Goal: Task Accomplishment & Management: Use online tool/utility

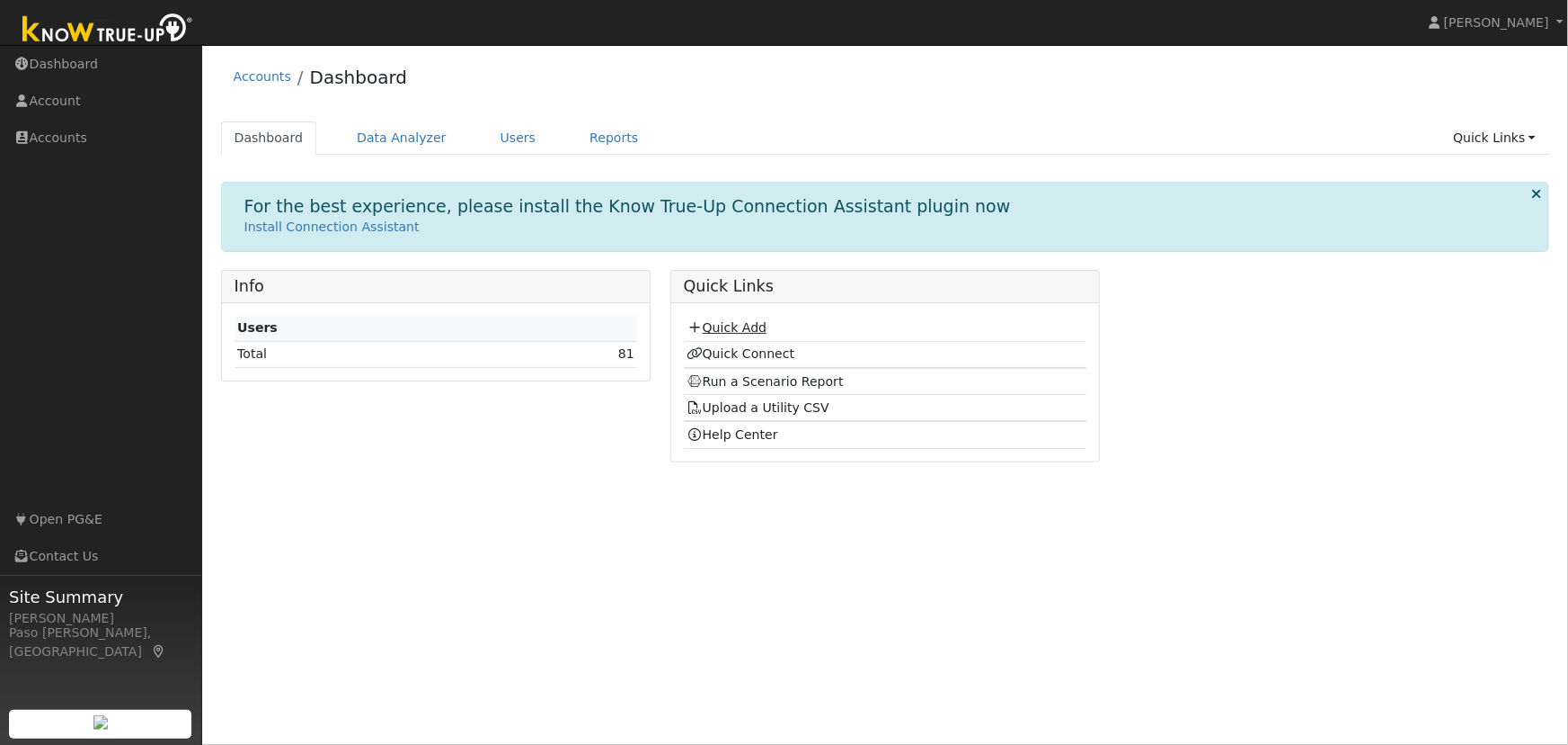
click at [714, 329] on link "Quick Add" at bounding box center [726, 327] width 80 height 15
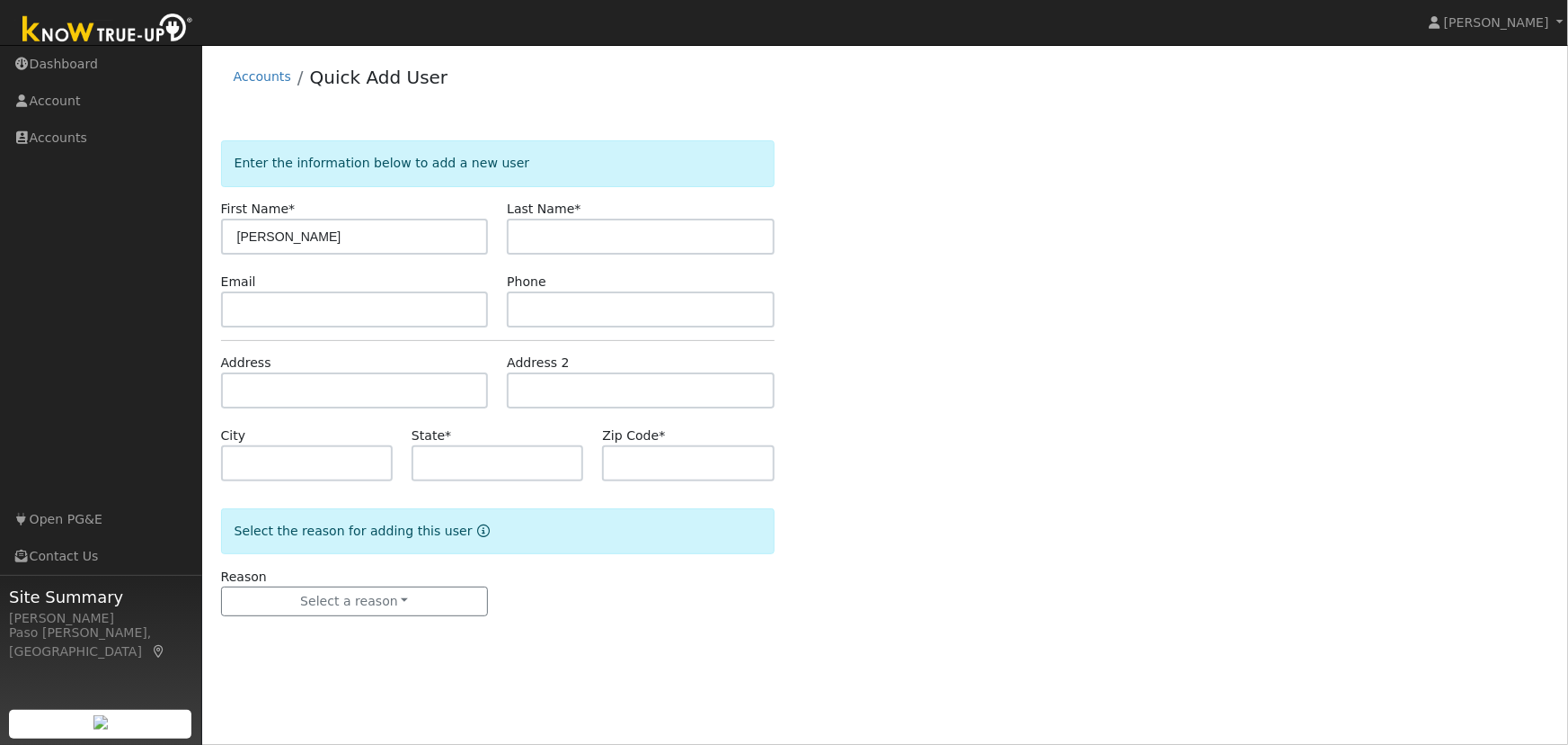
type input "[PERSON_NAME]"
type input "E"
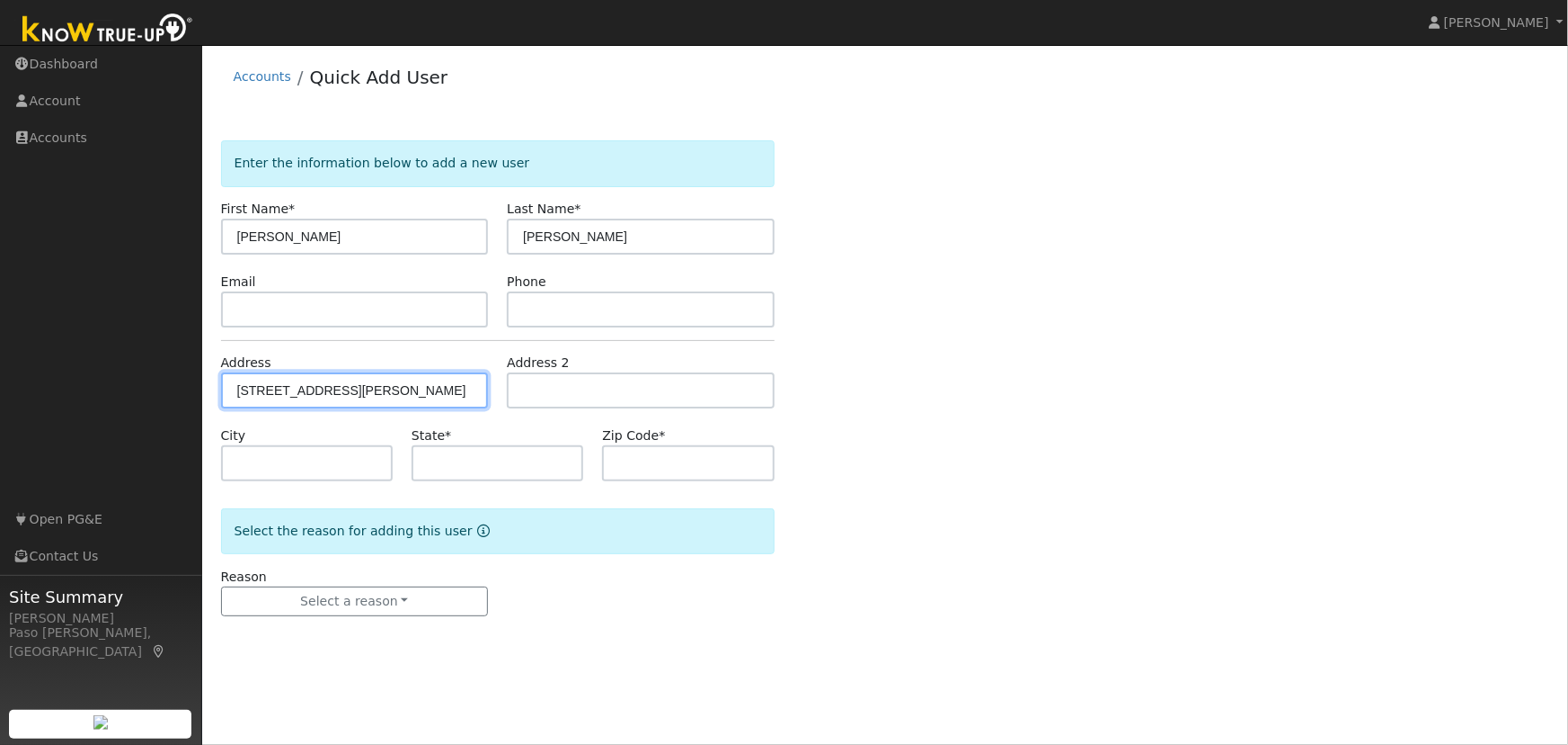
type input "[STREET_ADDRESS]"
type input "Paso [PERSON_NAME]"
type input "CA"
type input "93446"
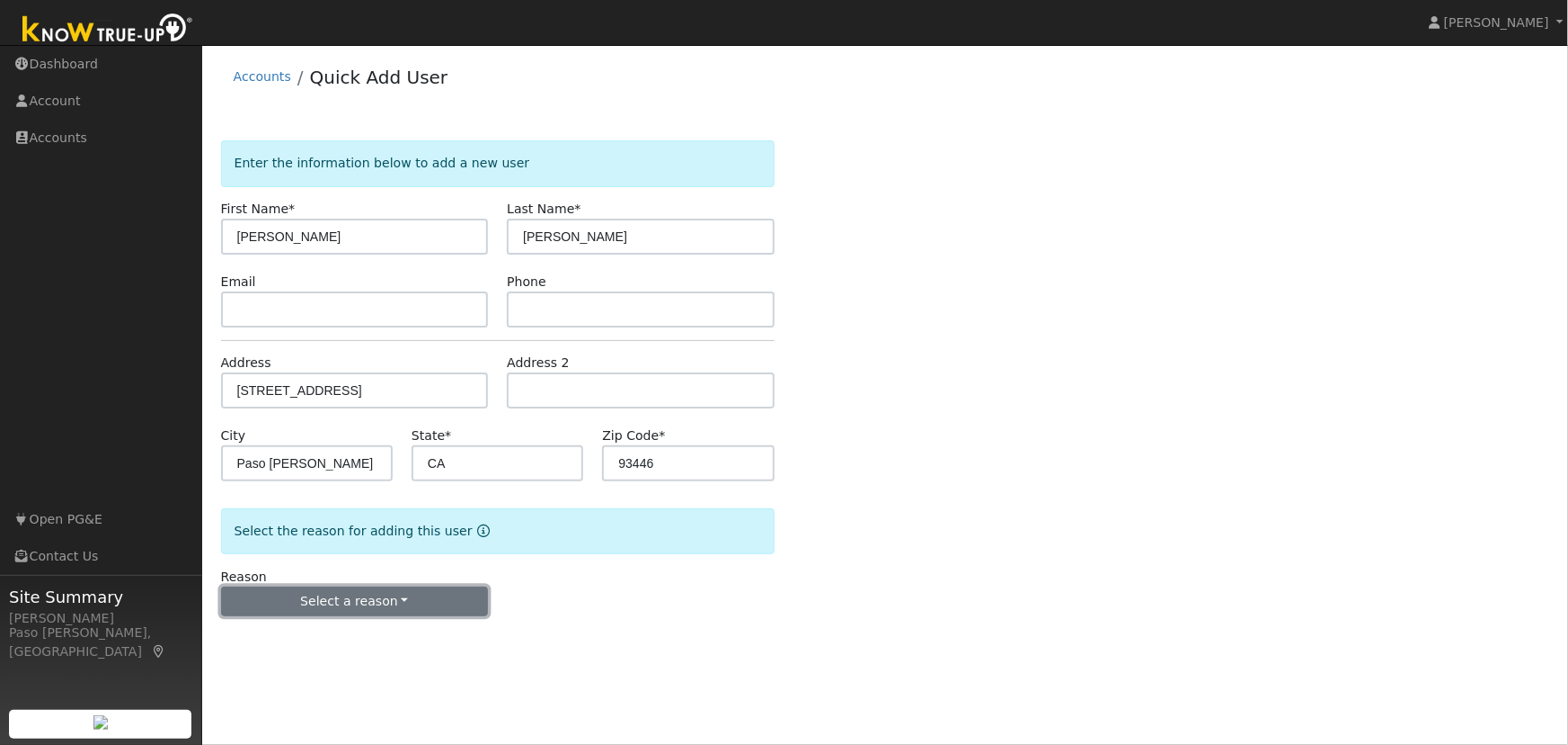
click at [295, 604] on button "Select a reason" at bounding box center [354, 601] width 267 height 30
click at [284, 634] on link "New lead" at bounding box center [321, 637] width 199 height 25
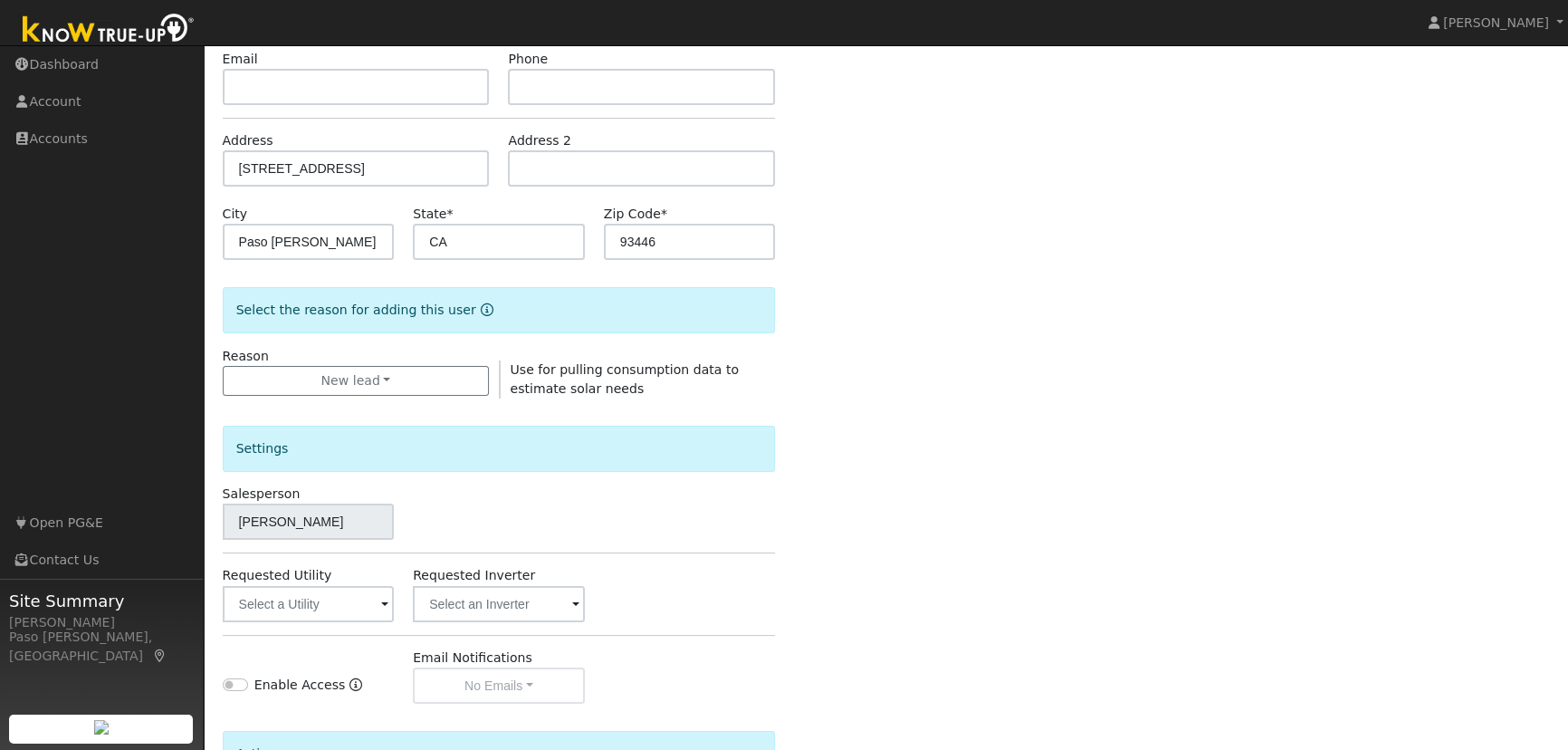
scroll to position [260, 0]
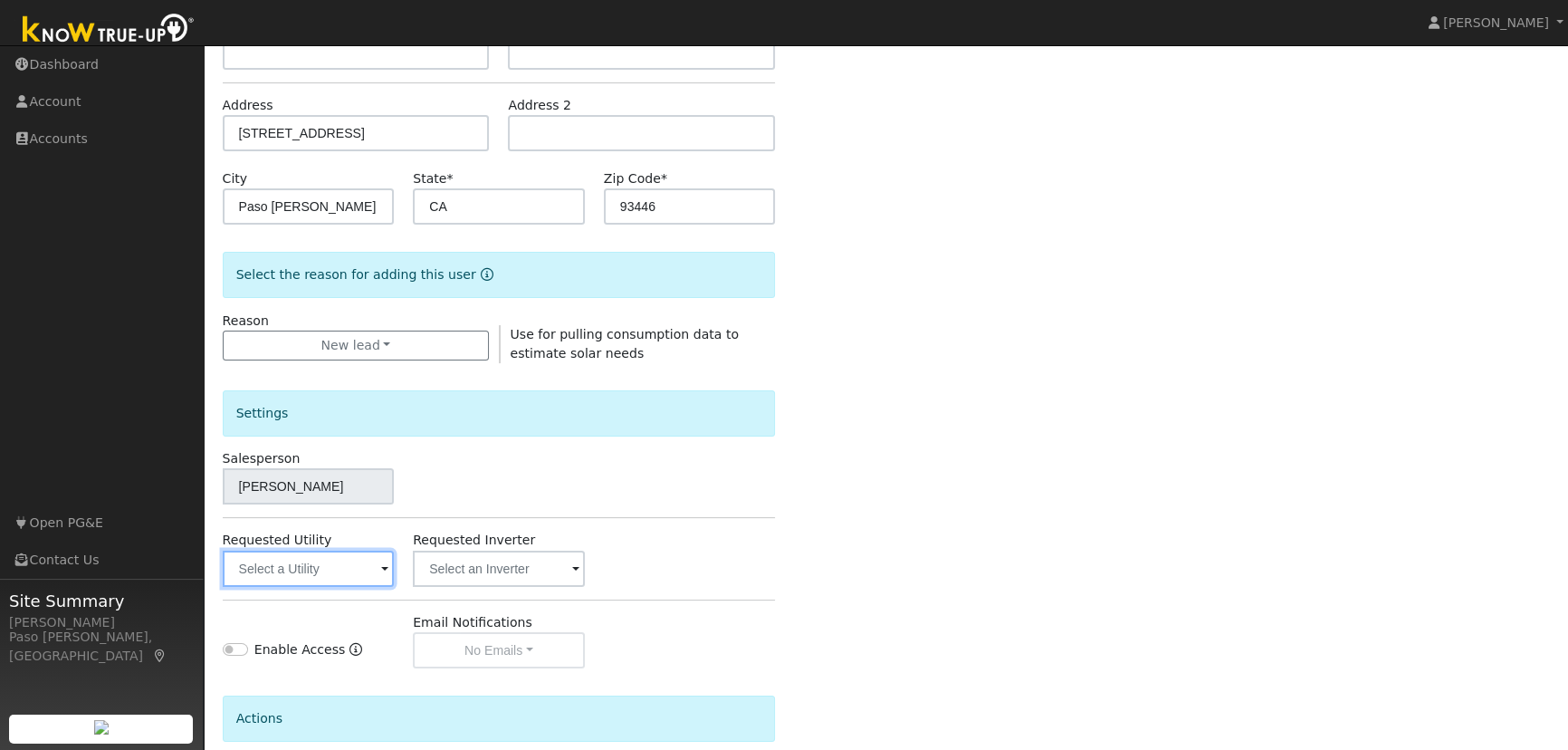
click at [356, 565] on input "text" at bounding box center [308, 568] width 172 height 36
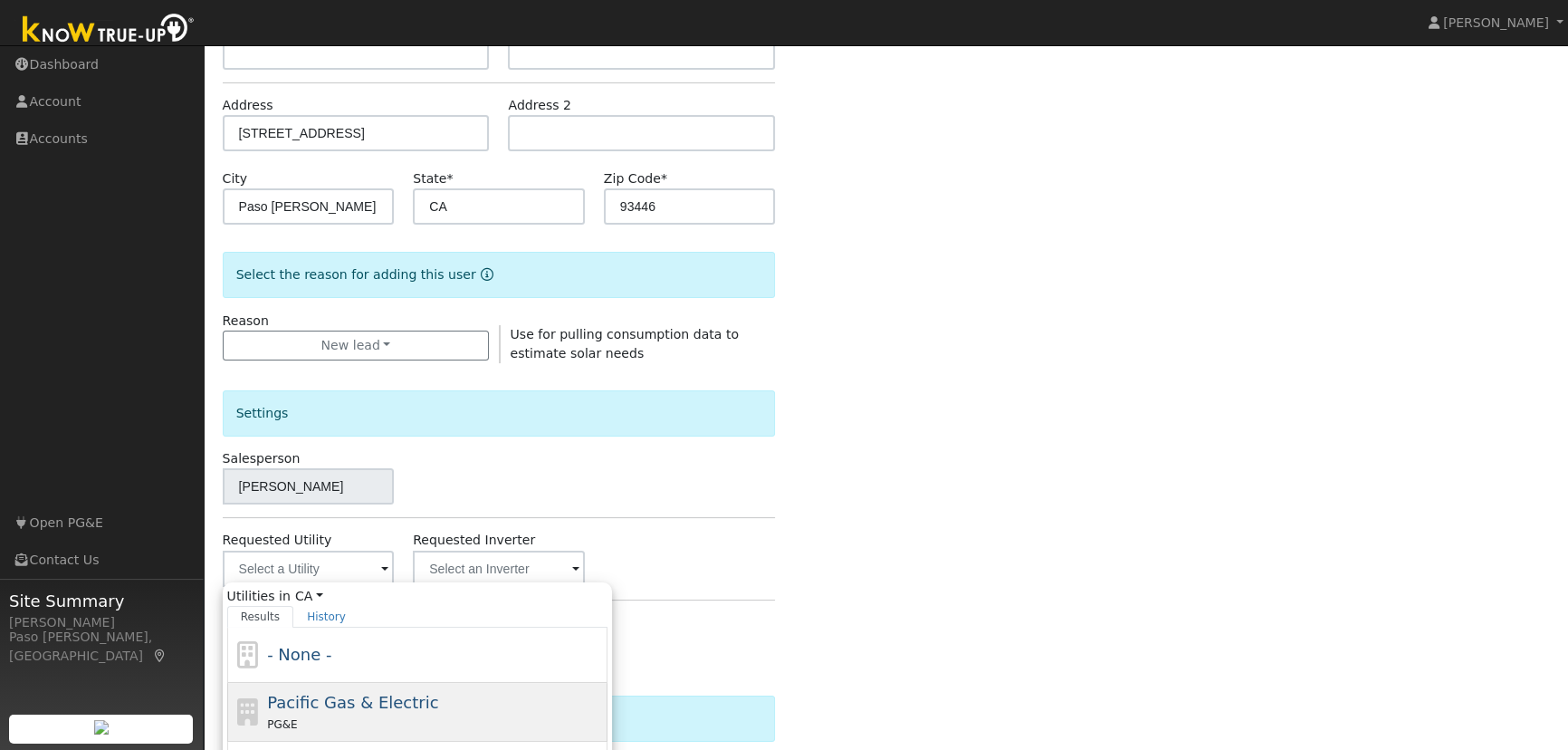
click at [339, 690] on div "Pacific Gas & Electric PG&E" at bounding box center [434, 711] width 336 height 43
type input "Pacific Gas & Electric"
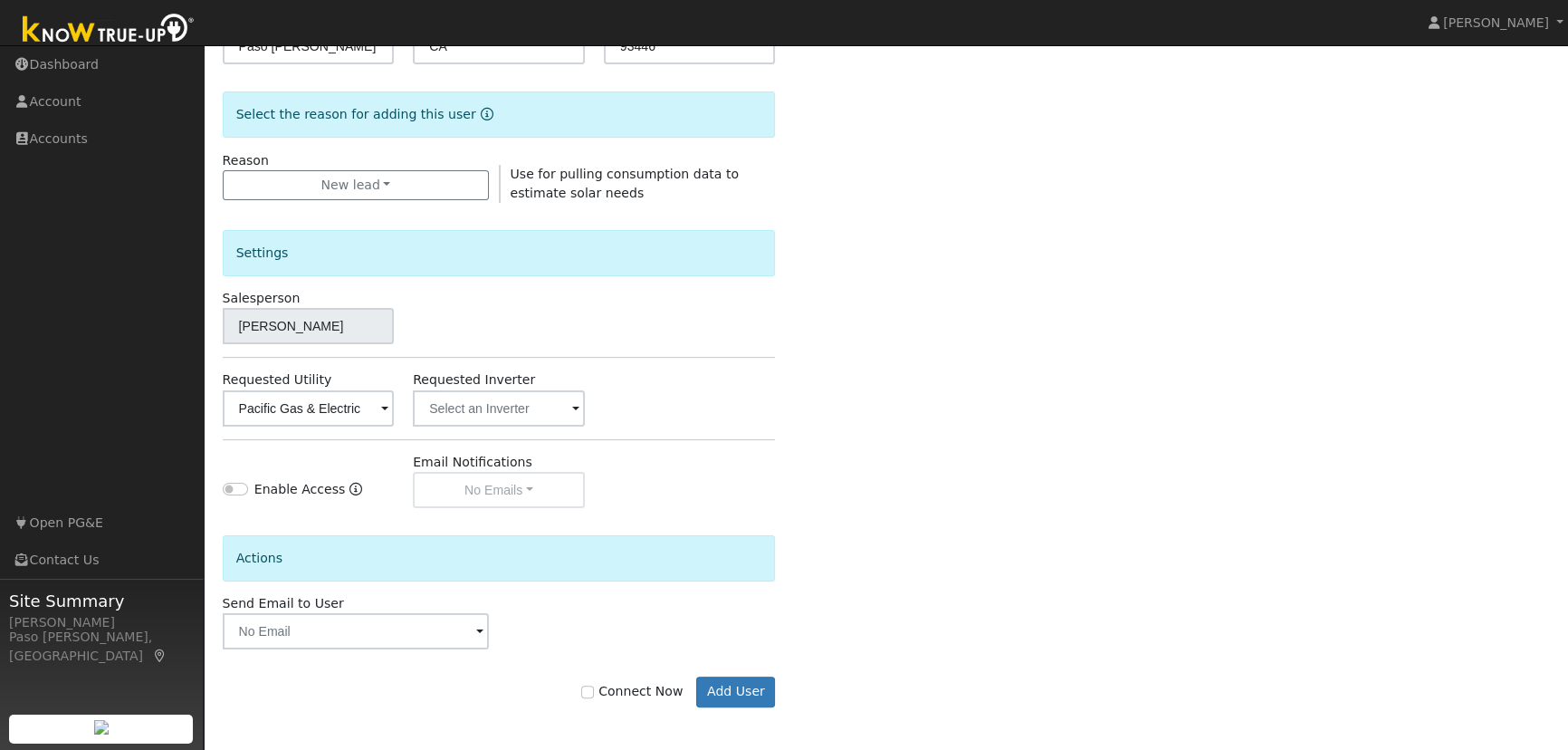
scroll to position [421, 0]
click at [594, 695] on input "Connect Now" at bounding box center [588, 691] width 13 height 13
checkbox input "true"
click at [740, 691] on button "Add User" at bounding box center [735, 690] width 78 height 30
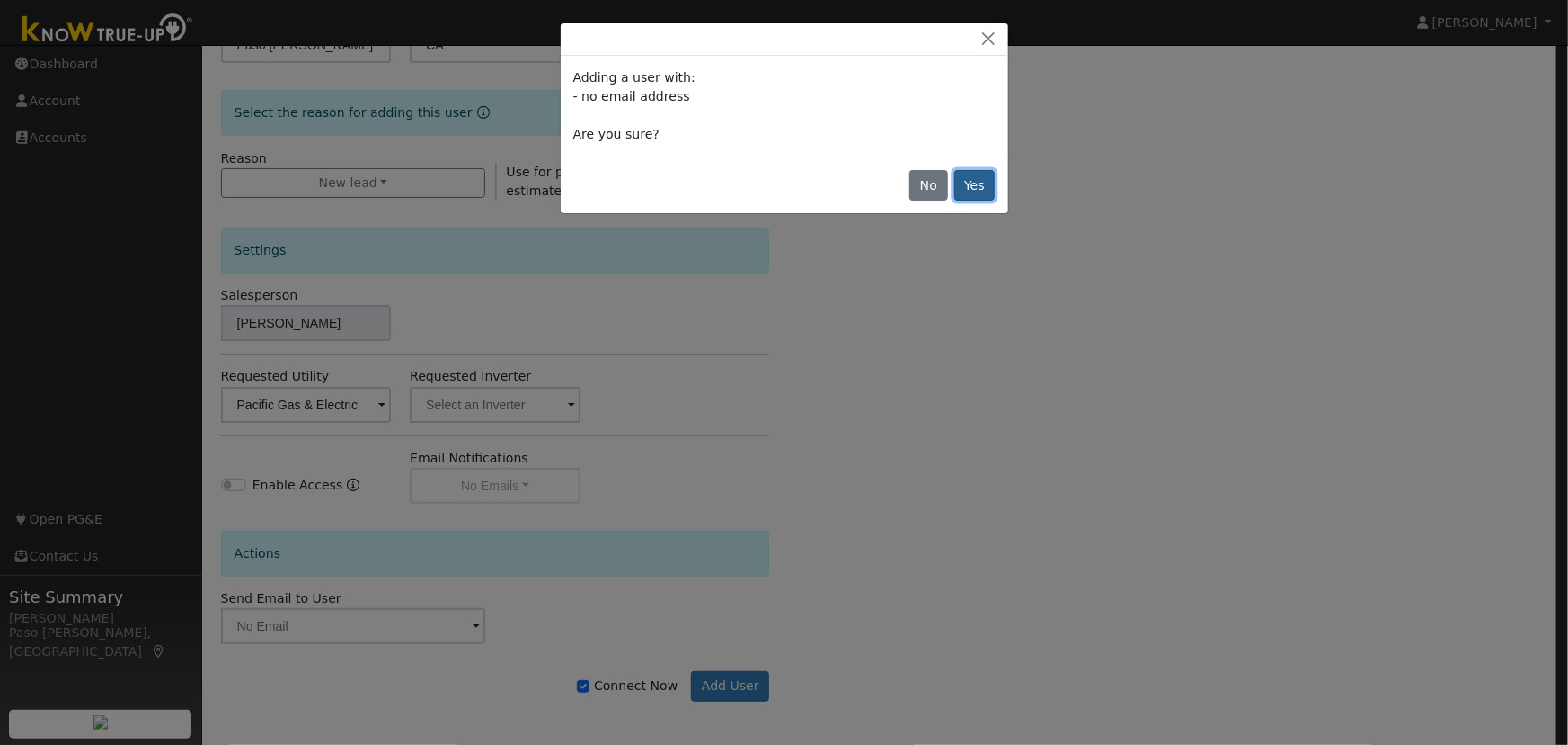
click at [983, 186] on button "Yes" at bounding box center [975, 184] width 41 height 30
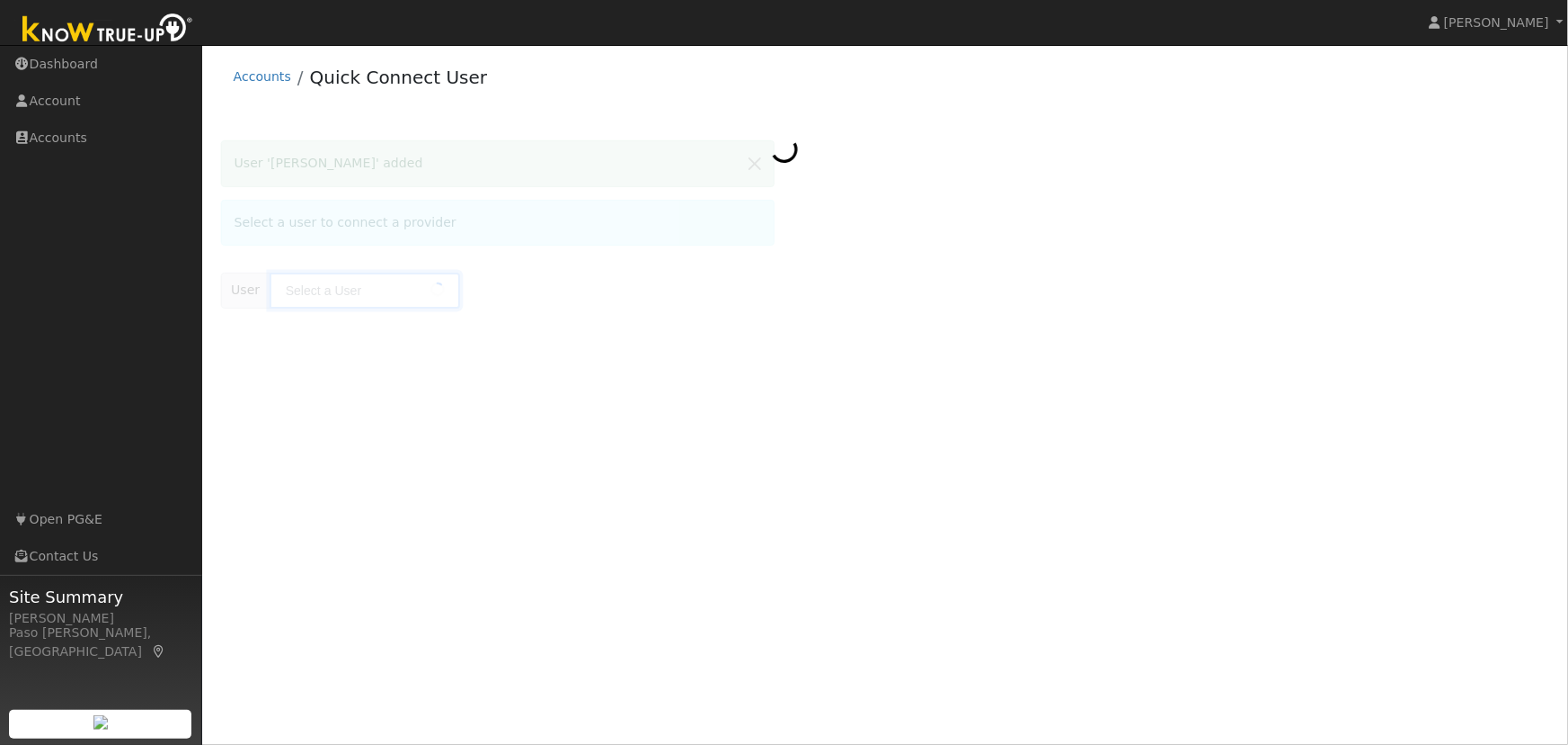
type input "David Gonzales"
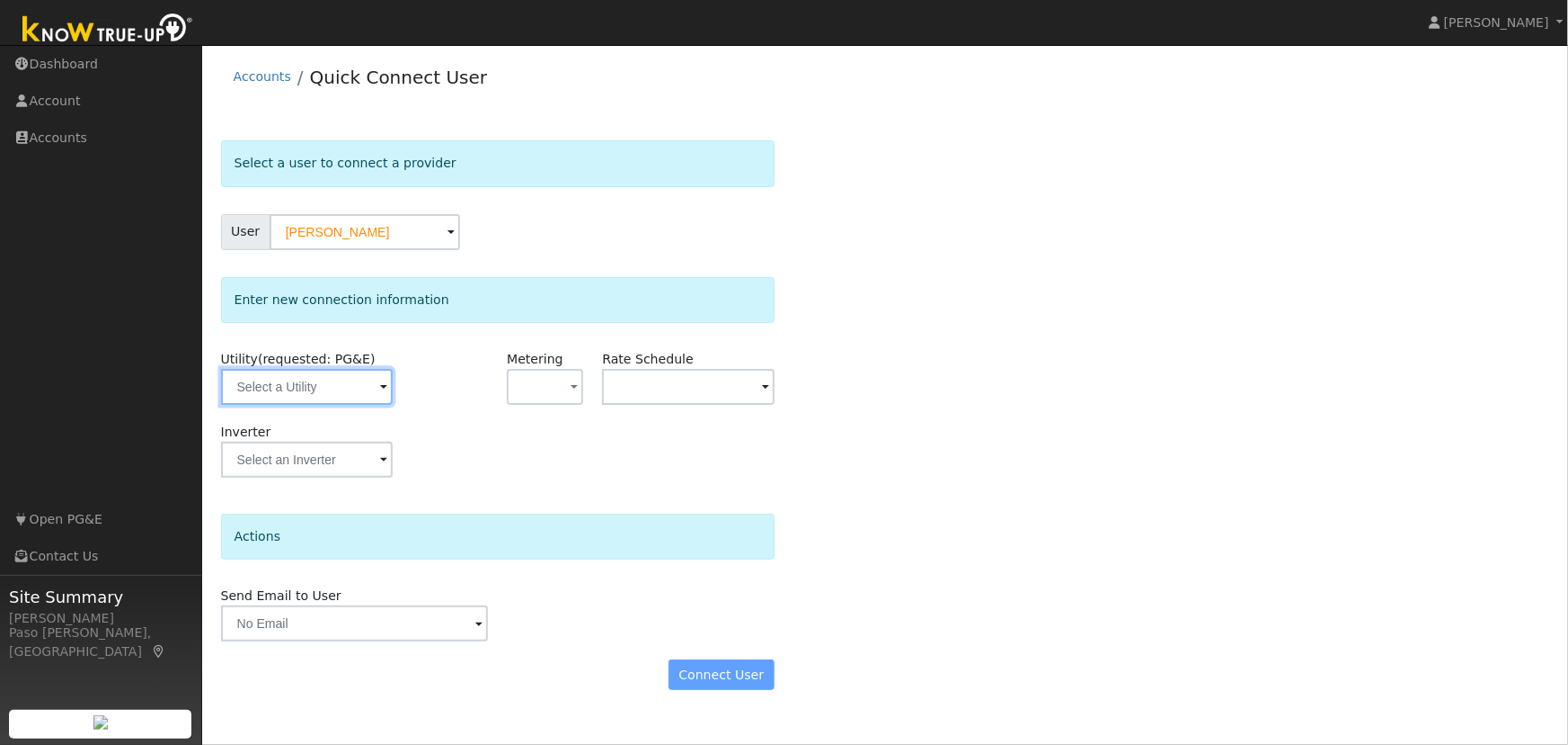
click at [377, 395] on input "text" at bounding box center [306, 386] width 171 height 36
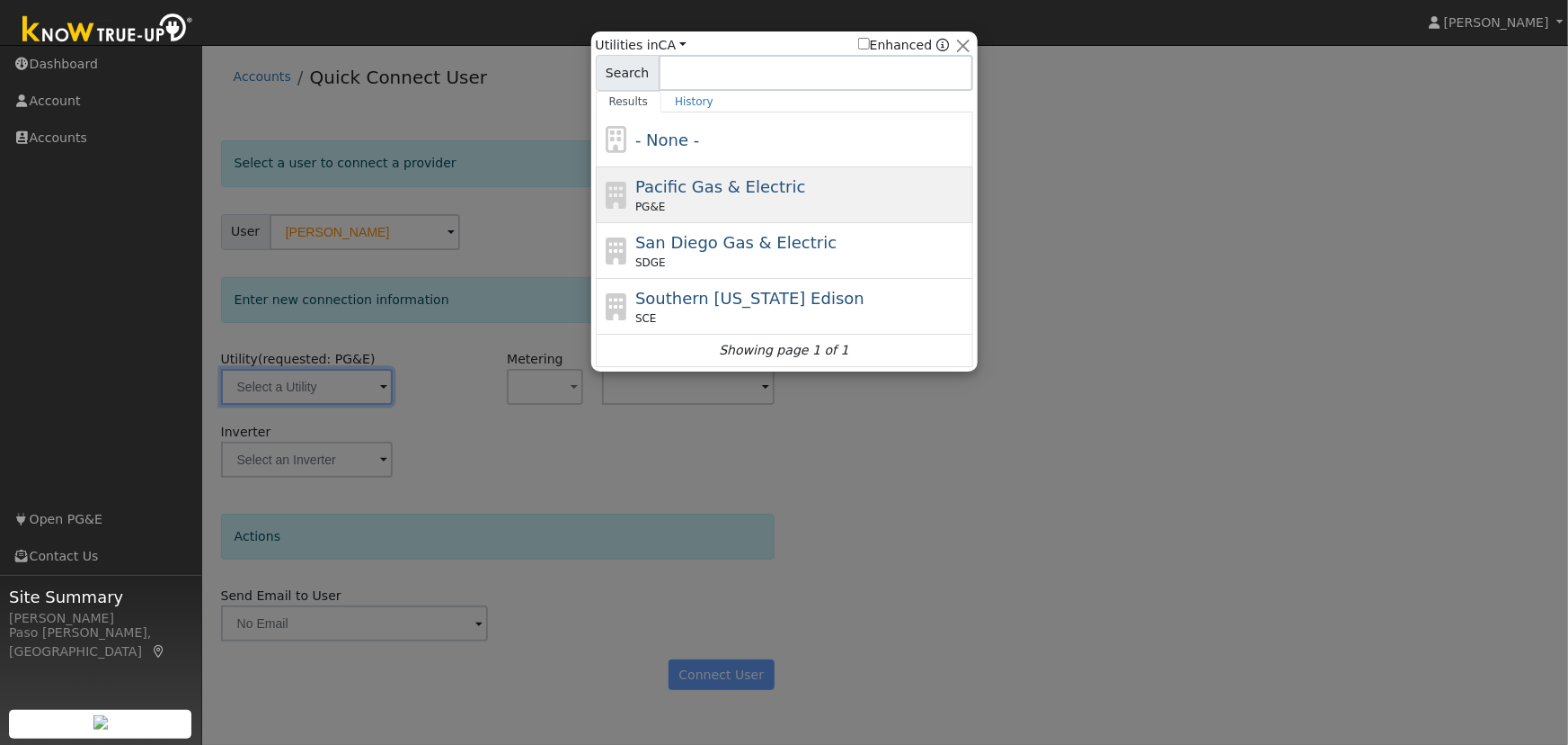
click at [747, 190] on span "Pacific Gas & Electric" at bounding box center [720, 186] width 169 height 19
type input "PG&E"
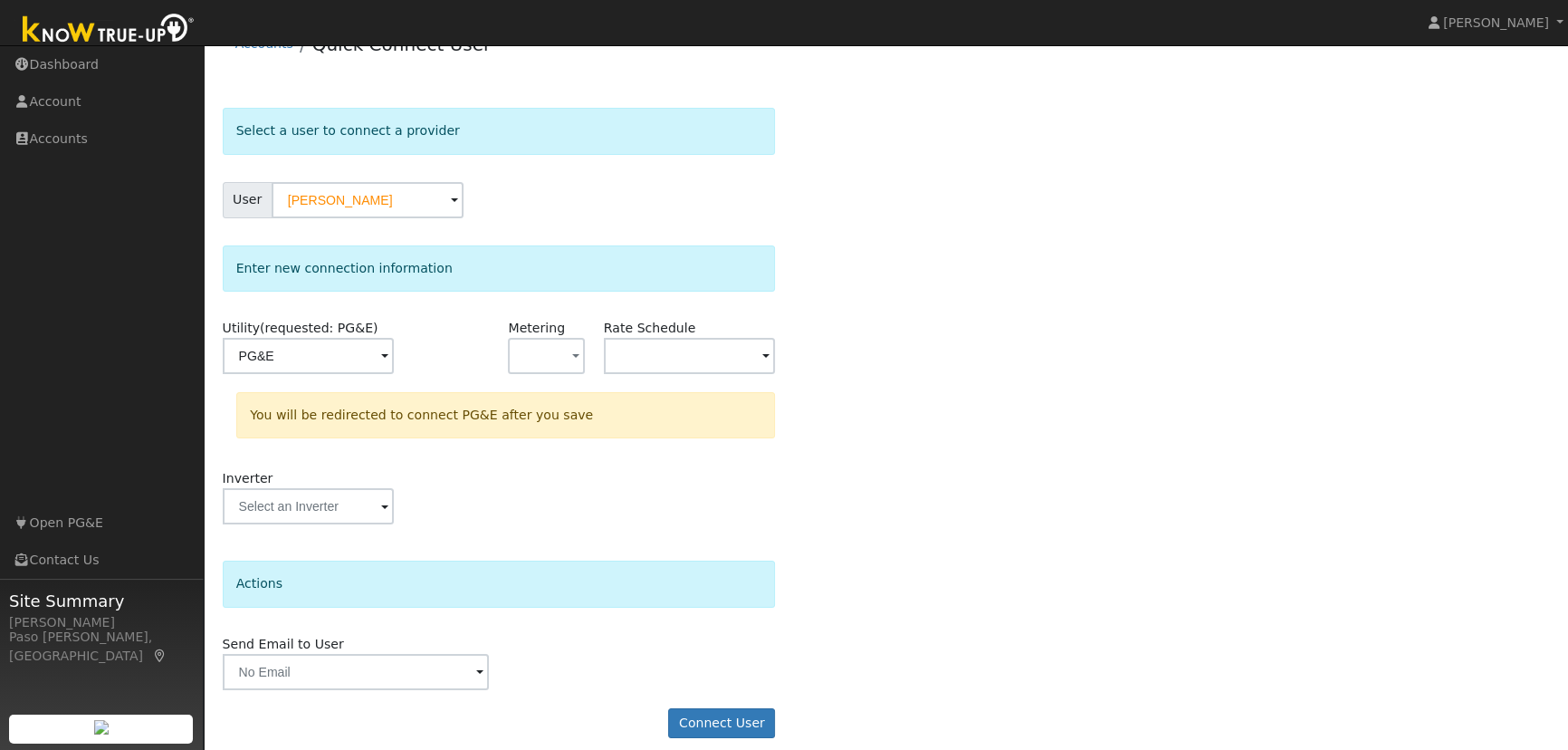
scroll to position [48, 0]
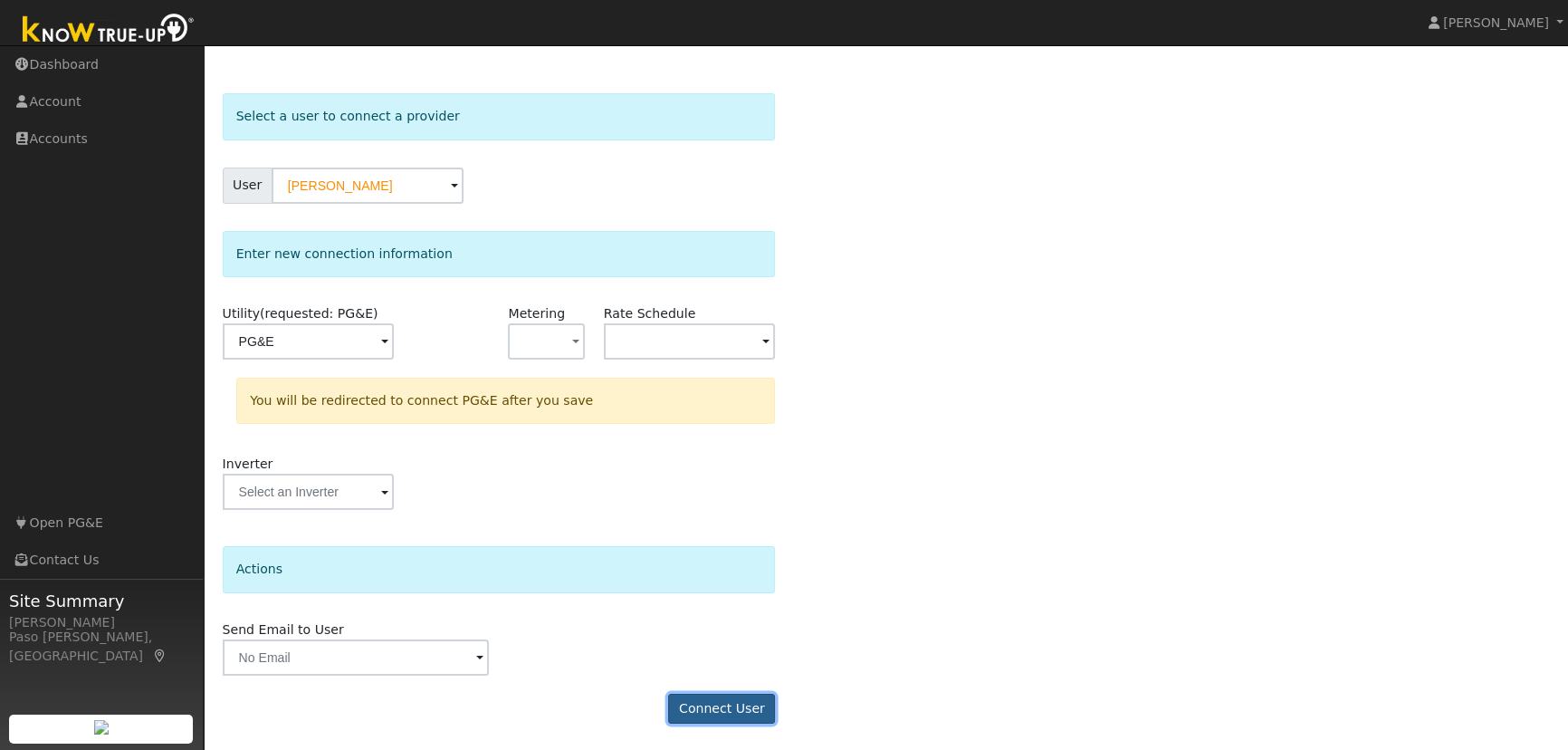
click at [724, 704] on button "Connect User" at bounding box center [721, 708] width 107 height 30
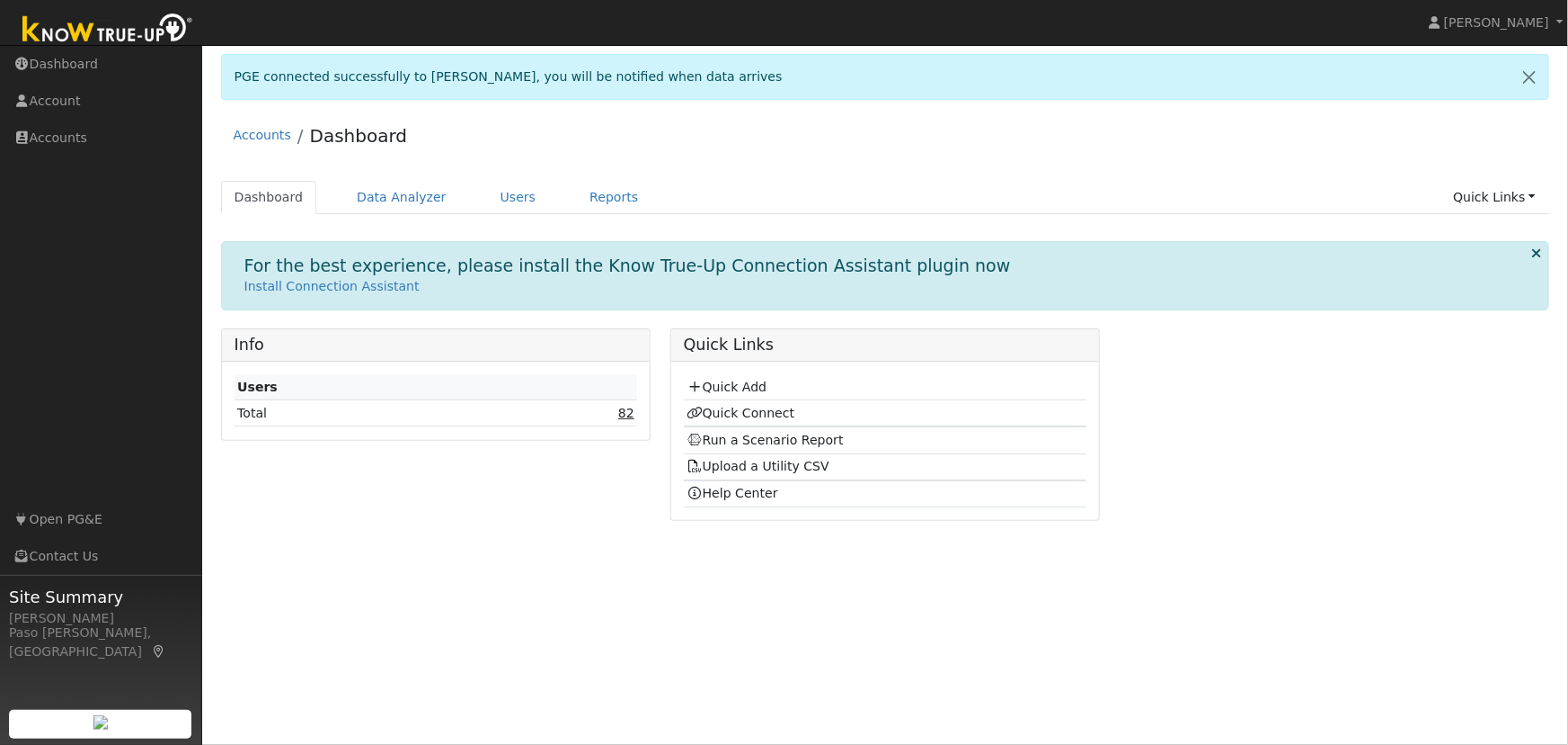
click at [625, 409] on link "82" at bounding box center [626, 413] width 16 height 15
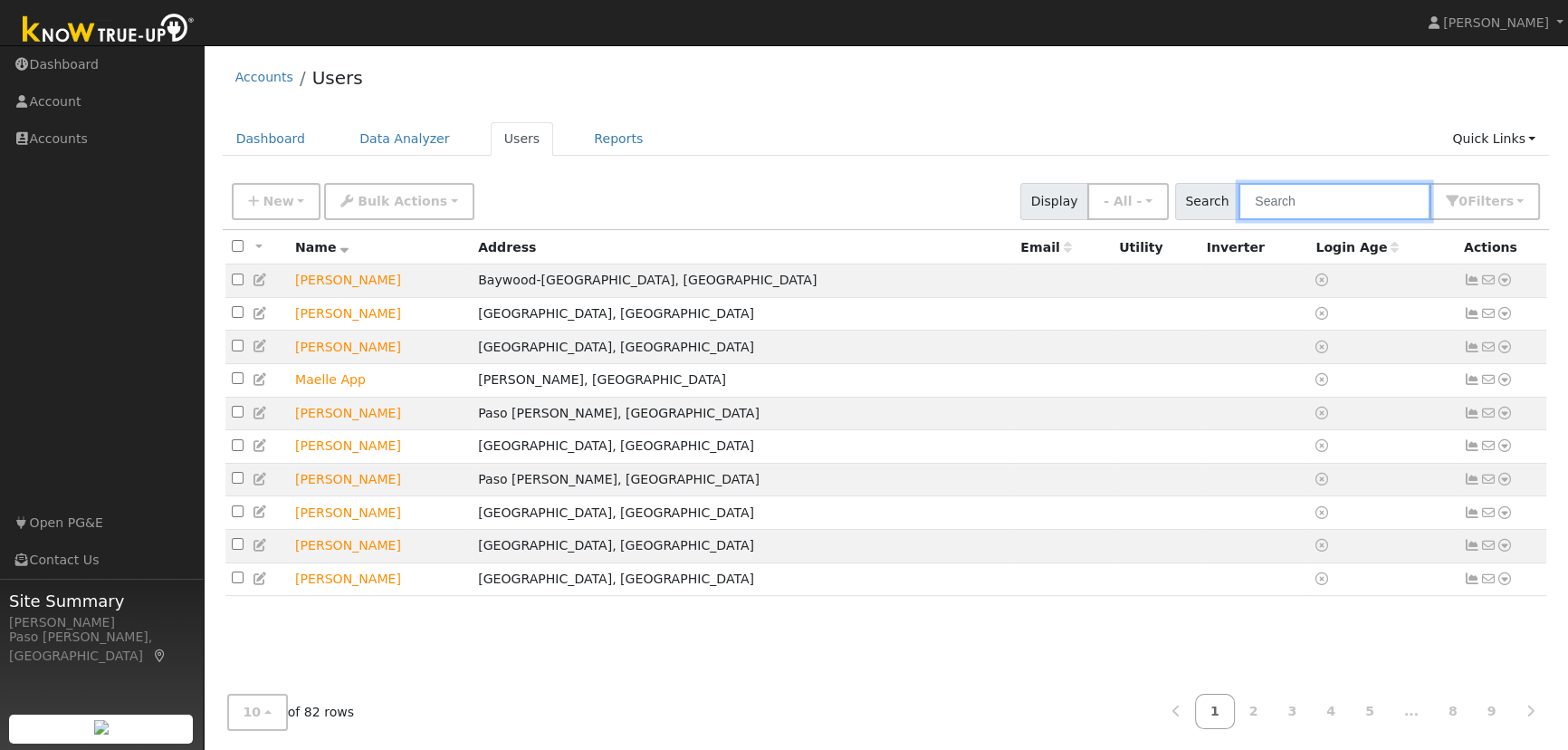
click at [1384, 196] on input "text" at bounding box center [1334, 201] width 192 height 37
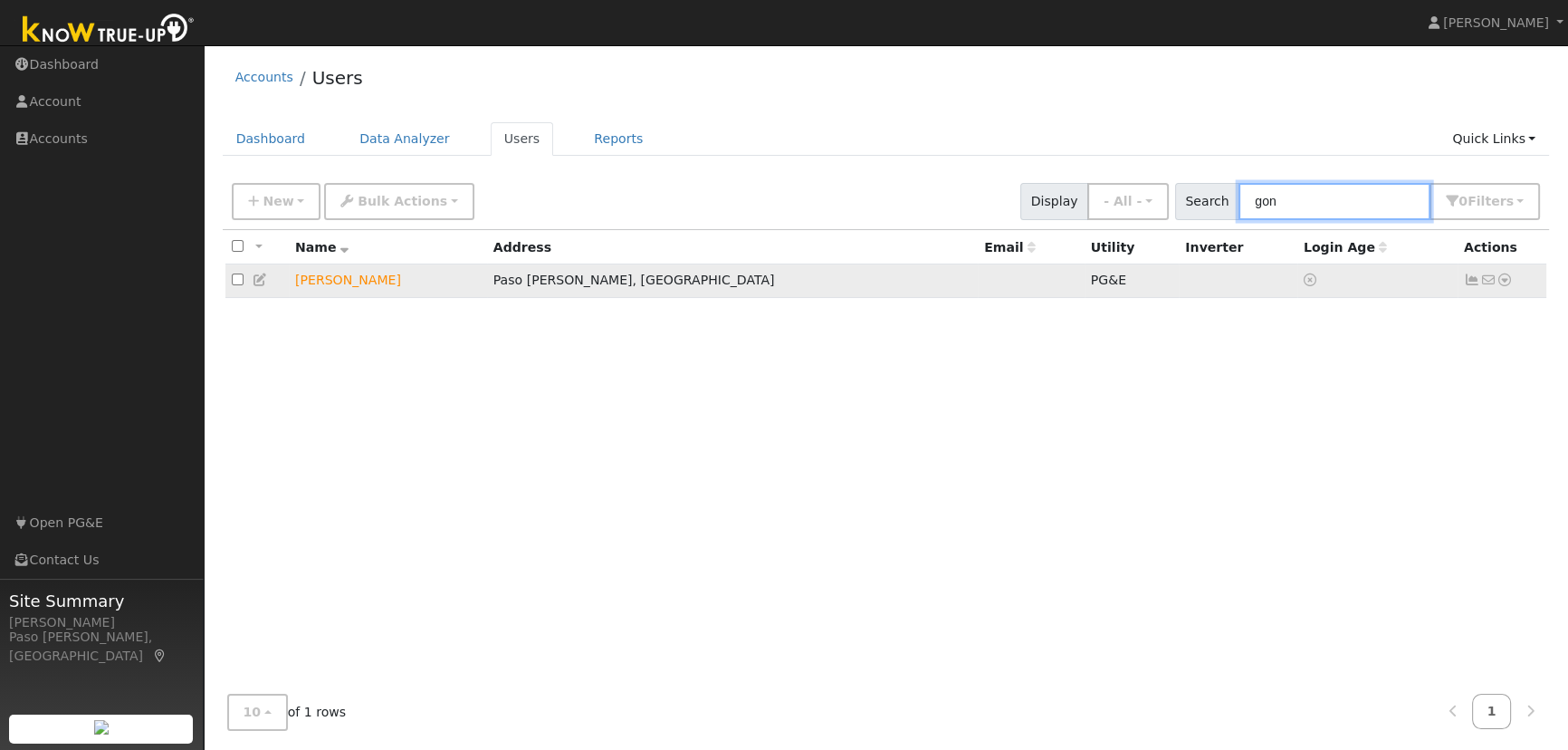
type input "gon"
click at [1505, 280] on icon at bounding box center [1504, 280] width 17 height 13
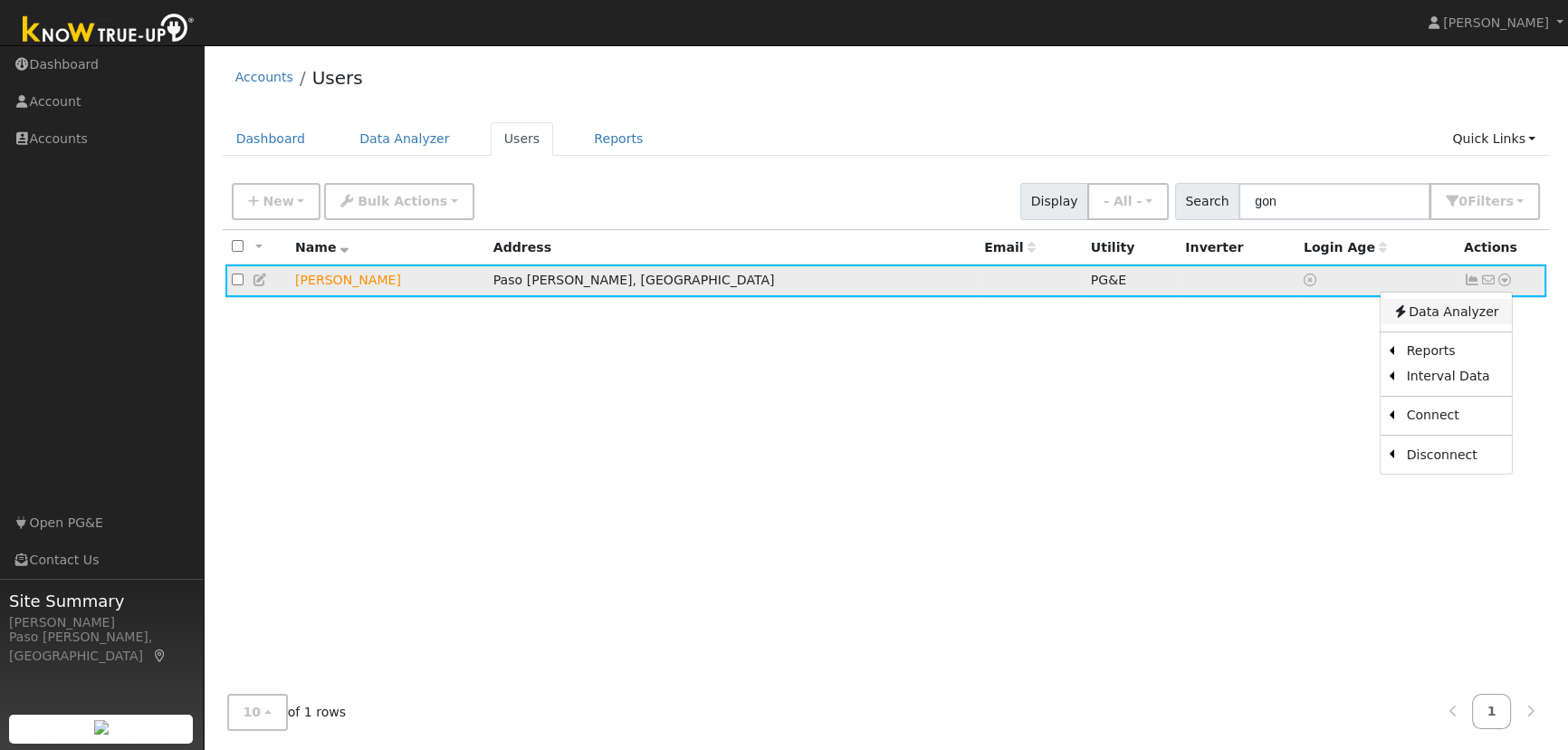
click at [1453, 316] on link "Data Analyzer" at bounding box center [1445, 311] width 131 height 25
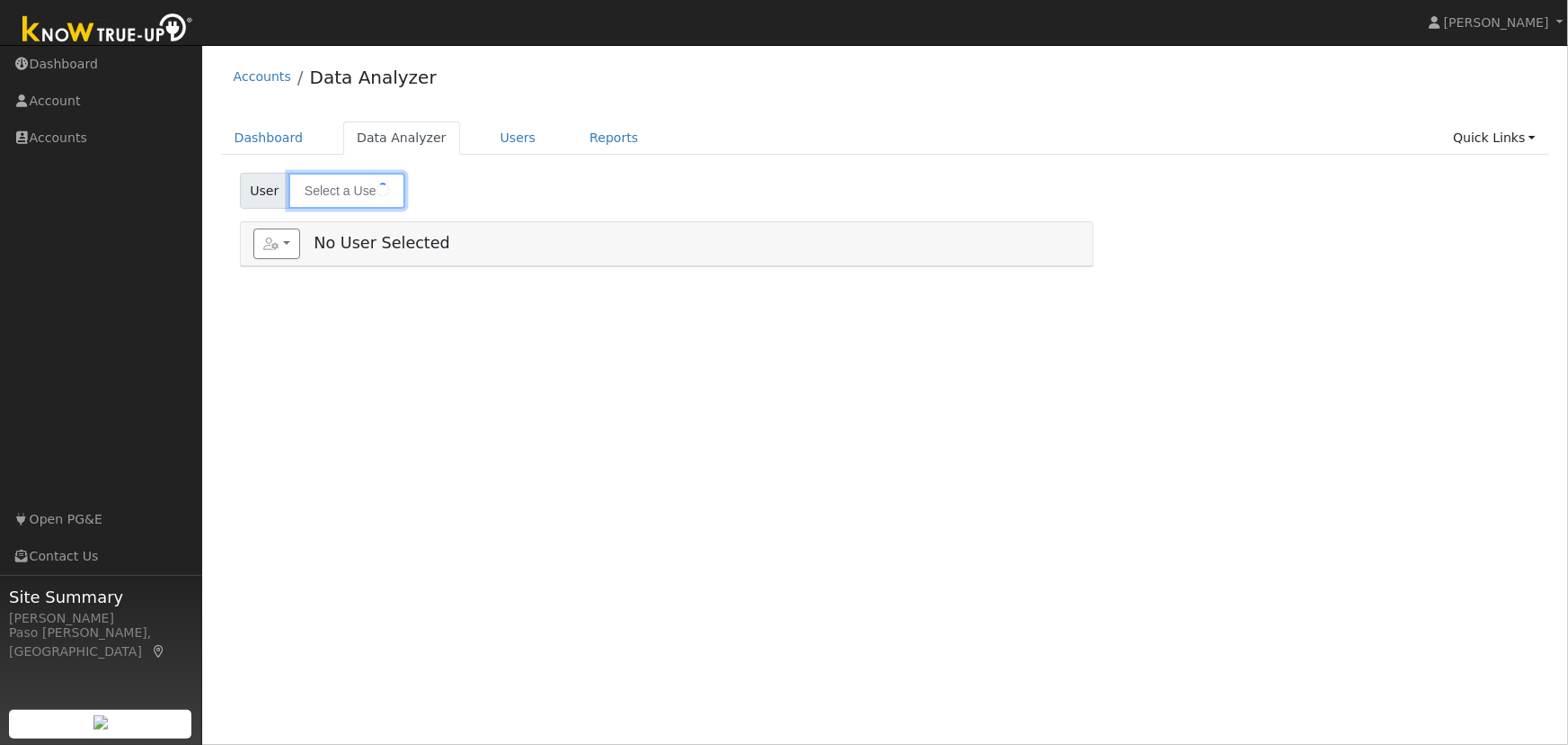
type input "[PERSON_NAME]"
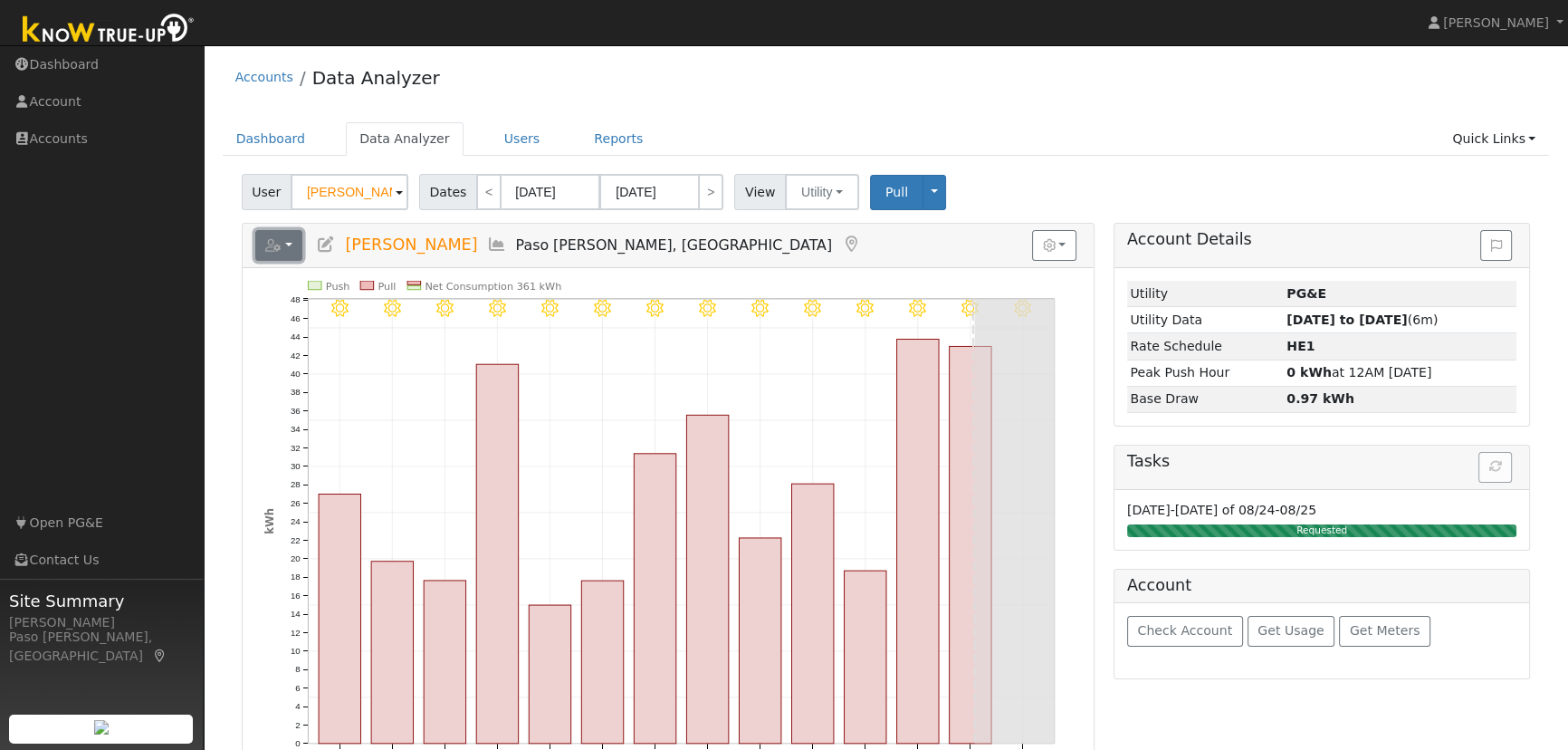
click at [294, 245] on button "button" at bounding box center [279, 244] width 48 height 30
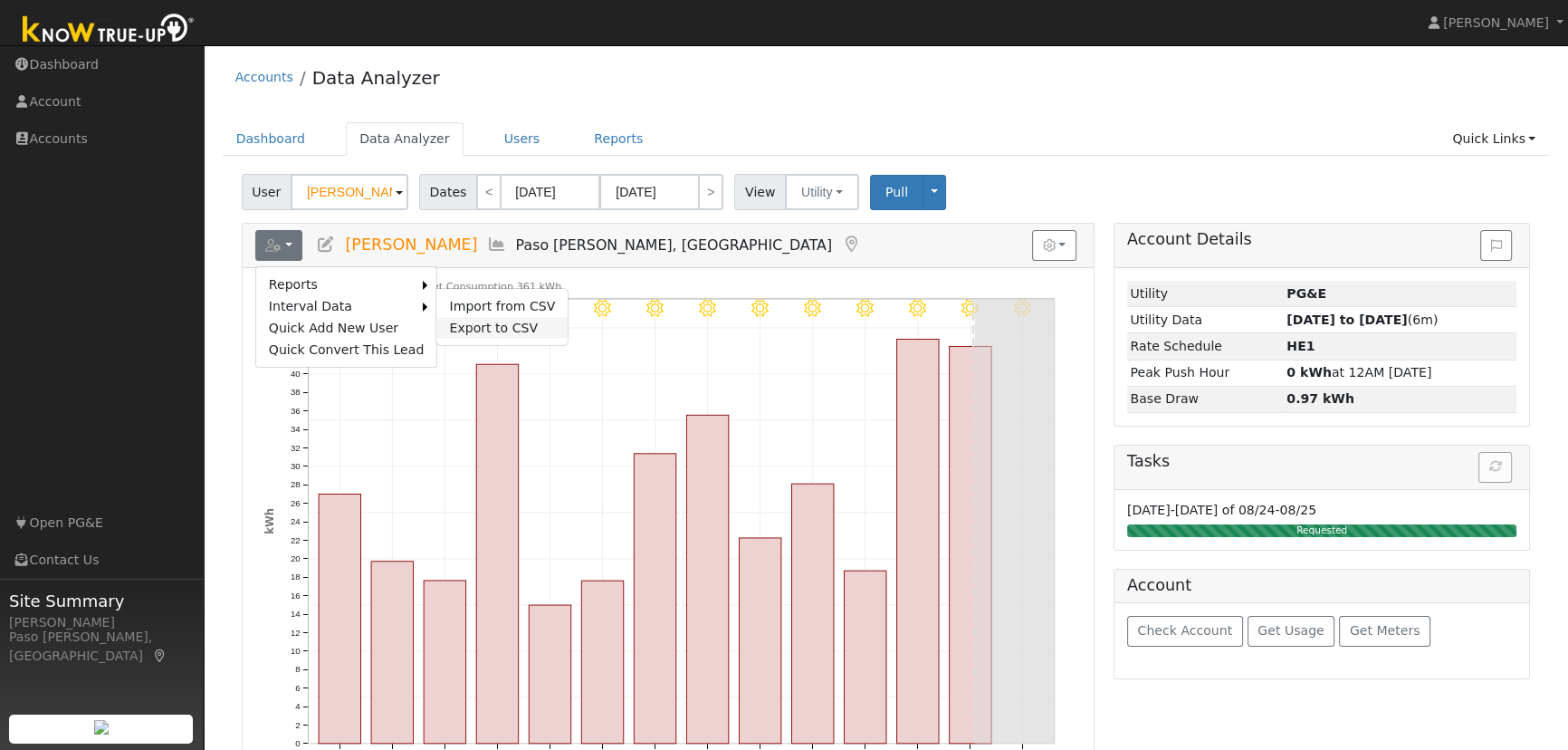
click at [455, 320] on link "Export to CSV" at bounding box center [502, 327] width 131 height 22
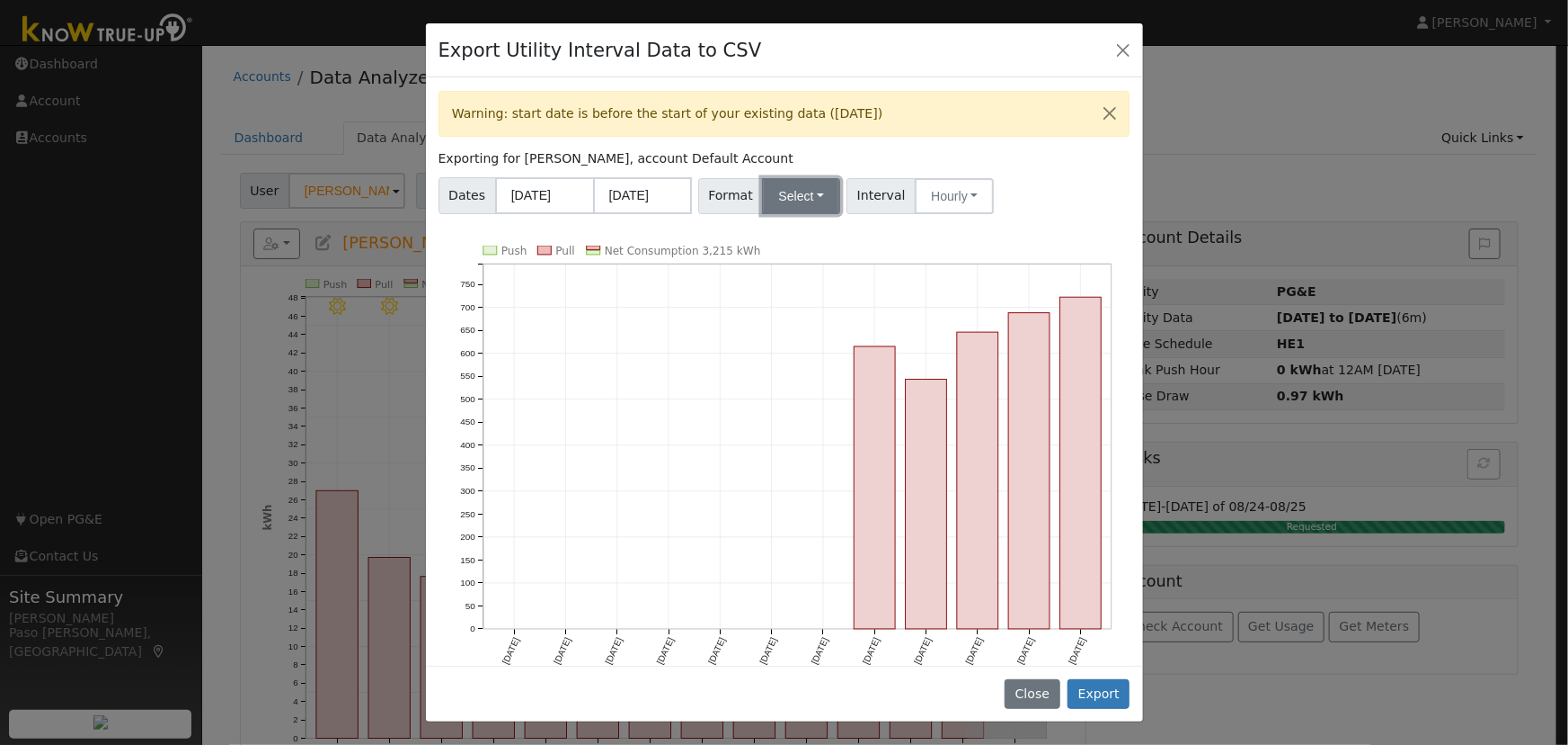
click at [813, 203] on button "Select" at bounding box center [800, 195] width 78 height 36
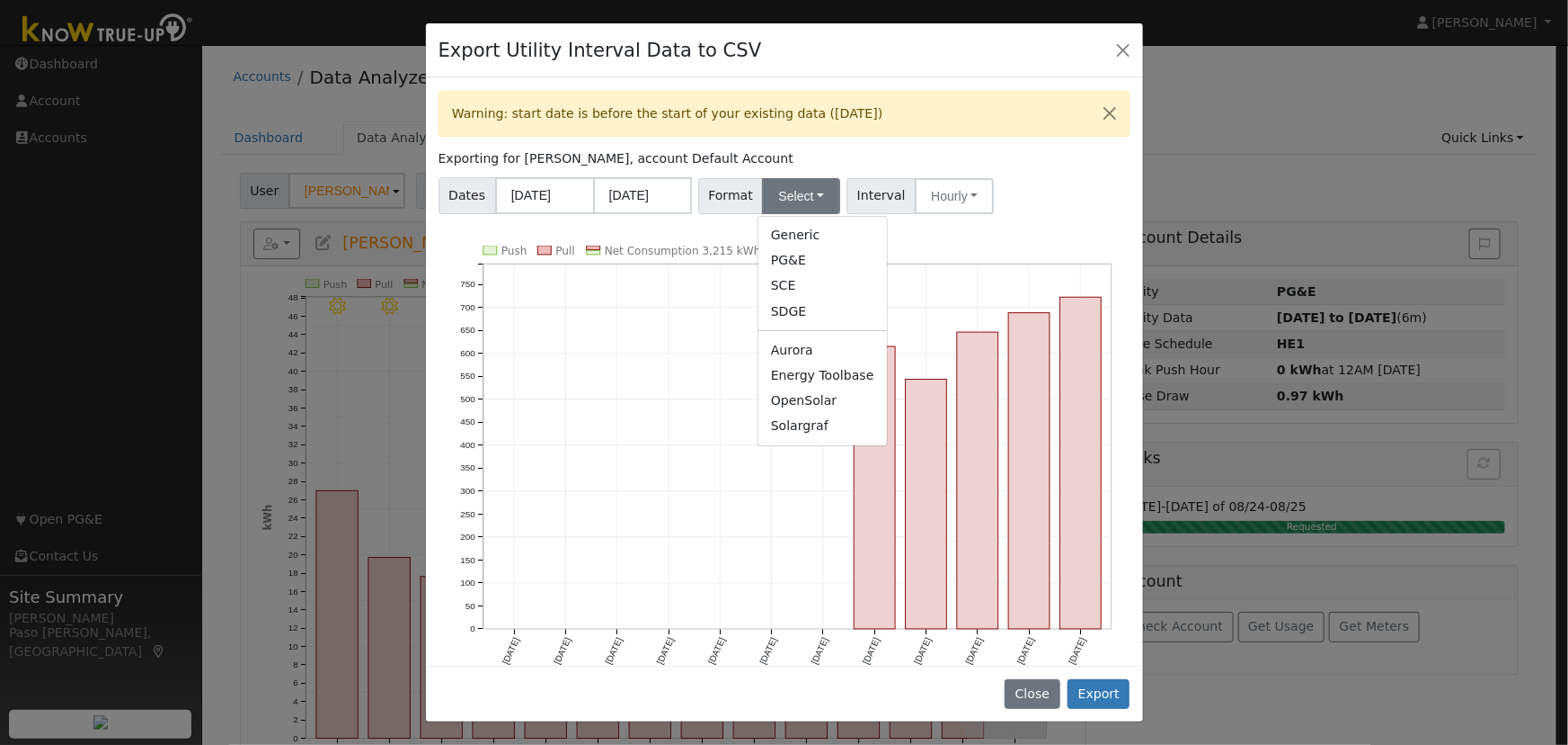
click at [791, 437] on link "Solargraf" at bounding box center [822, 425] width 128 height 25
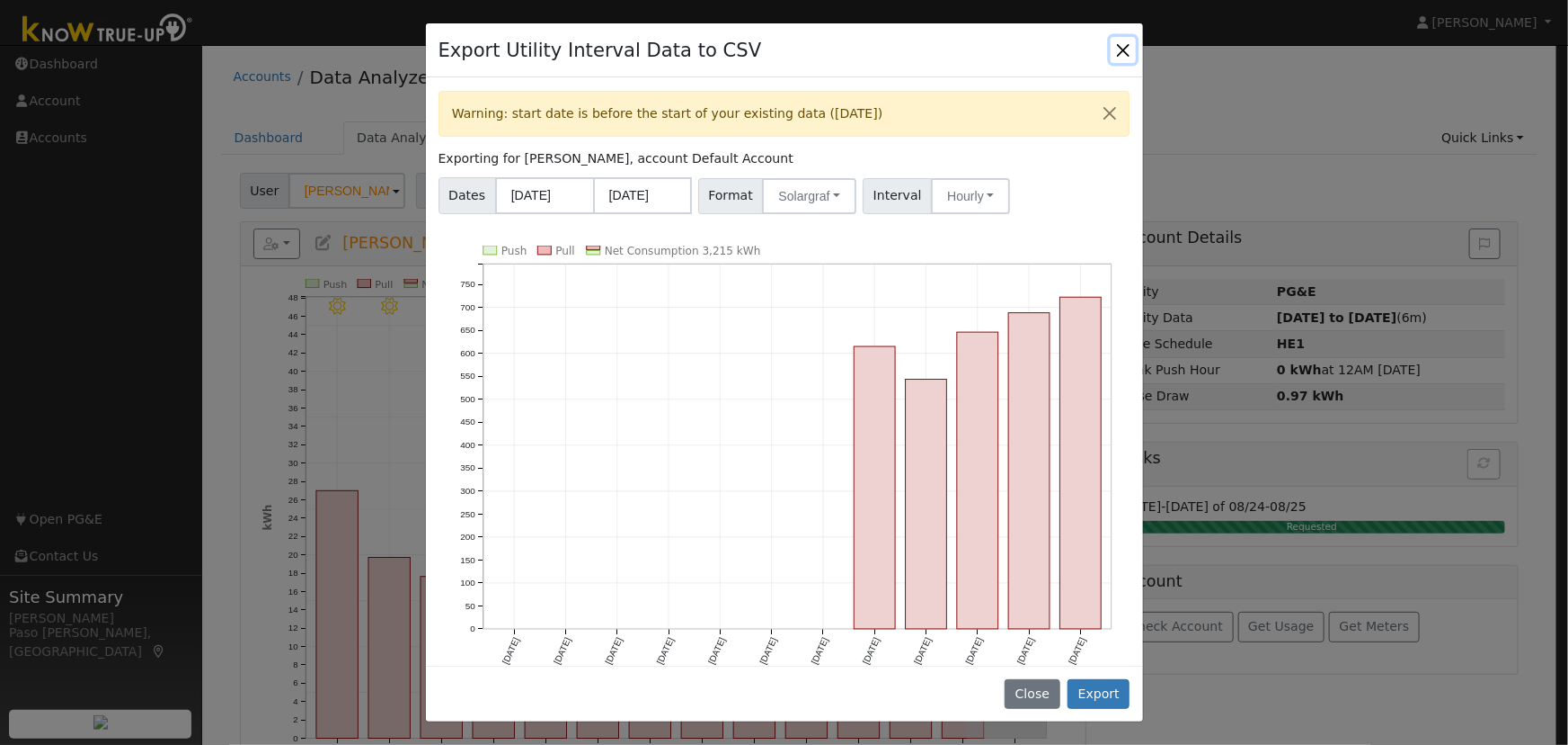
click at [1125, 49] on button "Close" at bounding box center [1123, 49] width 25 height 25
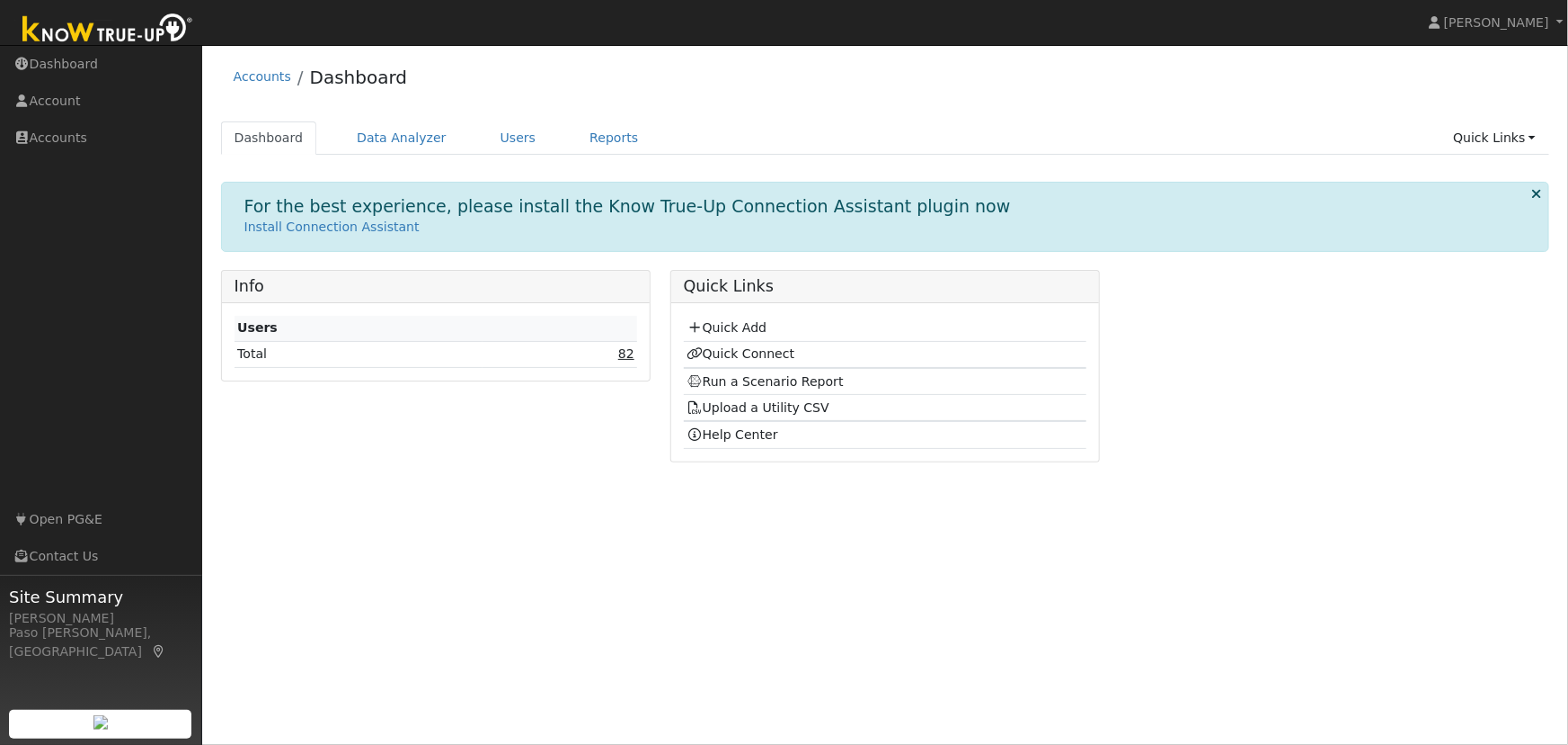
click at [627, 360] on link "82" at bounding box center [626, 354] width 16 height 15
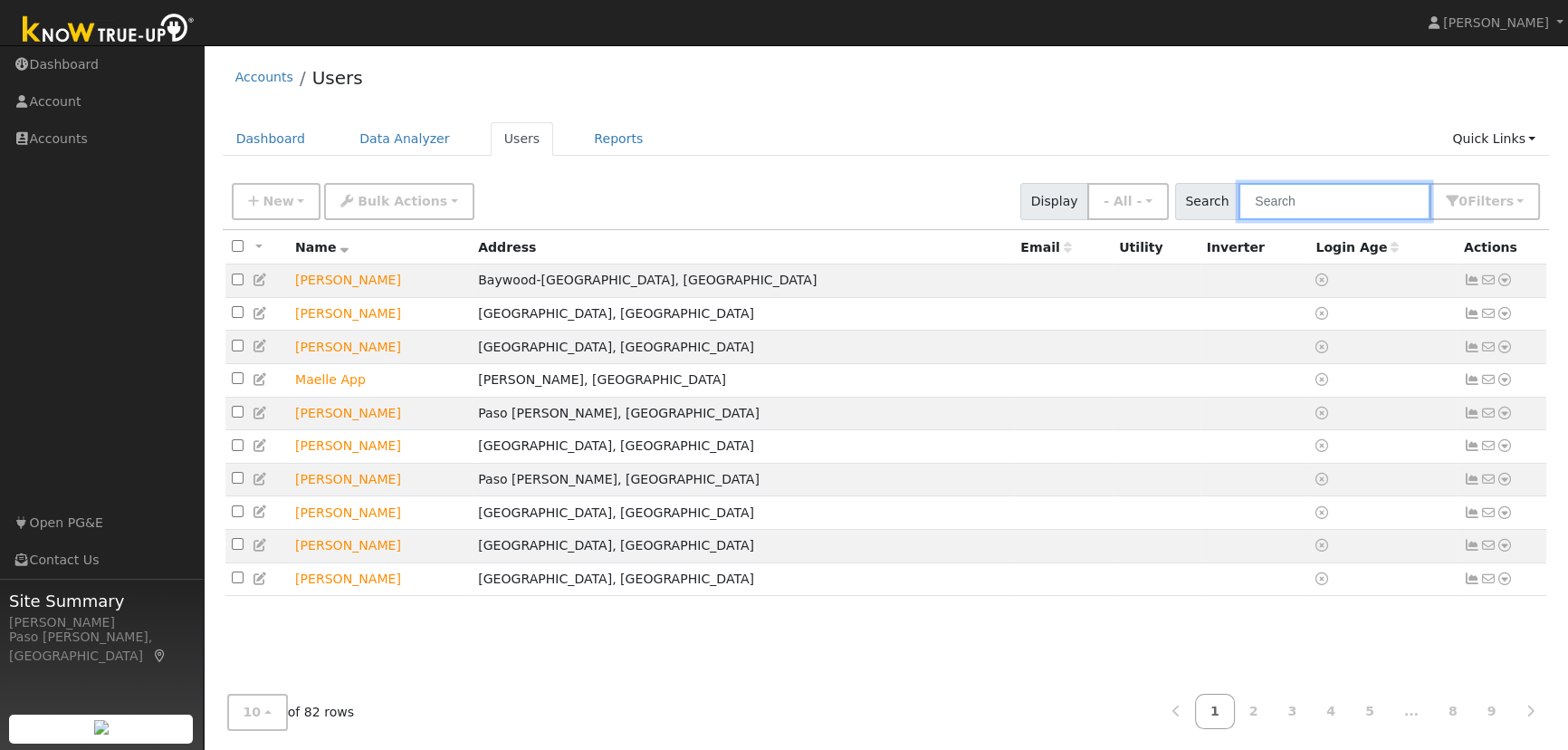
click at [1311, 217] on input "text" at bounding box center [1334, 201] width 192 height 37
click at [1304, 195] on input "text" at bounding box center [1334, 201] width 192 height 37
click at [1285, 209] on input "text" at bounding box center [1334, 201] width 192 height 37
type input "m"
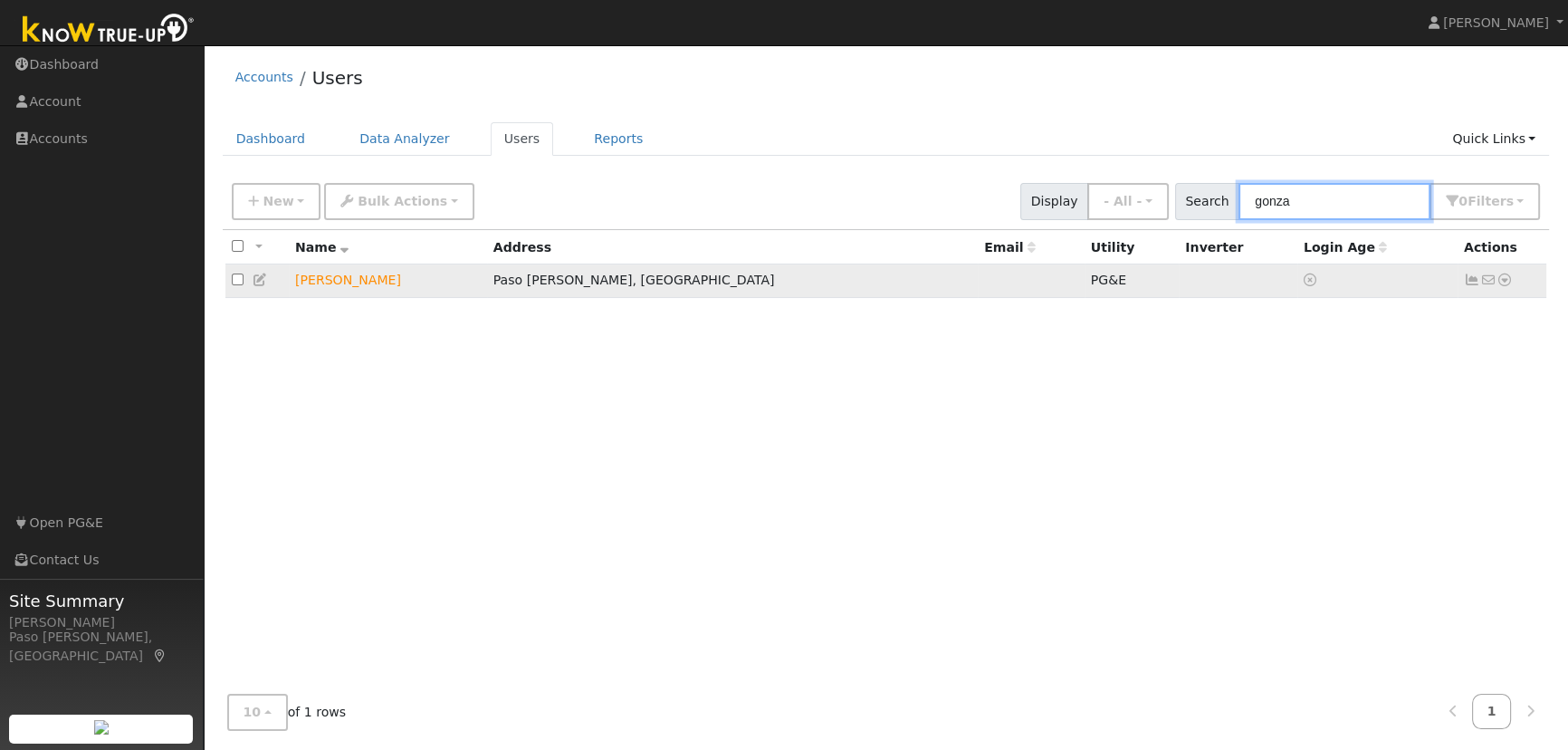
type input "gonza"
click at [1512, 288] on td "No email address Send Email... Data Analyzer Reports Scenario Health Check Ener…" at bounding box center [1502, 281] width 89 height 33
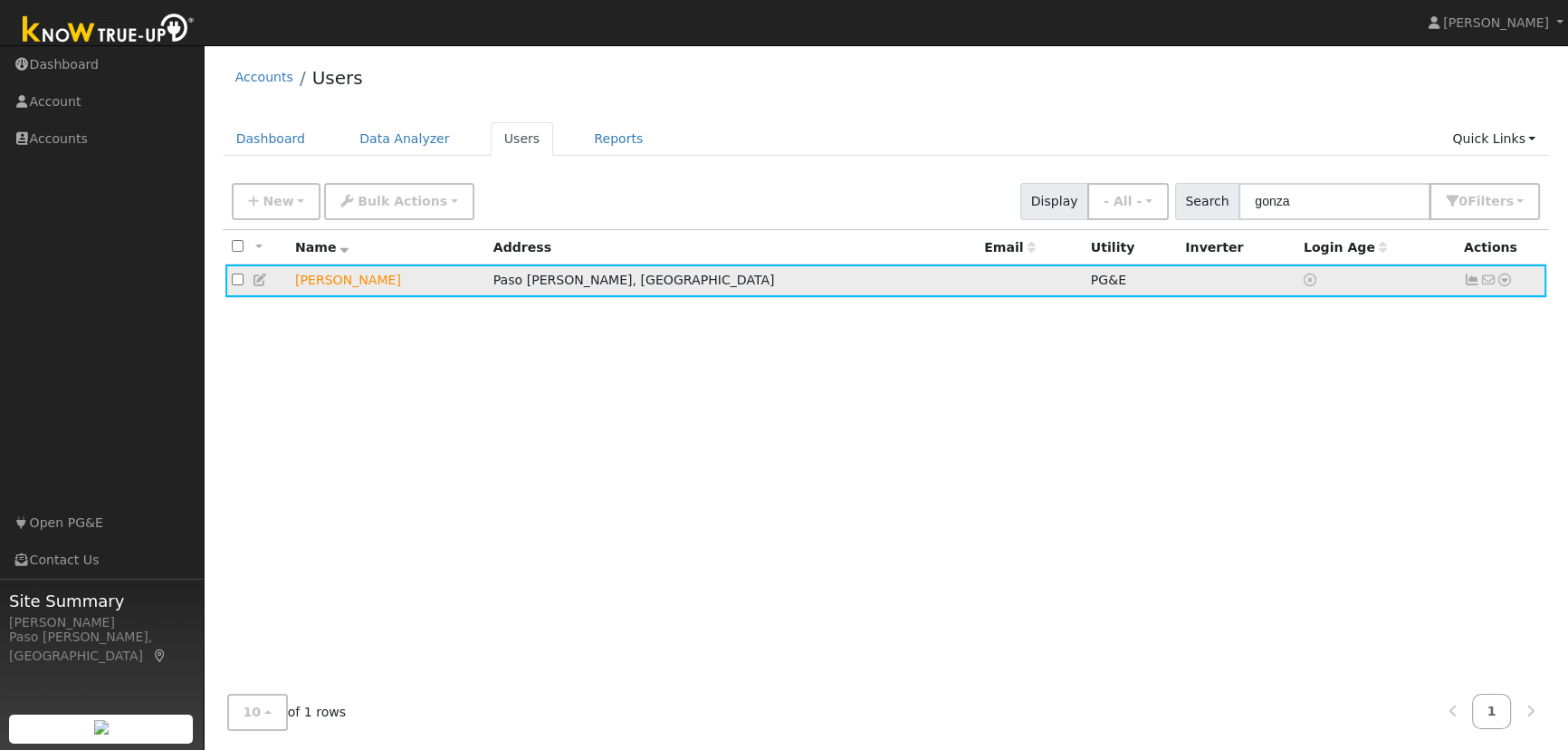
click at [1503, 284] on icon at bounding box center [1504, 280] width 17 height 13
click at [1474, 312] on link "Data Analyzer" at bounding box center [1445, 311] width 131 height 25
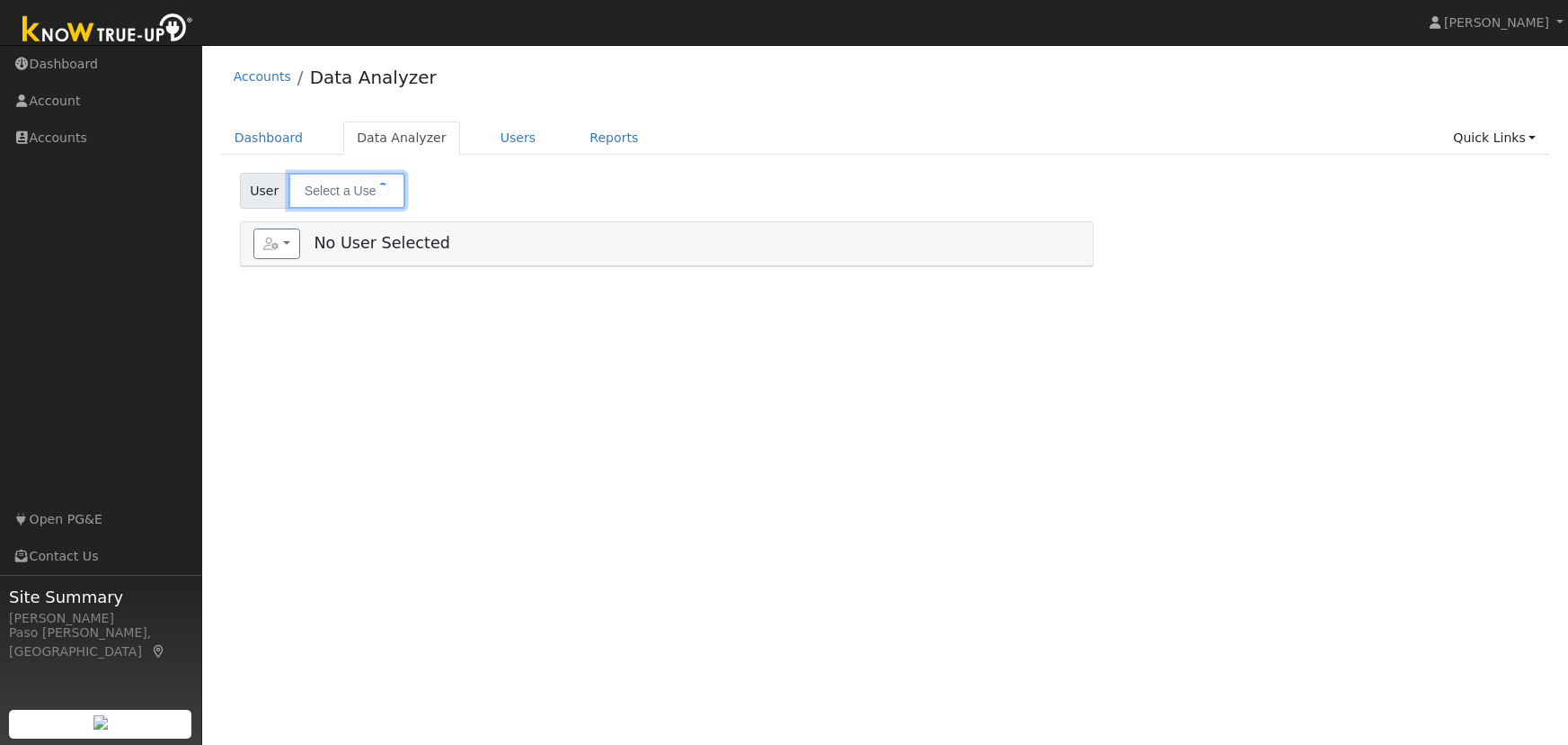
type input "[PERSON_NAME]"
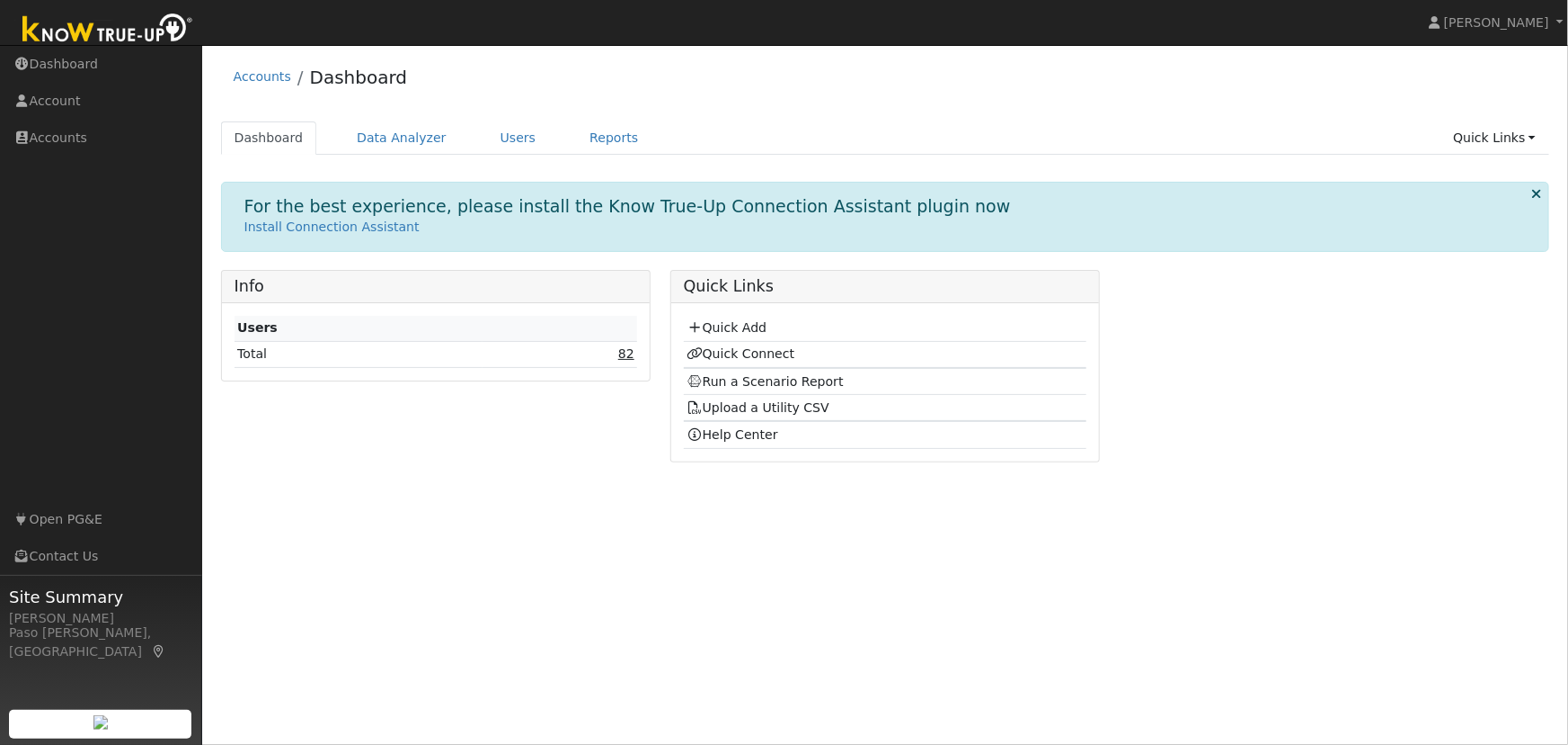
click at [630, 346] on link "82" at bounding box center [626, 354] width 16 height 15
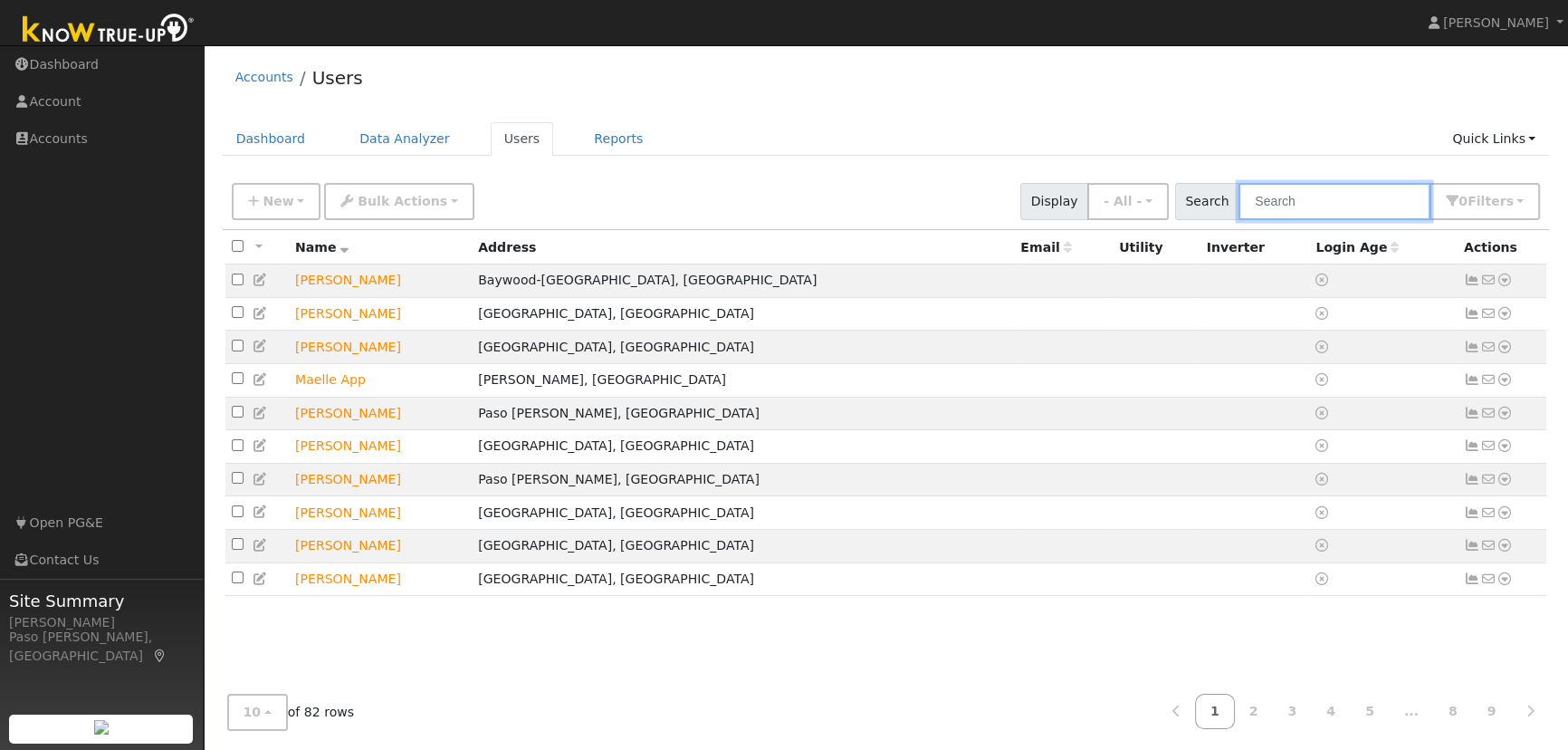
click at [1370, 204] on input "text" at bounding box center [1334, 201] width 192 height 37
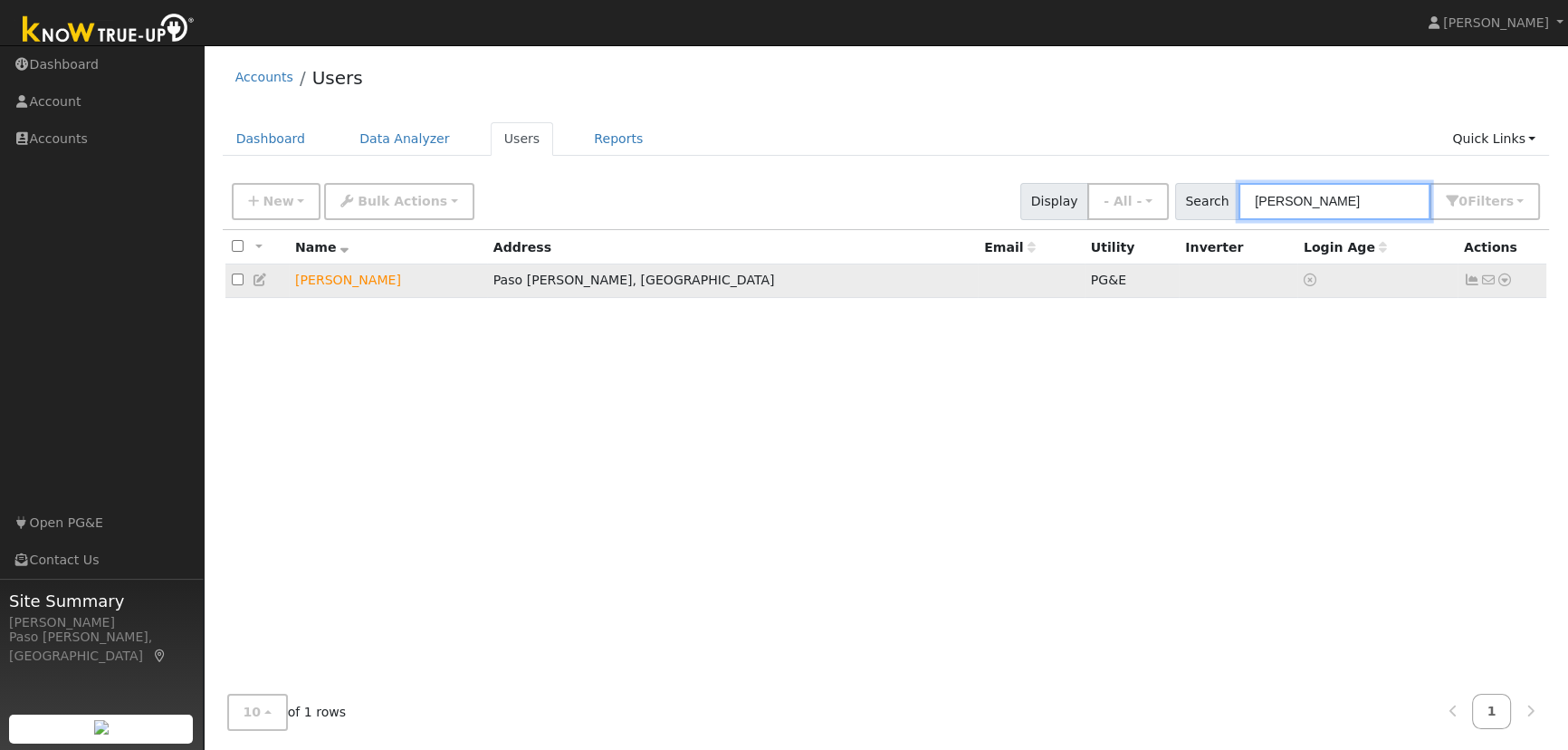
type input "gonzales"
click at [1511, 284] on icon at bounding box center [1504, 280] width 17 height 13
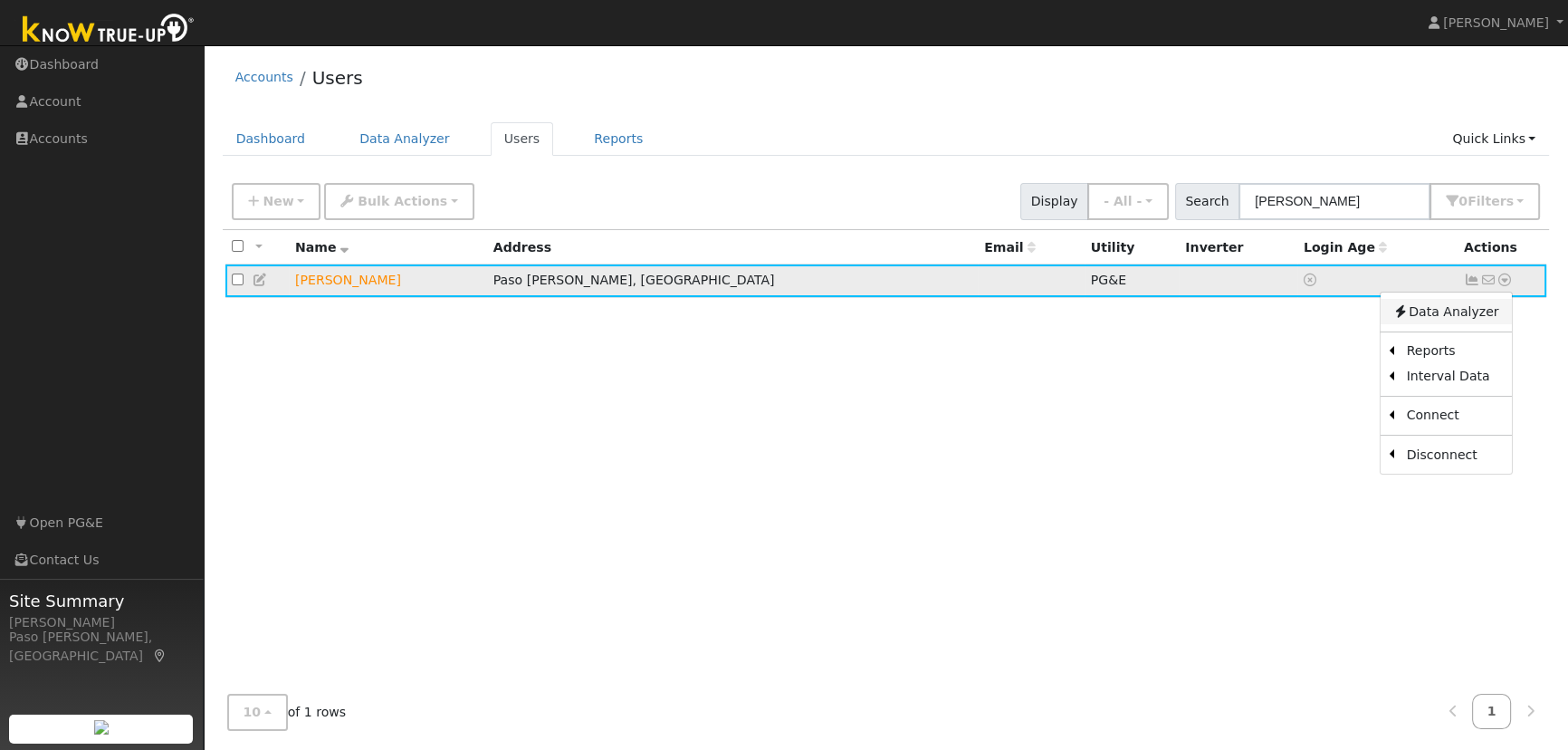
click at [1479, 308] on link "Data Analyzer" at bounding box center [1445, 311] width 131 height 25
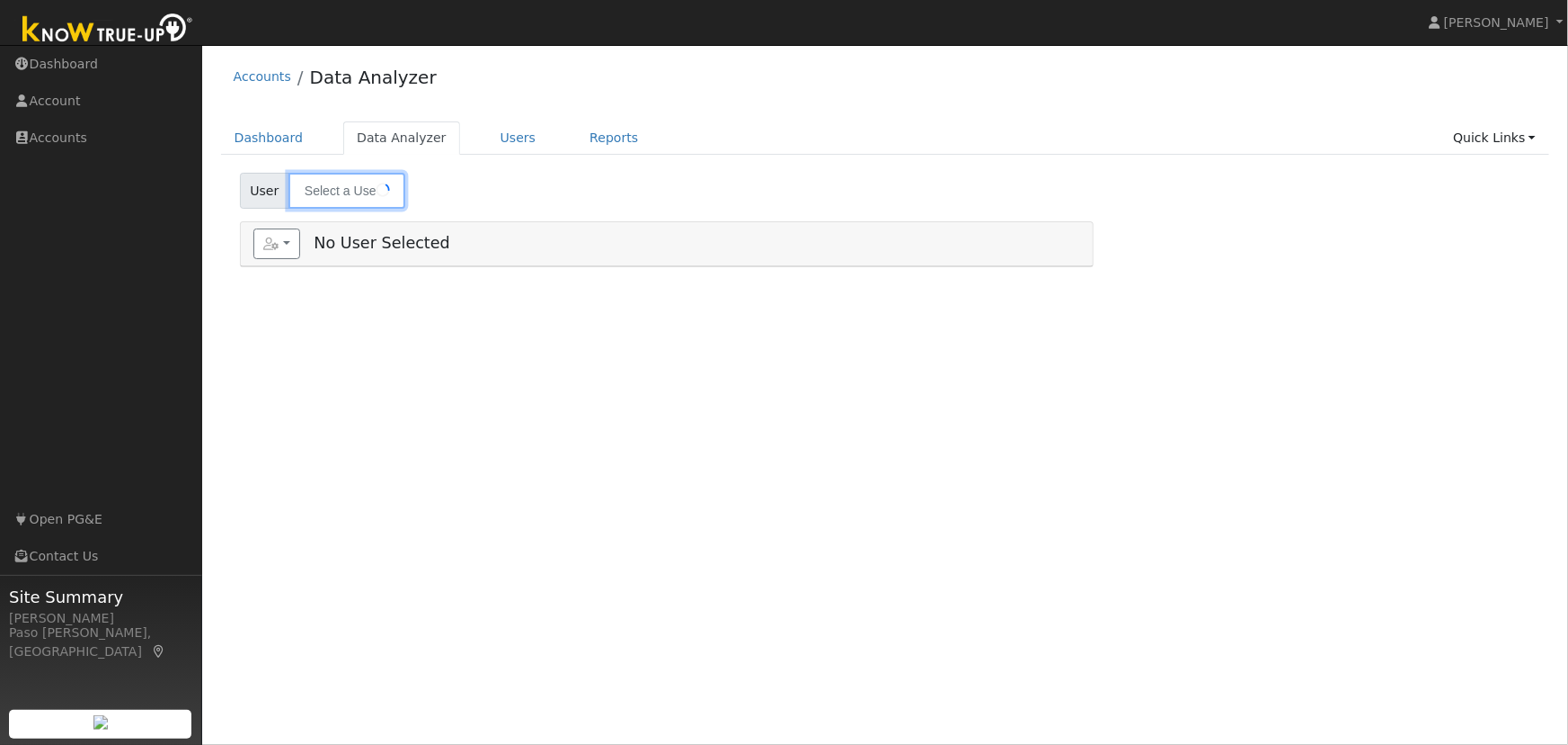
type input "[PERSON_NAME]"
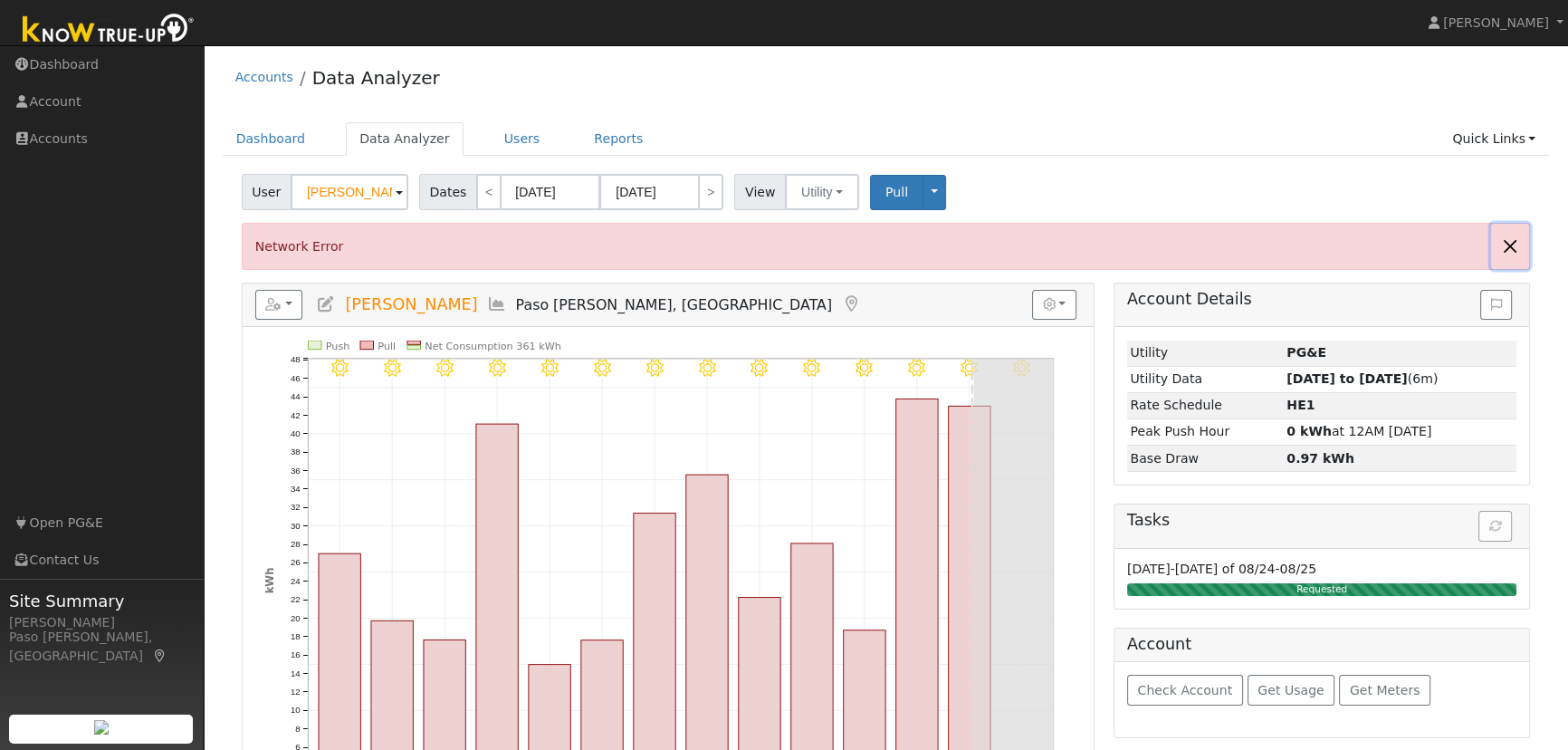
click at [1515, 254] on button "Close" at bounding box center [1509, 245] width 38 height 44
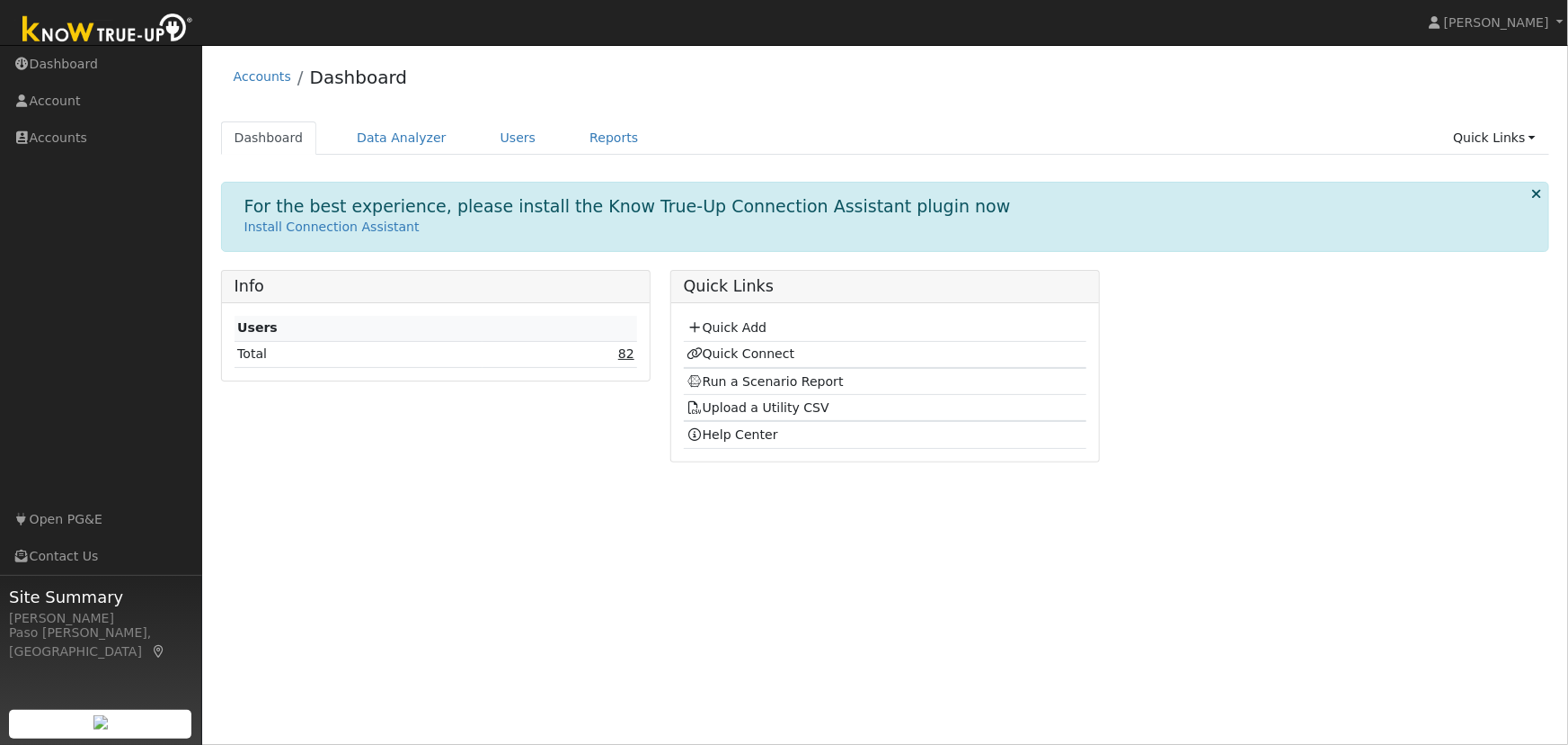
click at [624, 354] on link "82" at bounding box center [626, 354] width 16 height 15
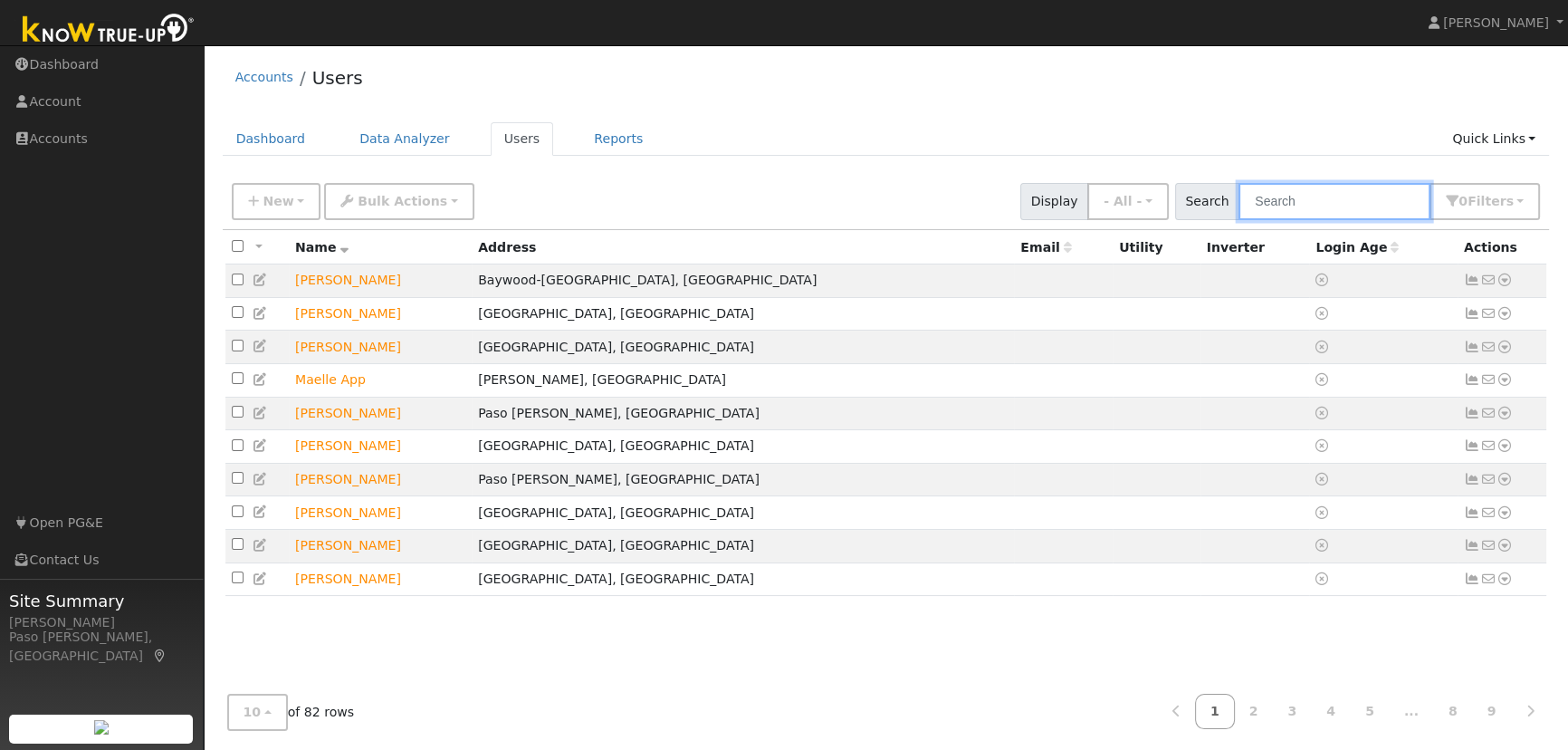
click at [1332, 198] on input "text" at bounding box center [1334, 201] width 192 height 37
type input "s"
type input "b"
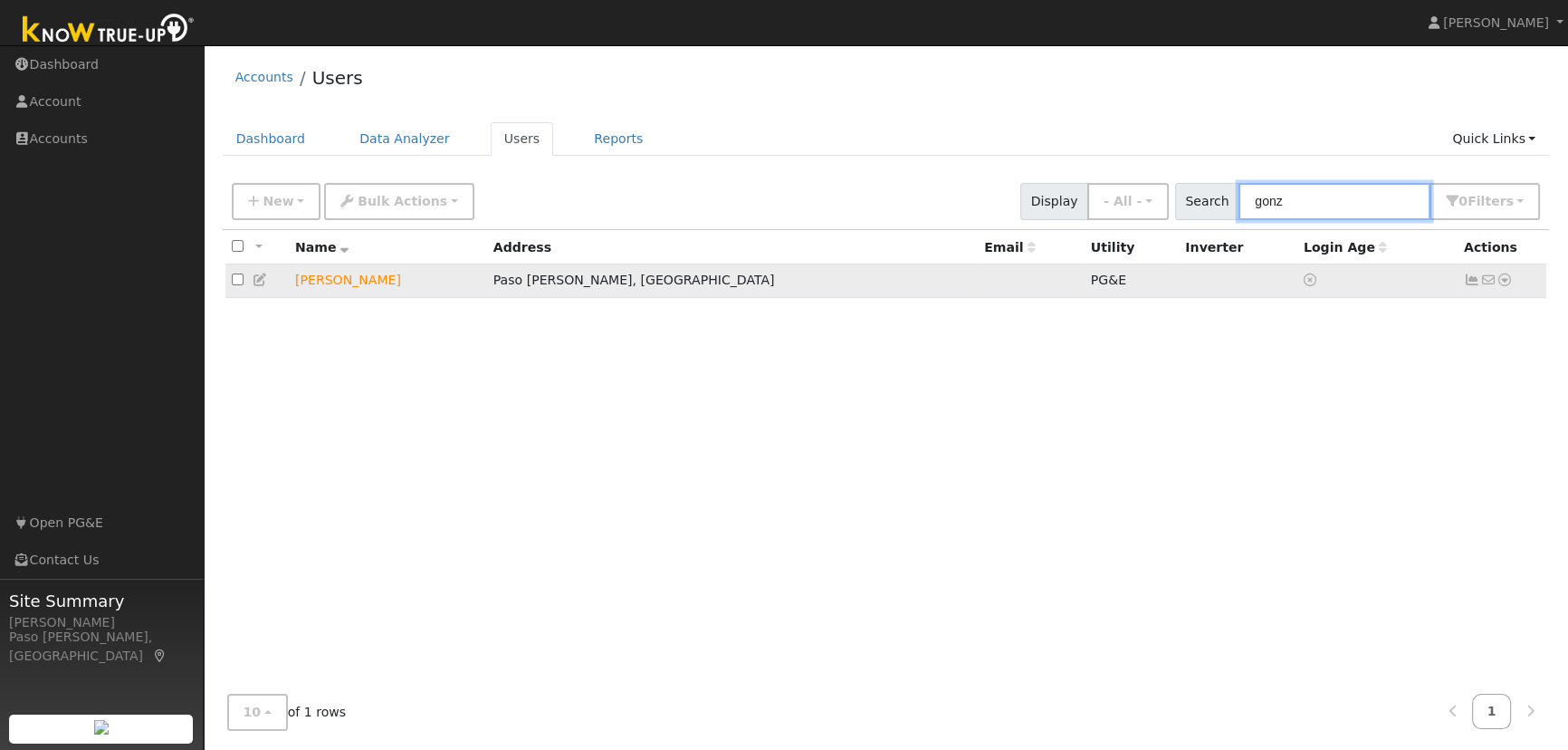
type input "gonz"
click at [1510, 283] on icon at bounding box center [1504, 280] width 17 height 13
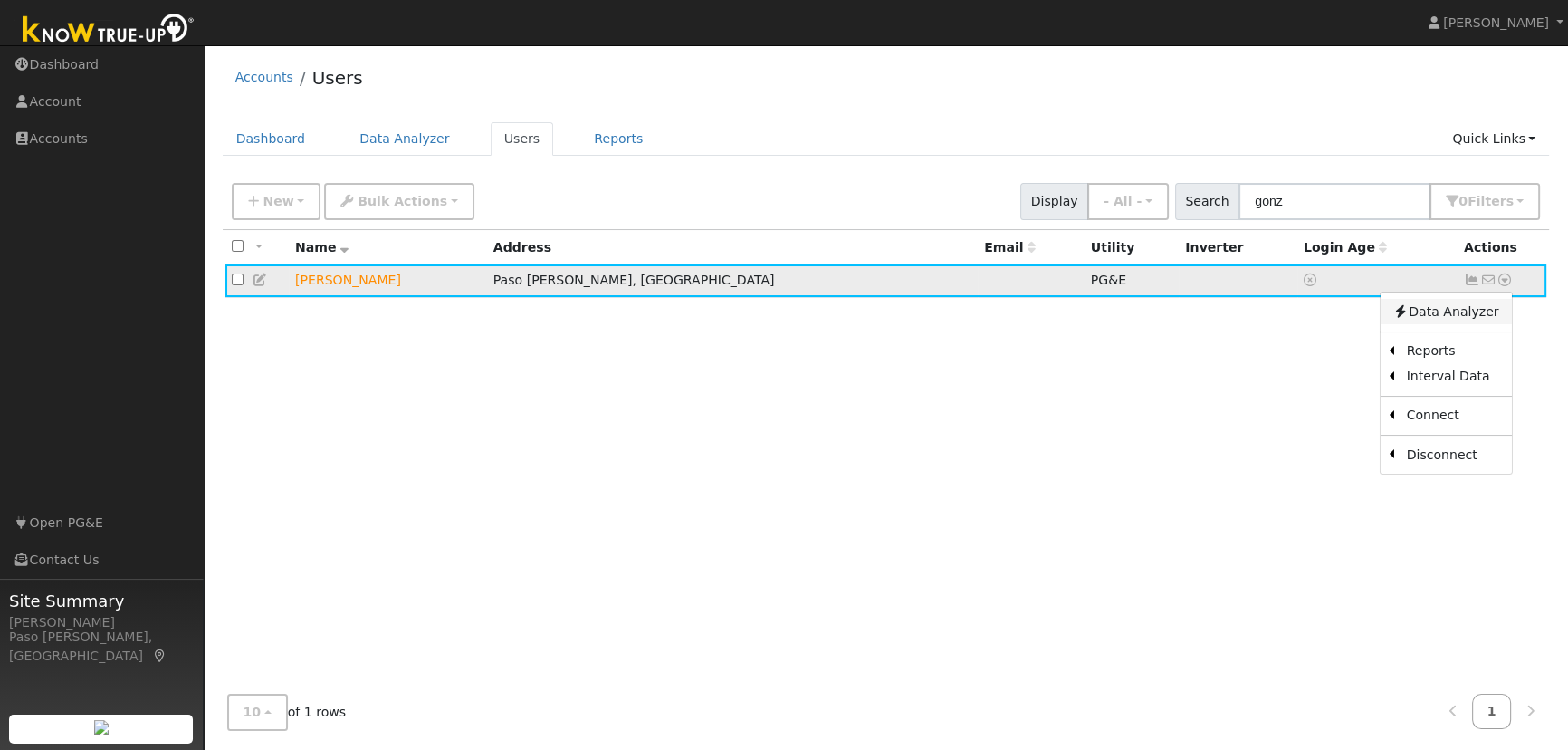
click at [1458, 307] on link "Data Analyzer" at bounding box center [1445, 311] width 131 height 25
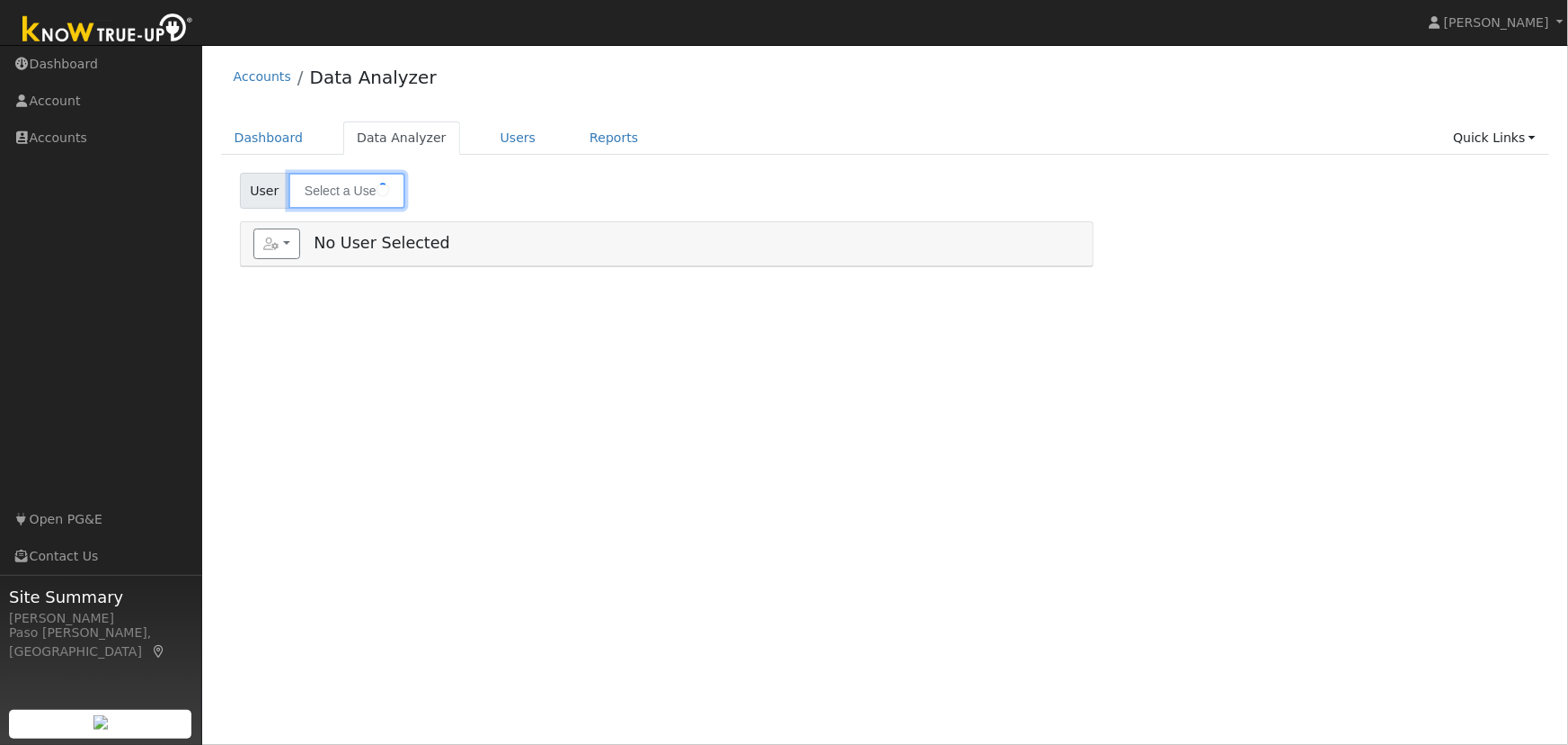
type input "[PERSON_NAME]"
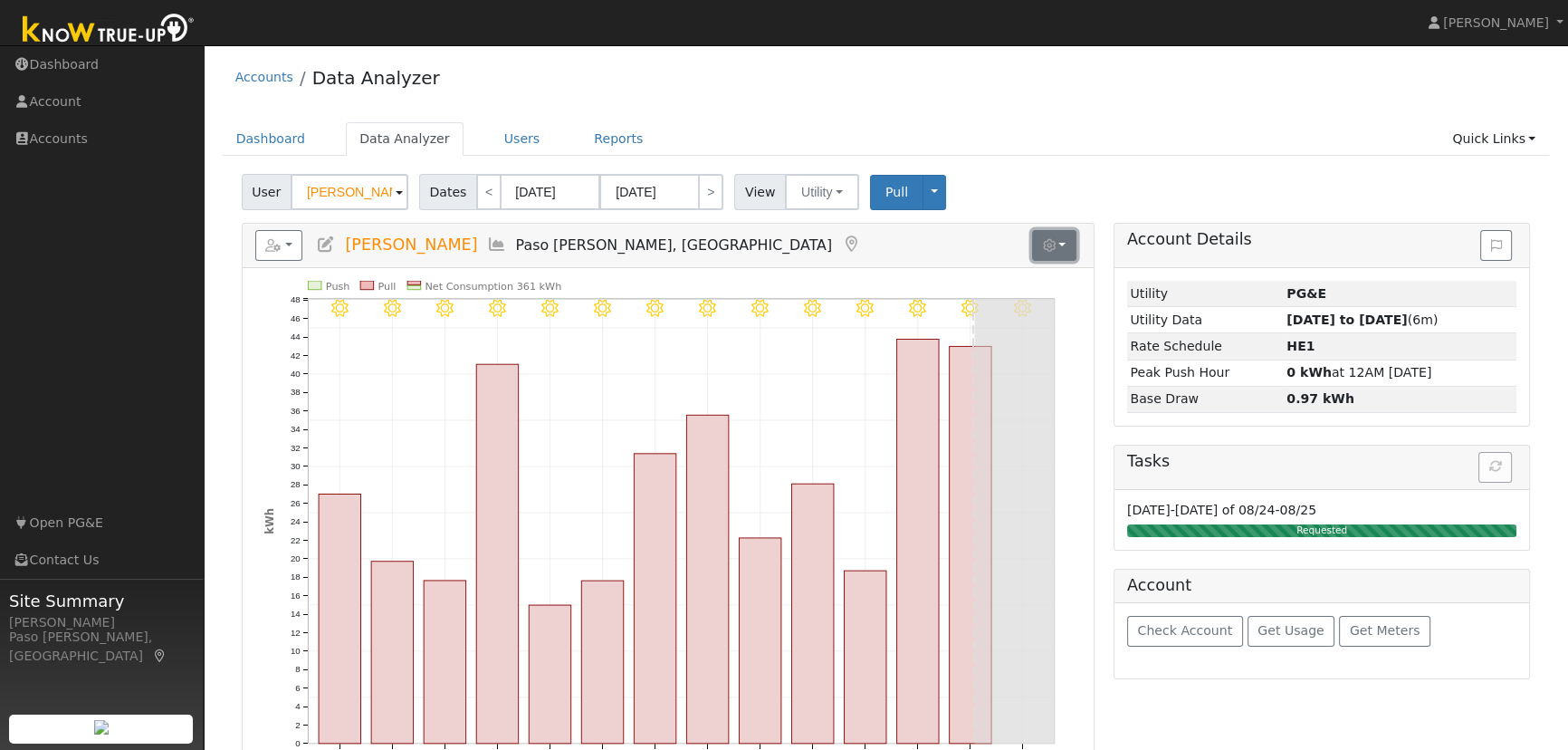
click at [1068, 244] on button "button" at bounding box center [1054, 244] width 44 height 30
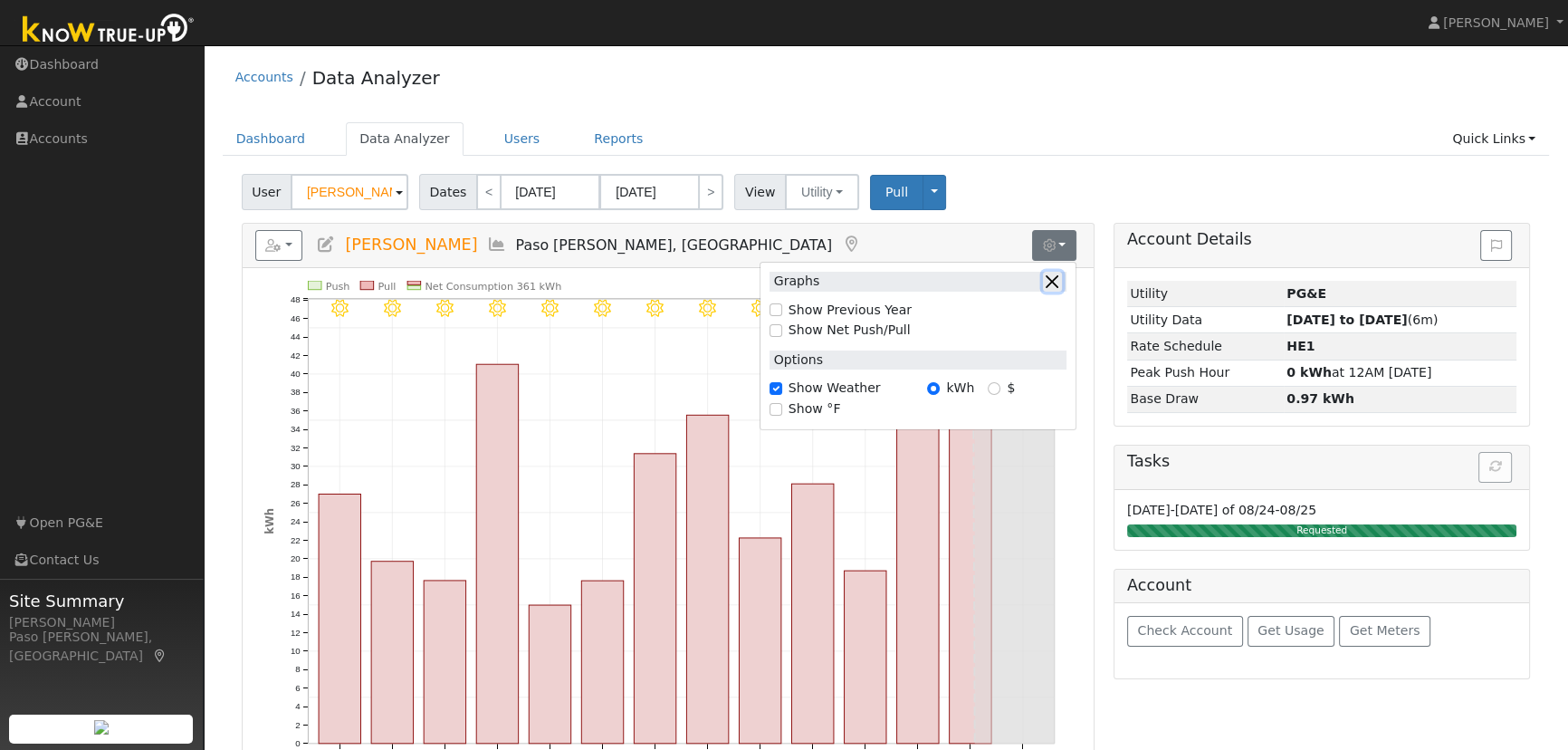
click at [1044, 281] on button "button" at bounding box center [1051, 280] width 19 height 19
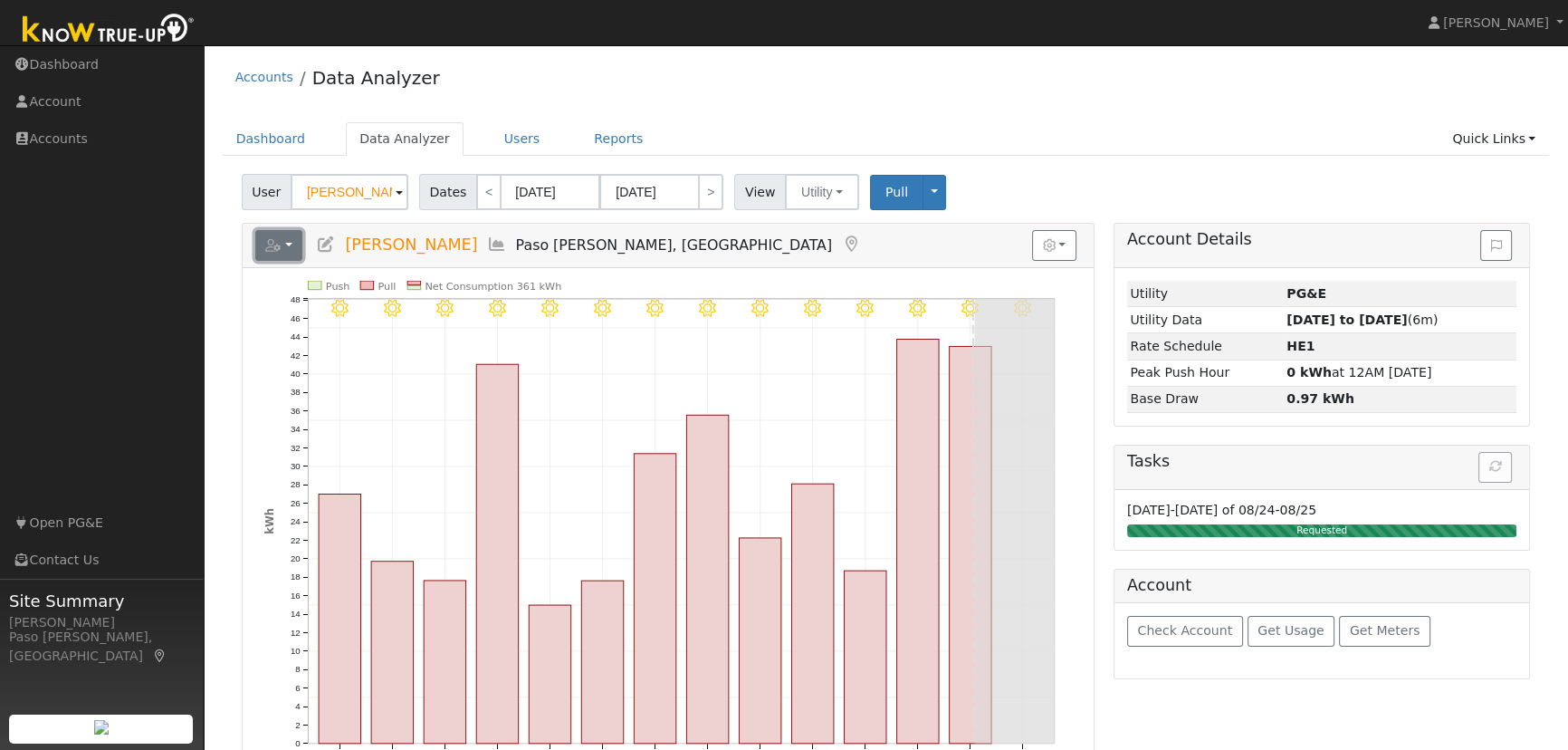
click at [294, 254] on button "button" at bounding box center [279, 244] width 48 height 30
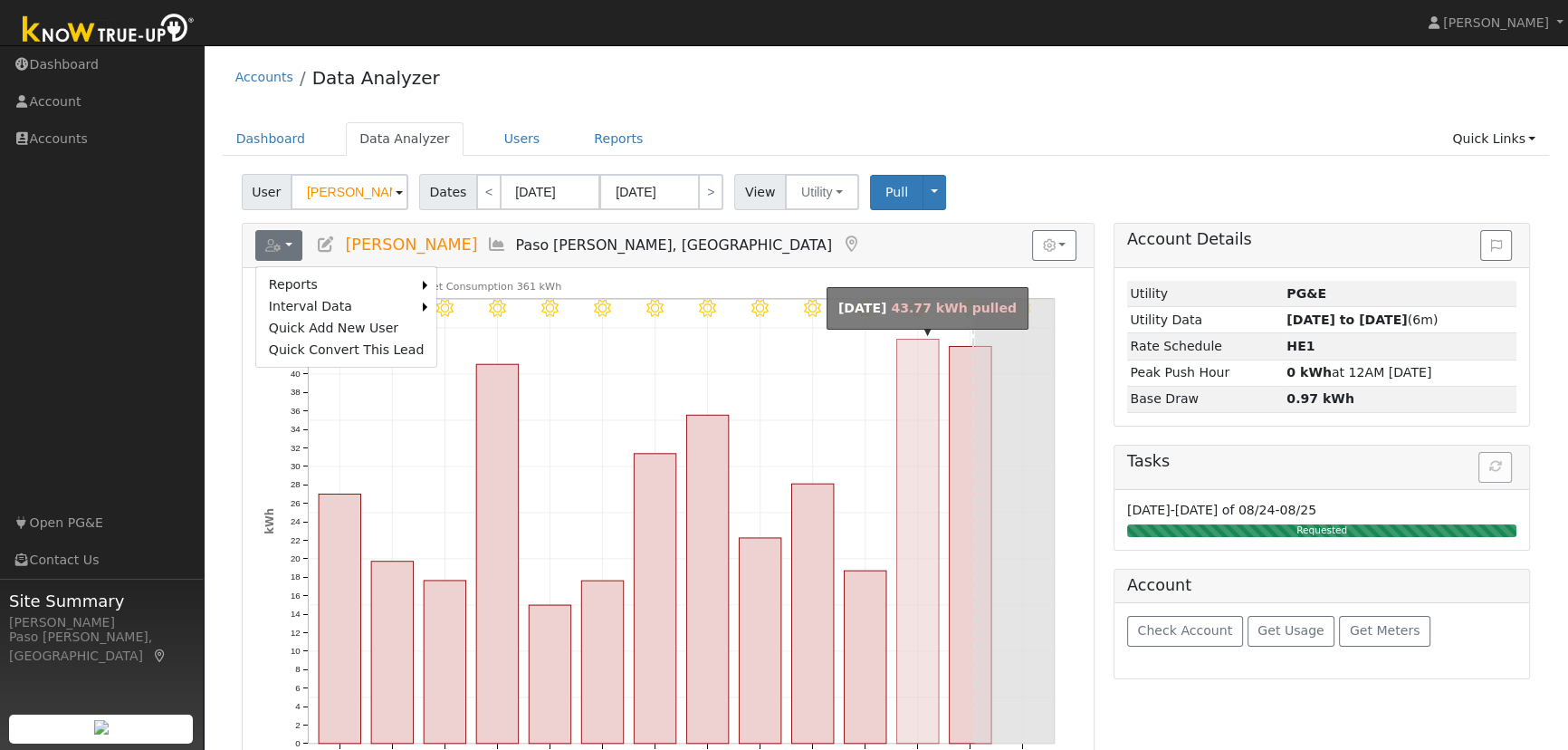
click at [902, 341] on rect "onclick=""" at bounding box center [916, 542] width 42 height 404
type input "08/09/2025"
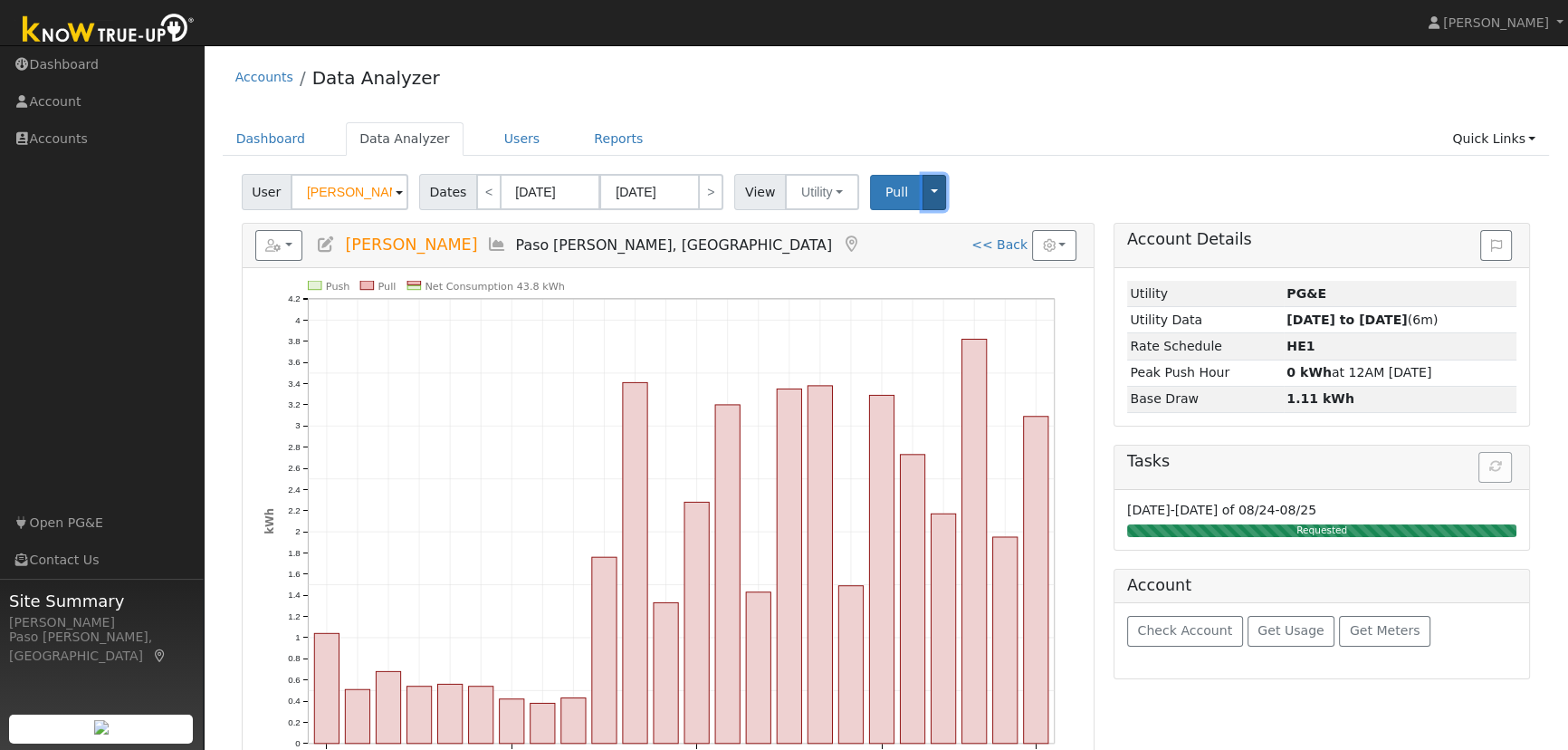
click at [922, 185] on button "Toggle Dropdown" at bounding box center [934, 192] width 24 height 35
click at [1055, 245] on button "button" at bounding box center [1054, 244] width 44 height 30
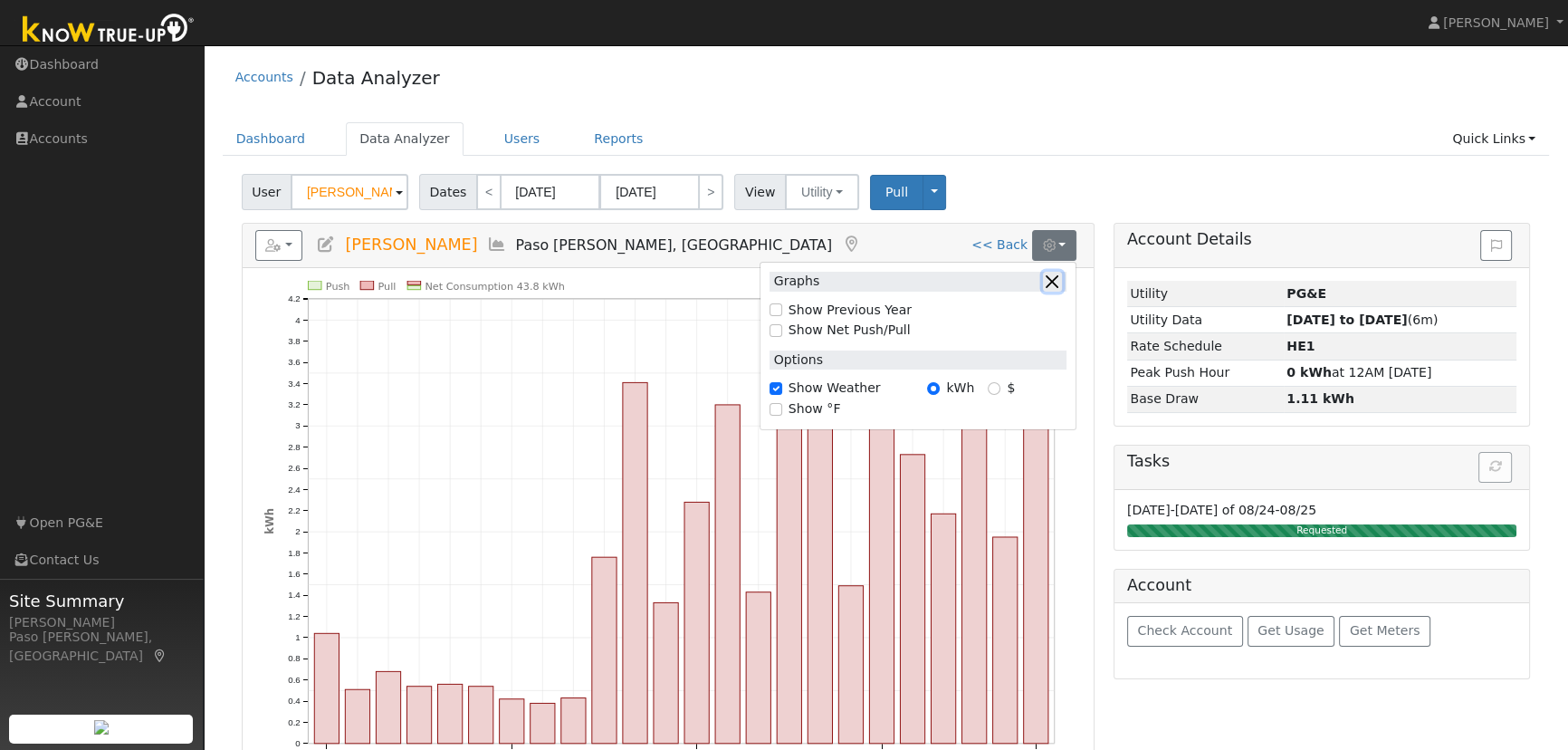
click at [1054, 285] on button "button" at bounding box center [1051, 280] width 19 height 19
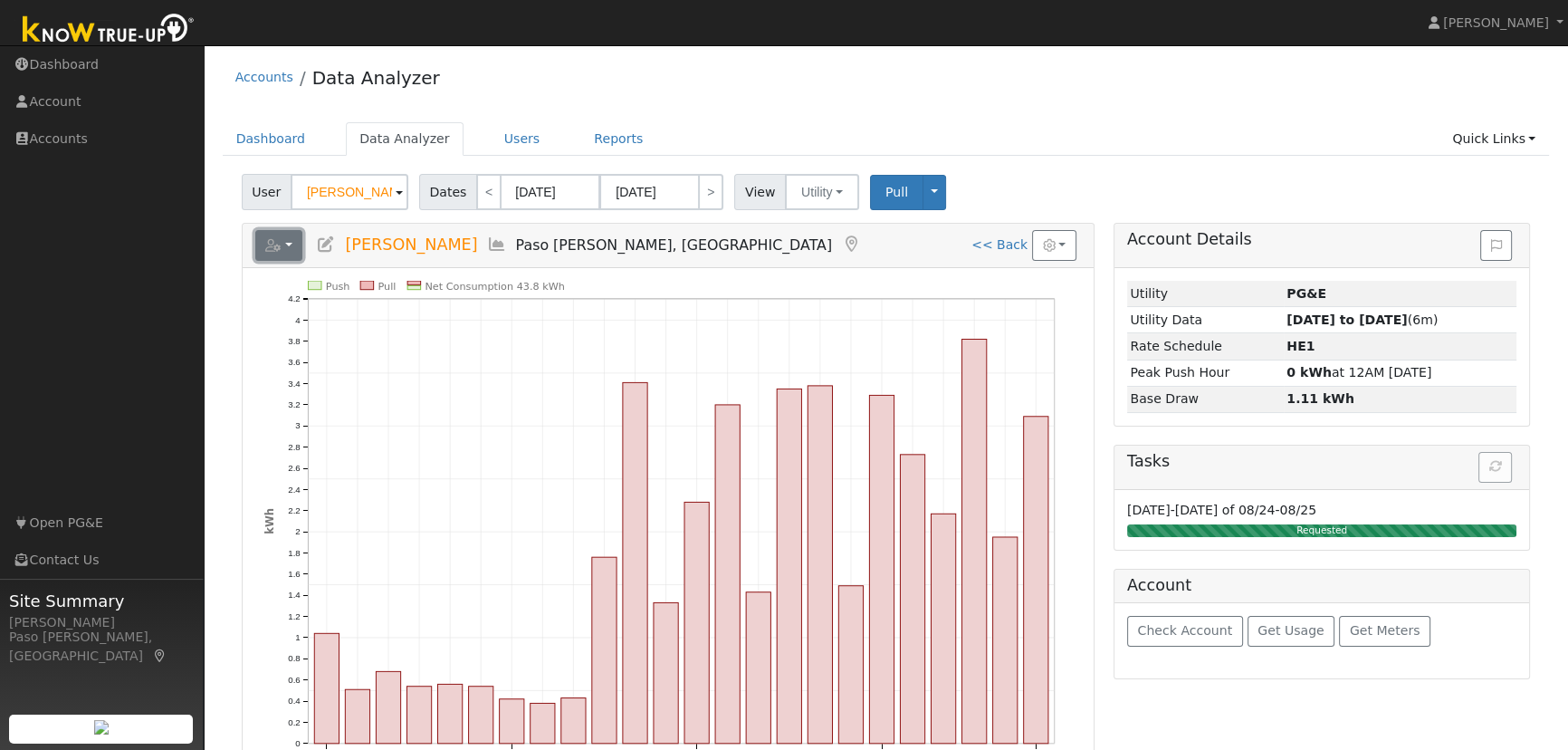
click at [283, 243] on button "button" at bounding box center [279, 244] width 48 height 30
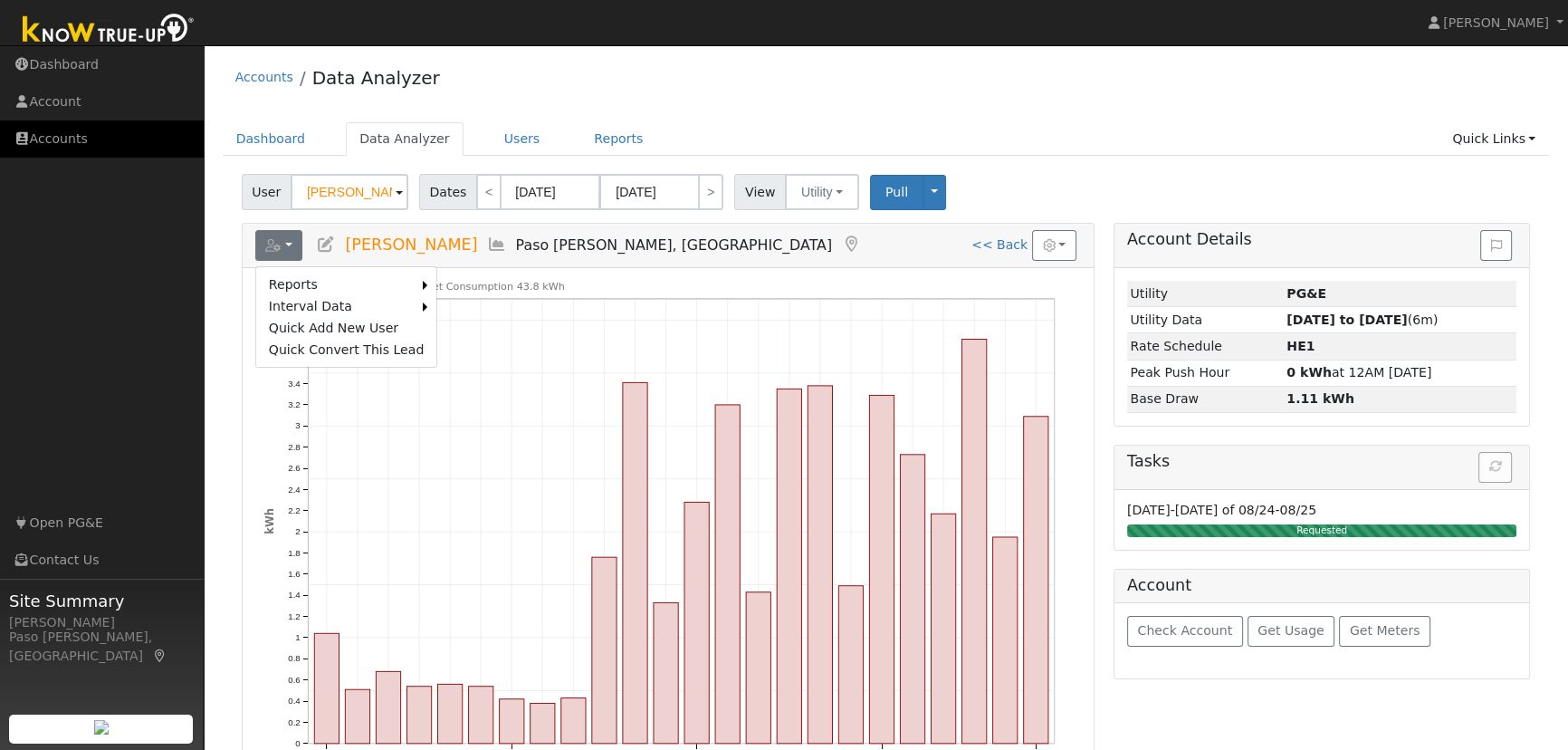
click at [54, 143] on link "Accounts" at bounding box center [101, 139] width 204 height 37
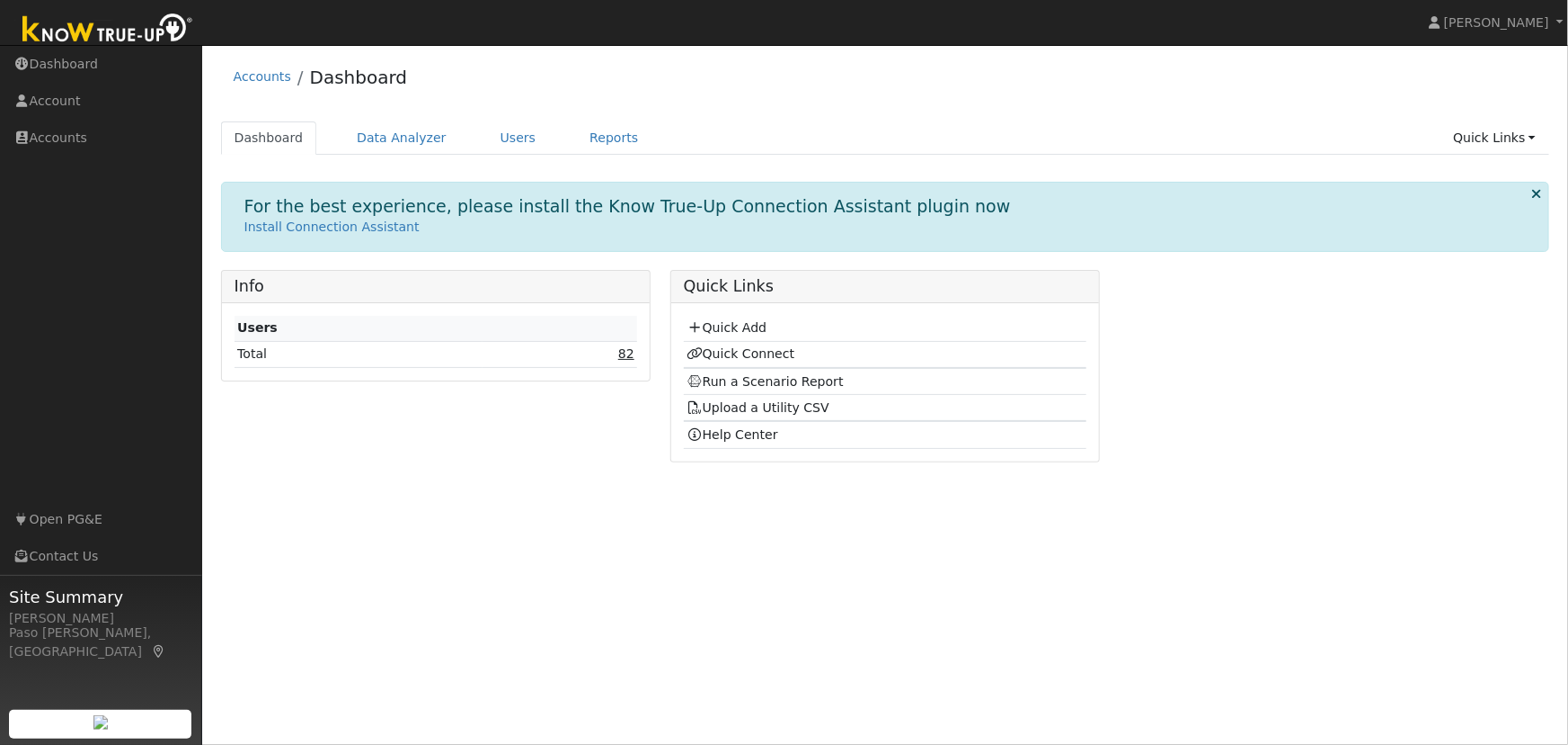
click at [625, 351] on link "82" at bounding box center [626, 354] width 16 height 15
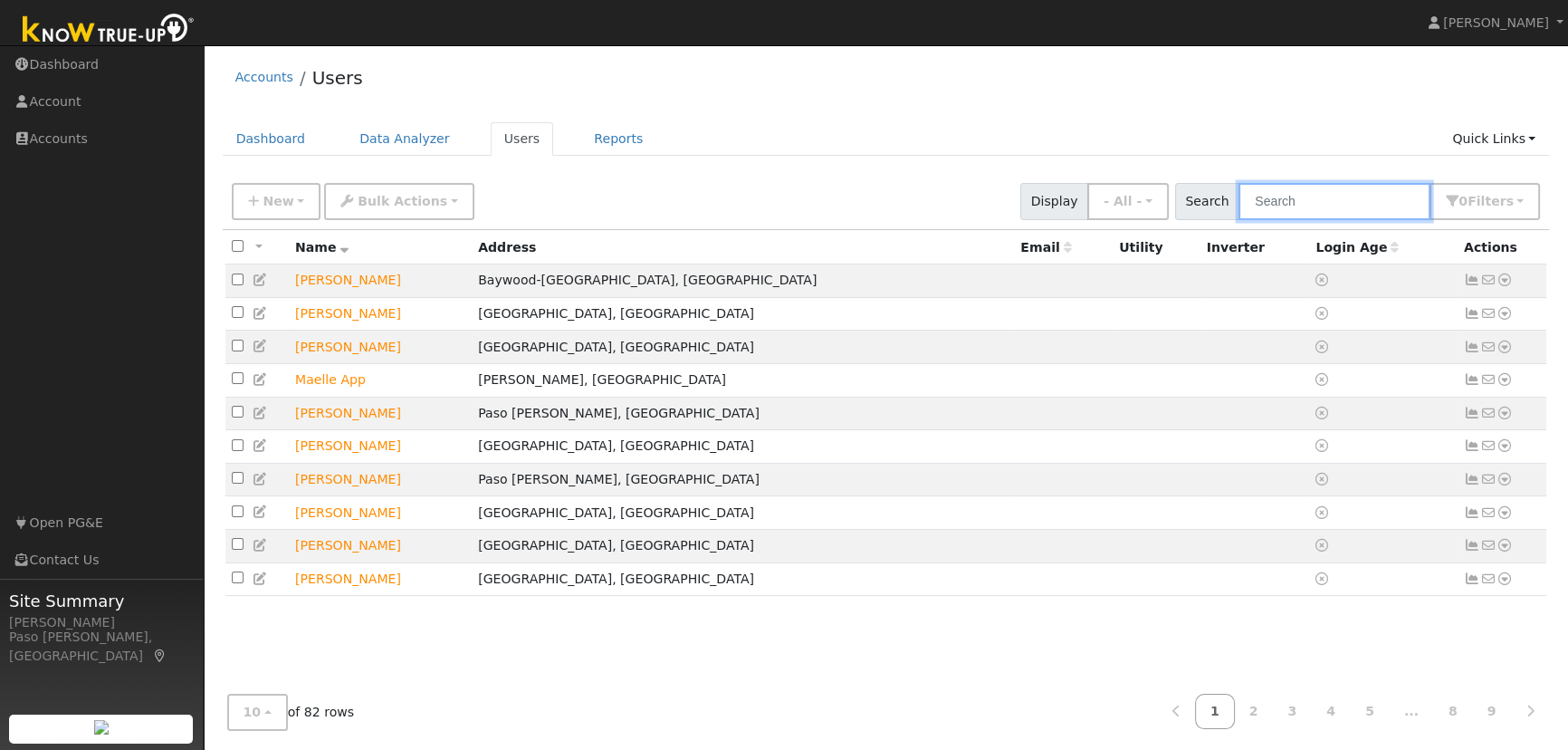
click at [1294, 192] on input "text" at bounding box center [1334, 201] width 192 height 37
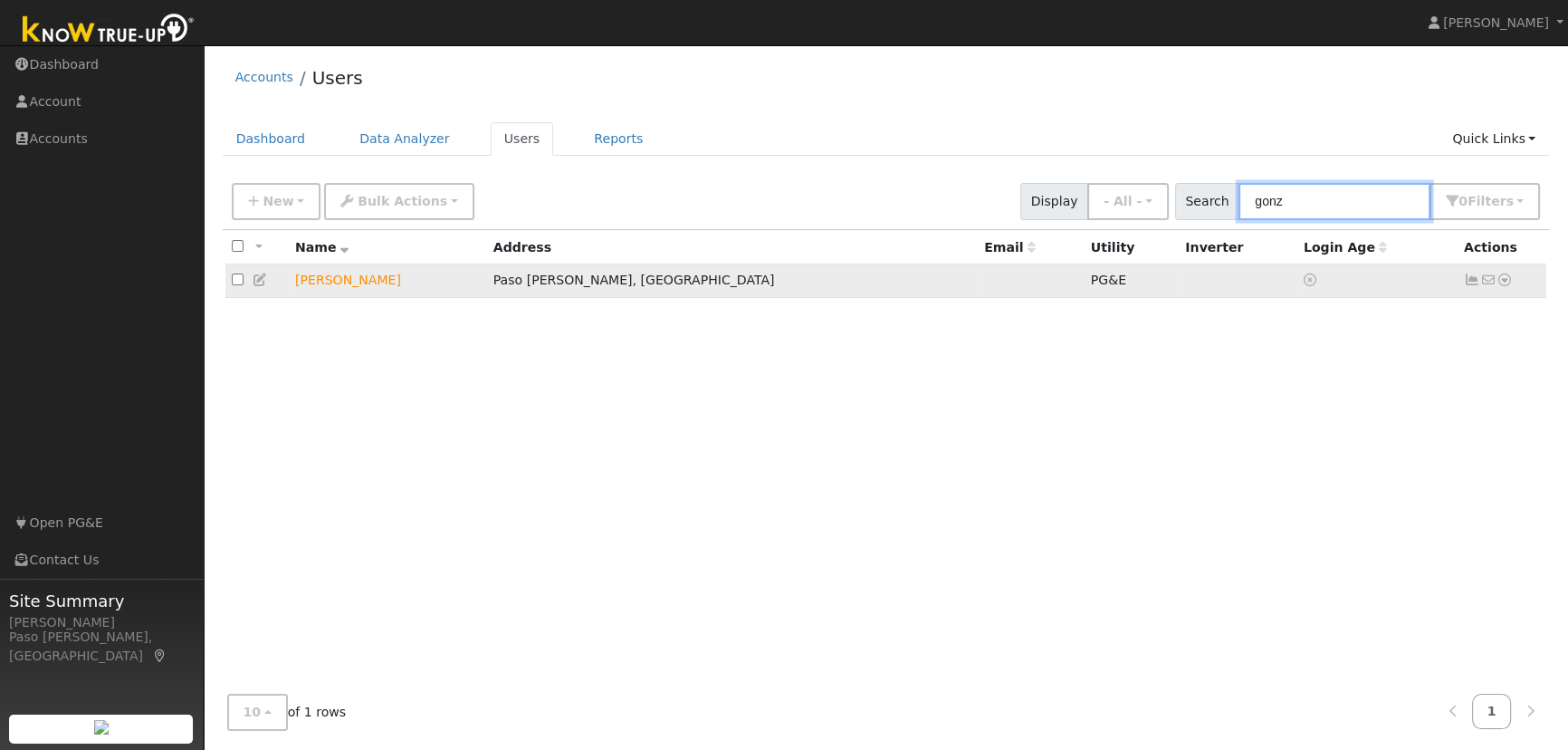
type input "gonz"
click at [1510, 286] on icon at bounding box center [1504, 280] width 17 height 13
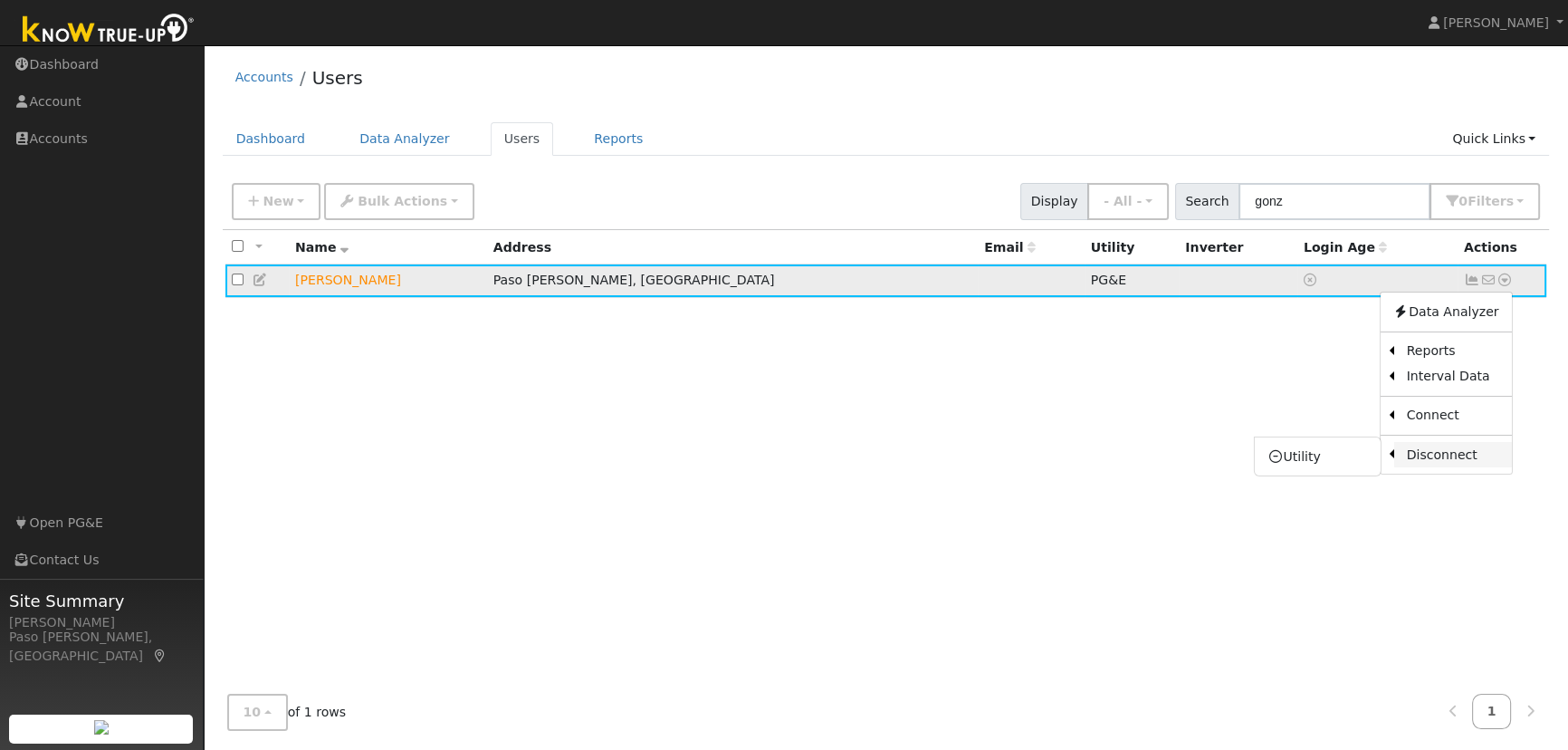
click at [1451, 460] on link "Disconnect" at bounding box center [1452, 454] width 118 height 25
click at [1511, 282] on icon at bounding box center [1504, 280] width 17 height 13
click at [1309, 458] on link "Utility" at bounding box center [1317, 456] width 125 height 25
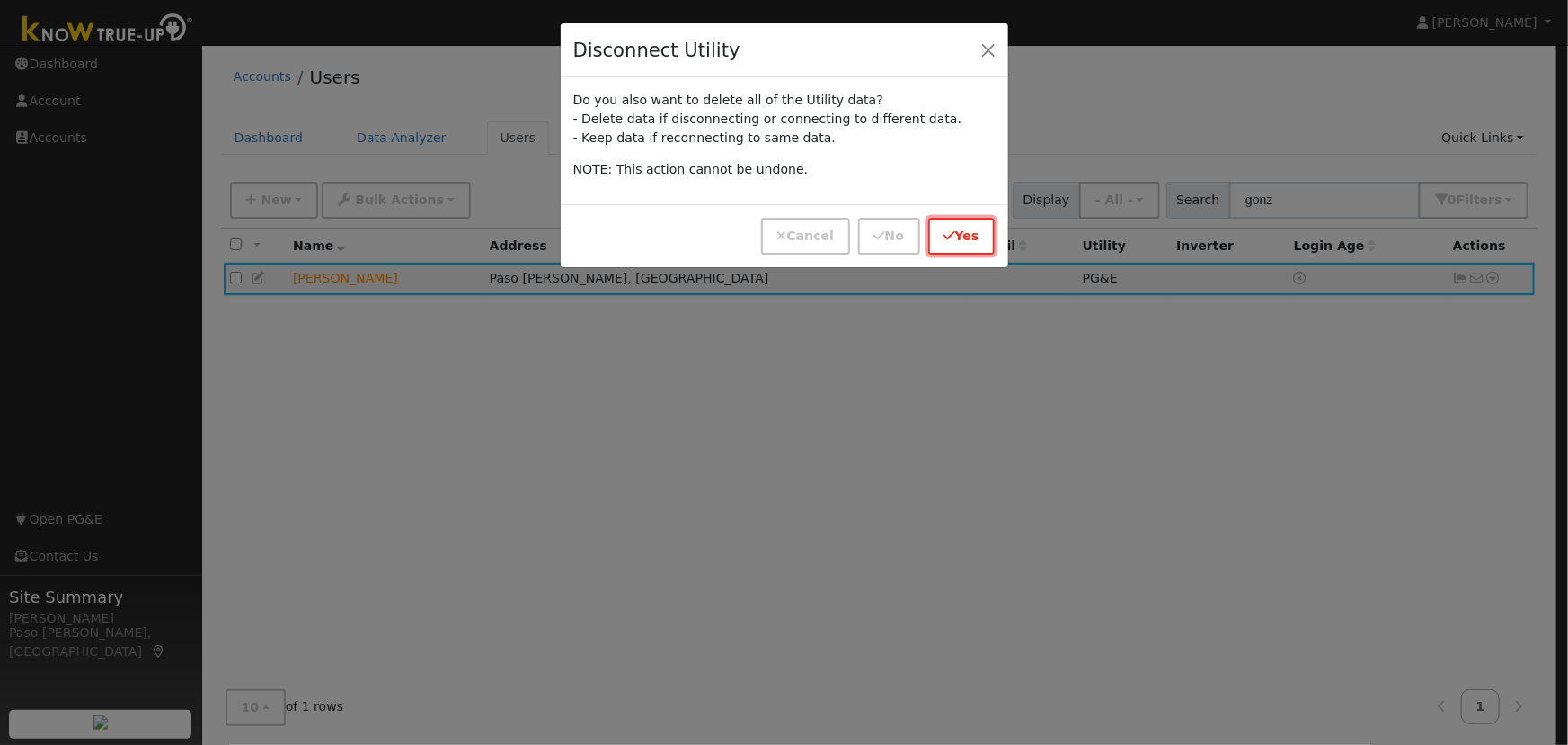
click at [971, 234] on button "Yes" at bounding box center [963, 236] width 68 height 37
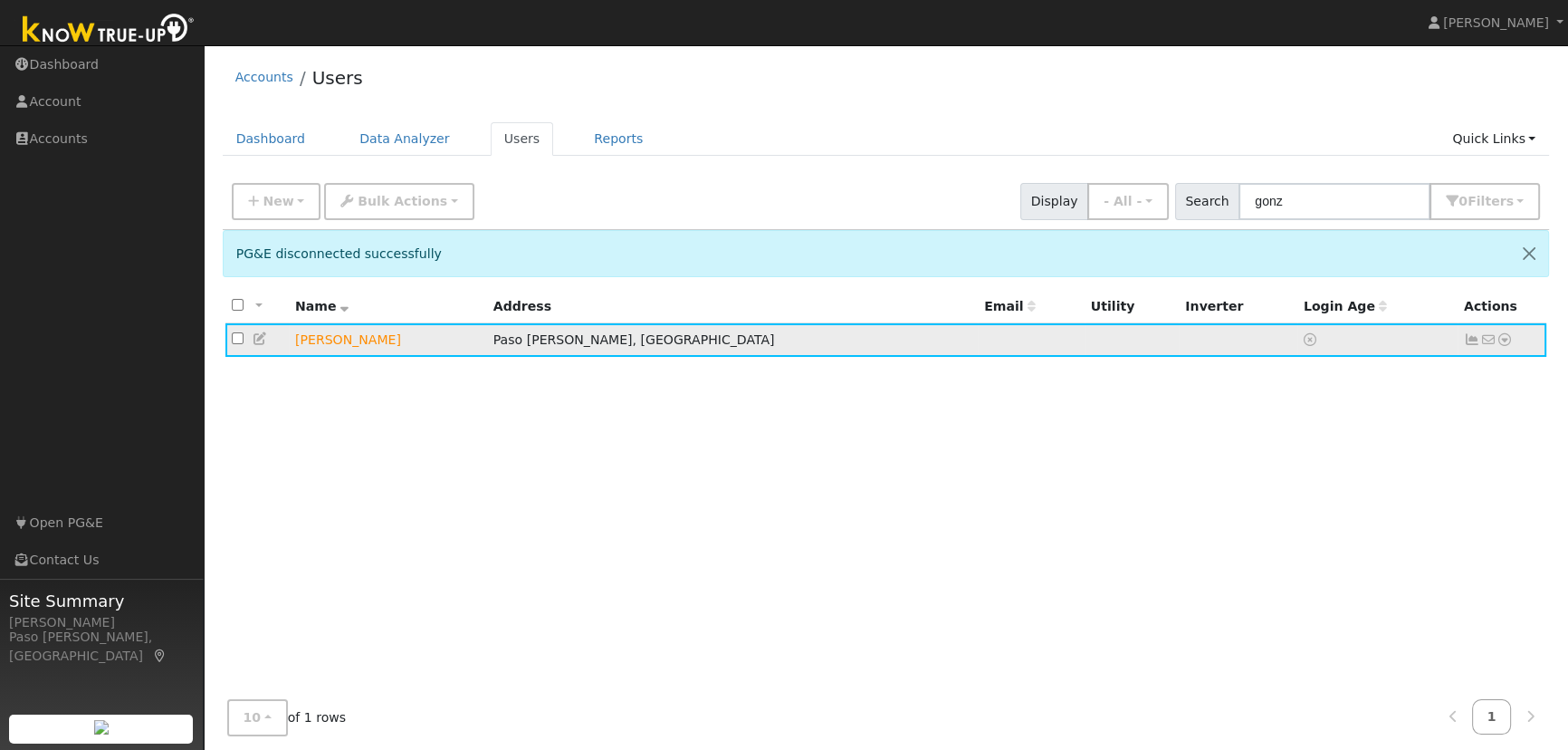
click at [1513, 347] on td "No email address Send Email... Data Analyzer Reports Scenario Health Check Ener…" at bounding box center [1502, 339] width 89 height 33
click at [1501, 339] on icon at bounding box center [1504, 339] width 17 height 13
click at [1276, 476] on icon at bounding box center [1276, 476] width 17 height 13
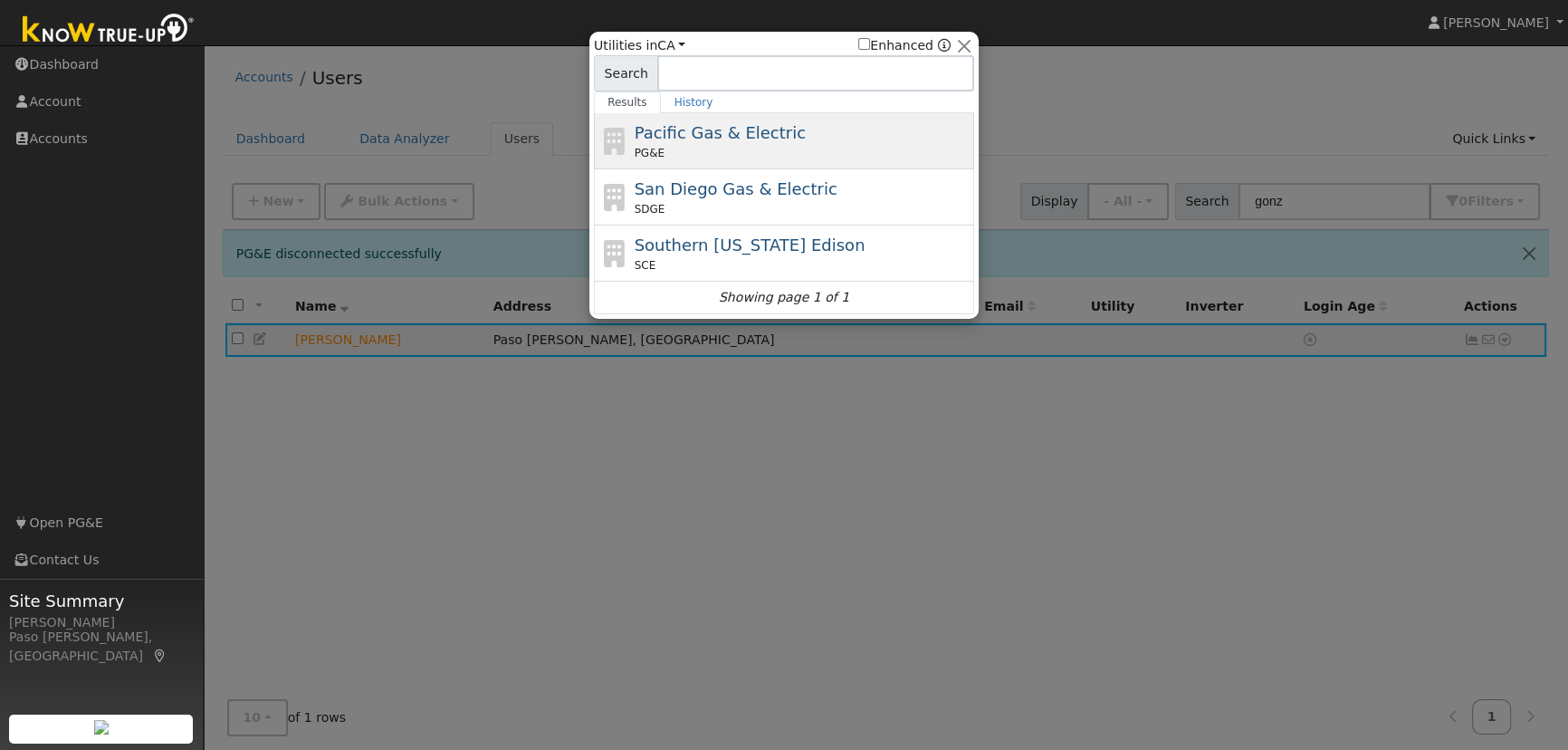
click at [805, 132] on div "Pacific Gas & Electric PG&E" at bounding box center [802, 141] width 336 height 41
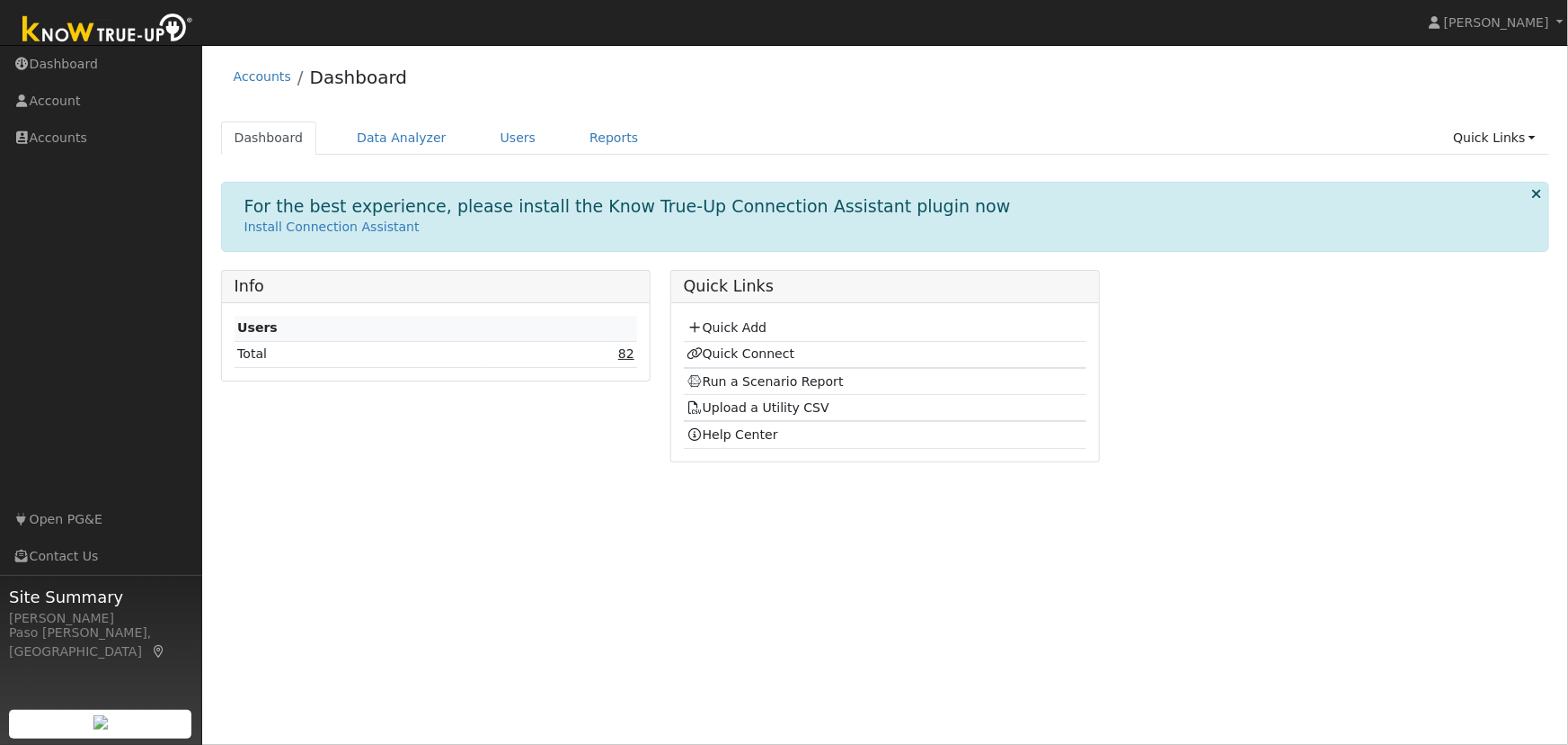
click at [627, 356] on link "82" at bounding box center [626, 354] width 16 height 15
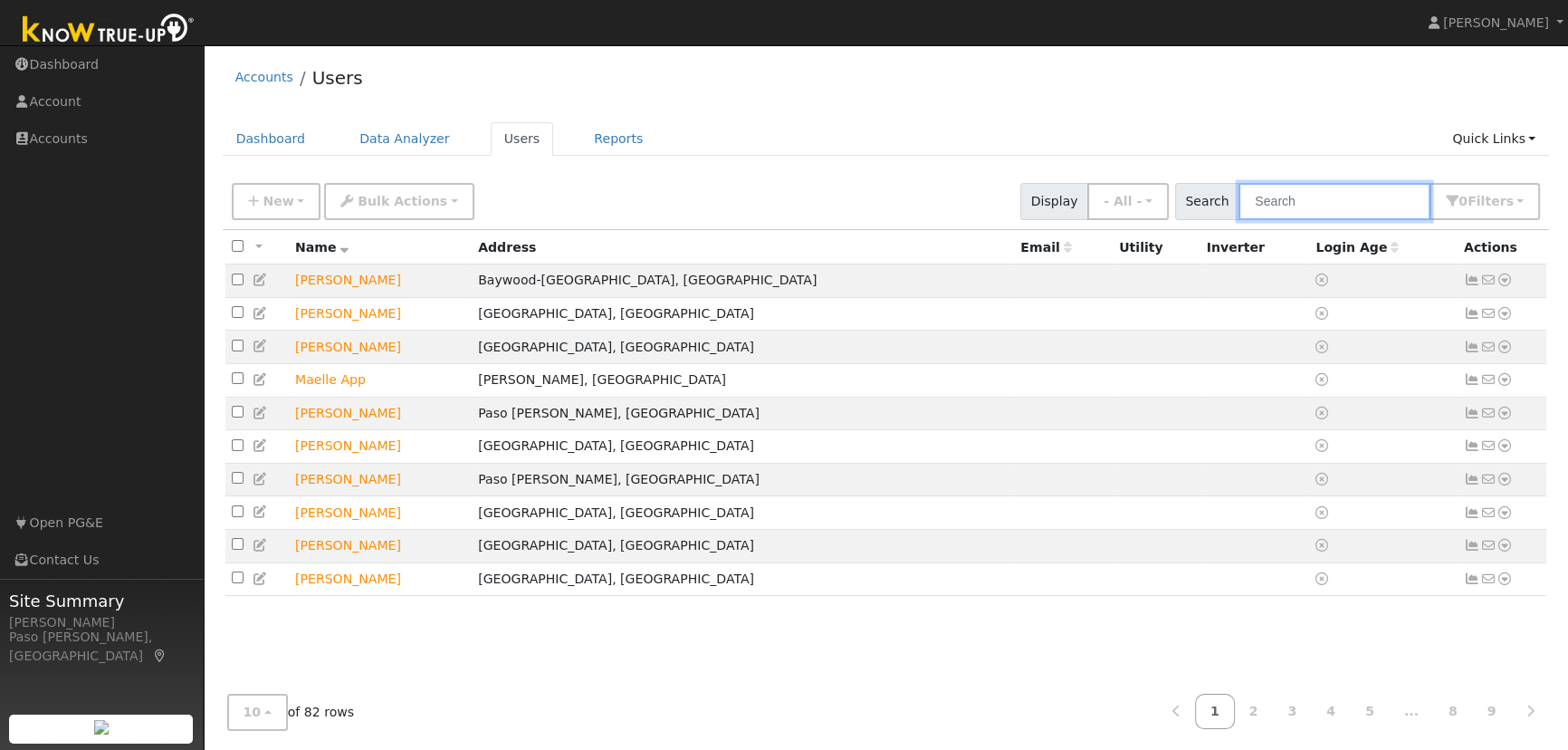
click at [1272, 193] on input "text" at bounding box center [1334, 201] width 192 height 37
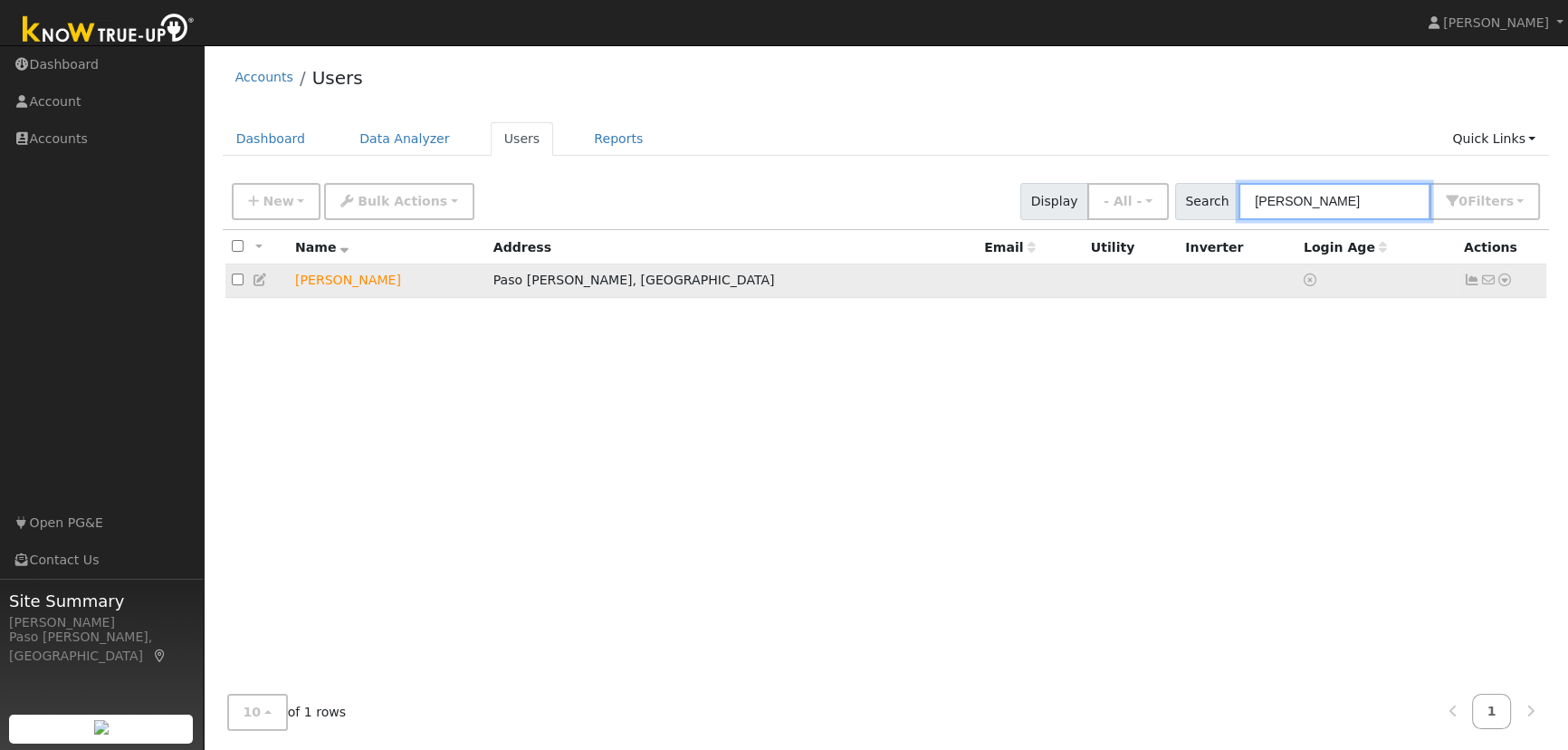
type input "gonzales"
click at [1503, 286] on icon at bounding box center [1504, 280] width 17 height 13
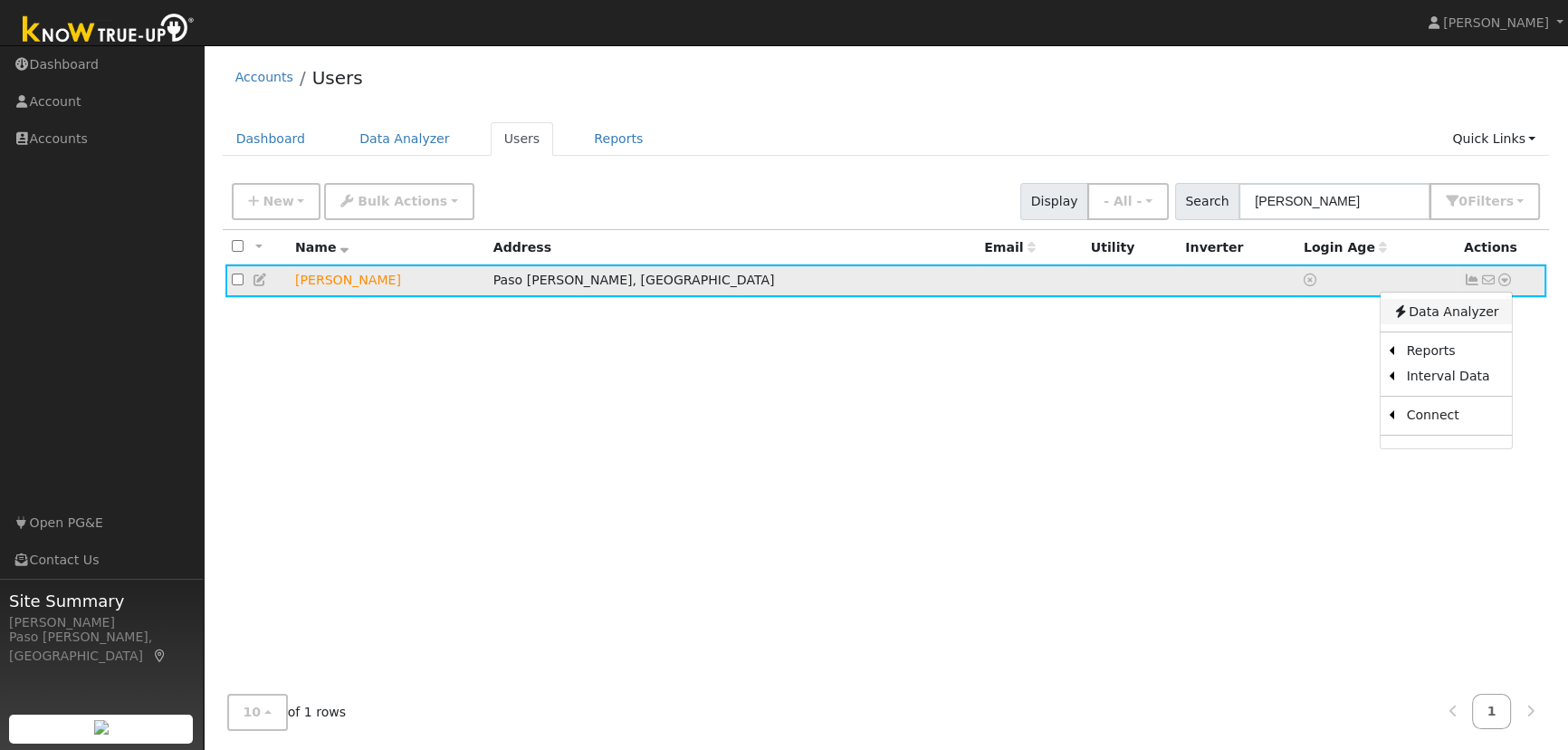
click at [1472, 307] on link "Data Analyzer" at bounding box center [1445, 311] width 131 height 25
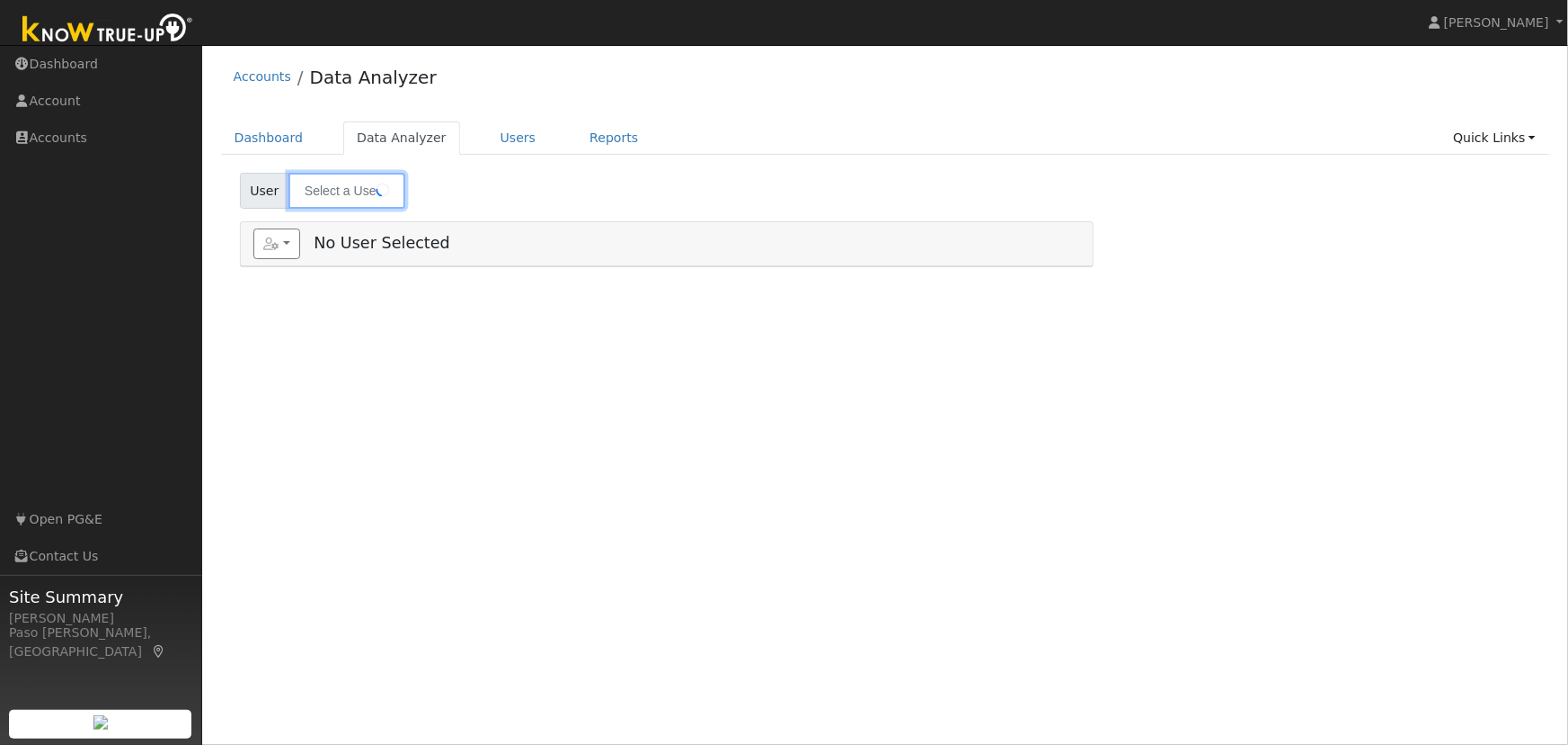
type input "[PERSON_NAME]"
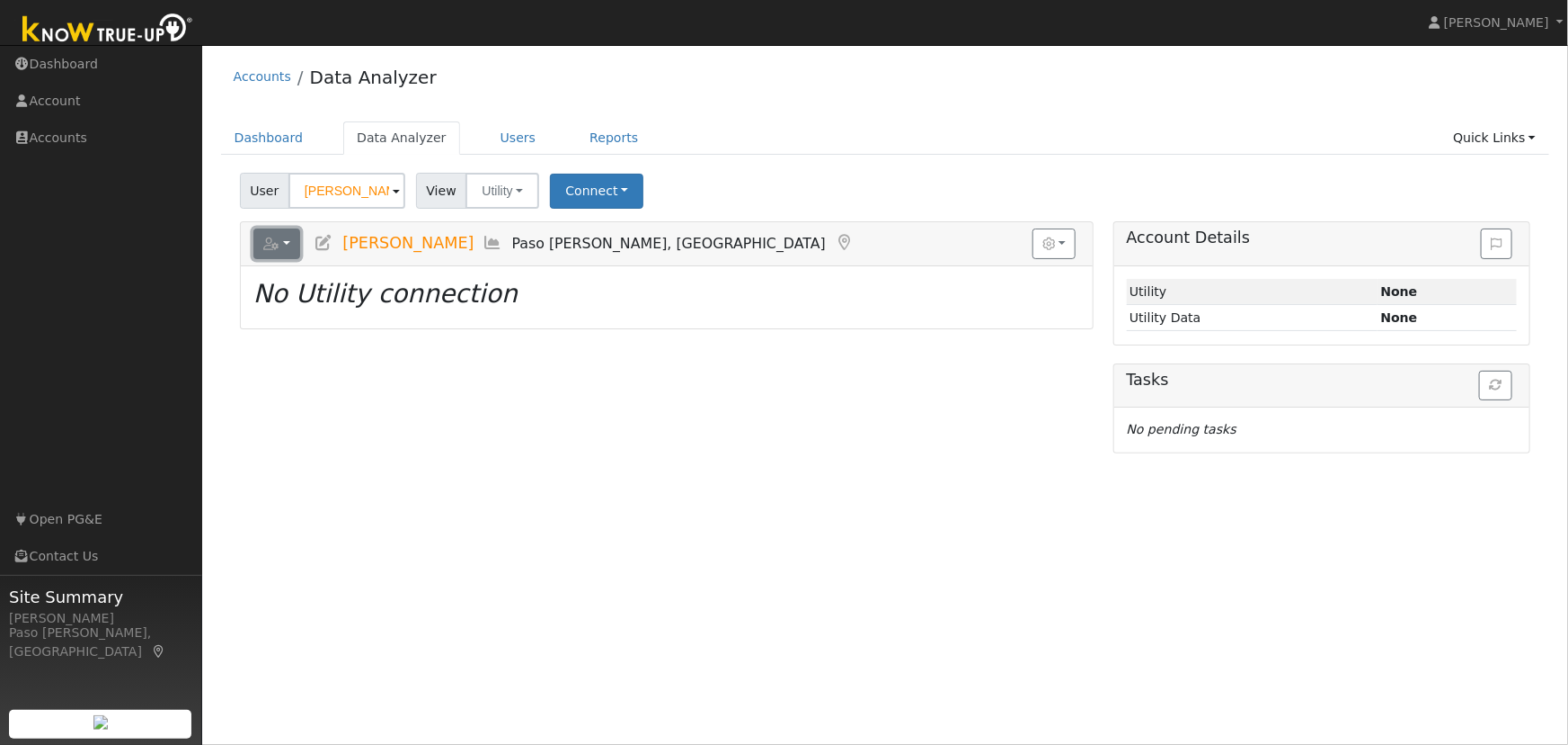
click at [295, 243] on button "button" at bounding box center [278, 243] width 48 height 30
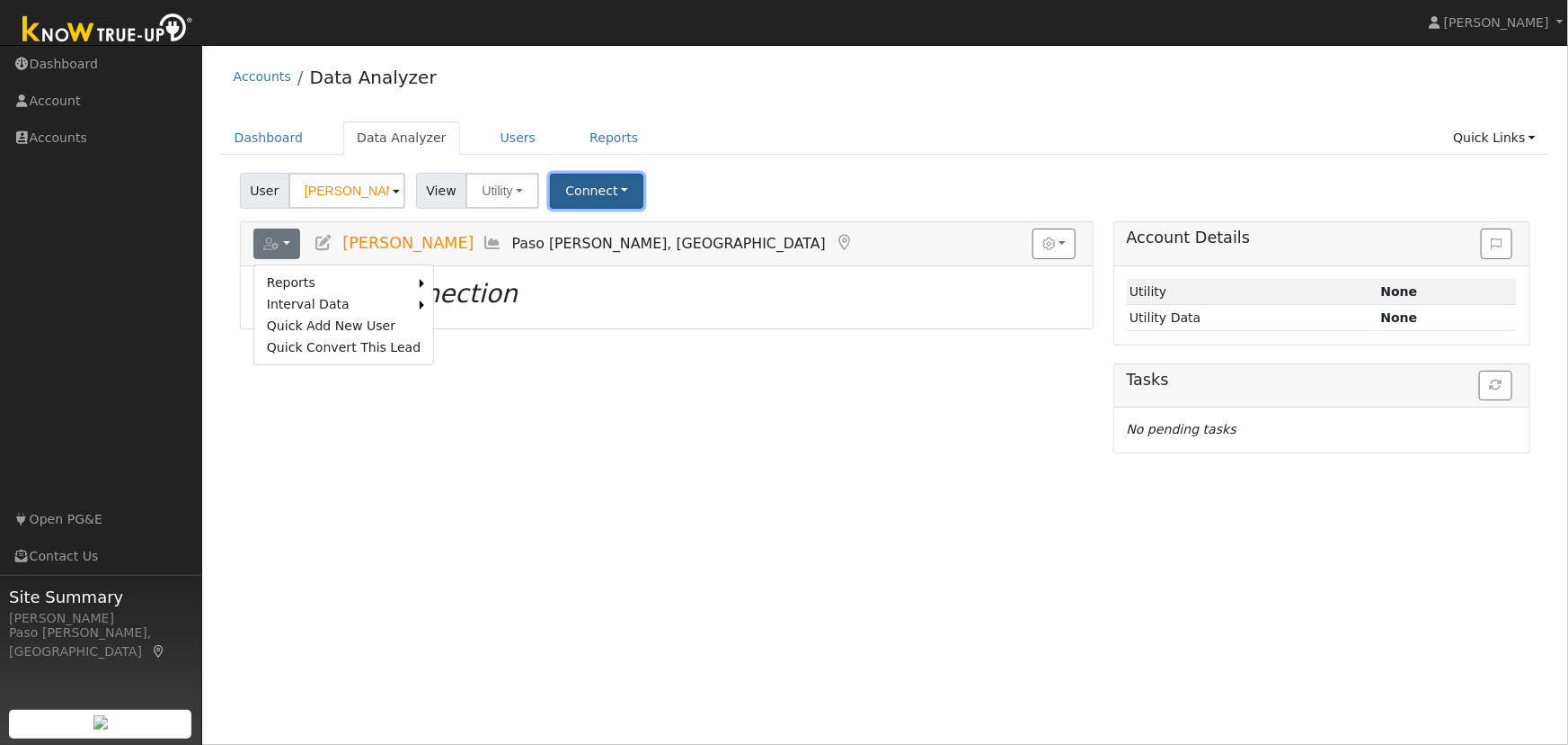
click at [615, 197] on button "Connect" at bounding box center [597, 191] width 93 height 35
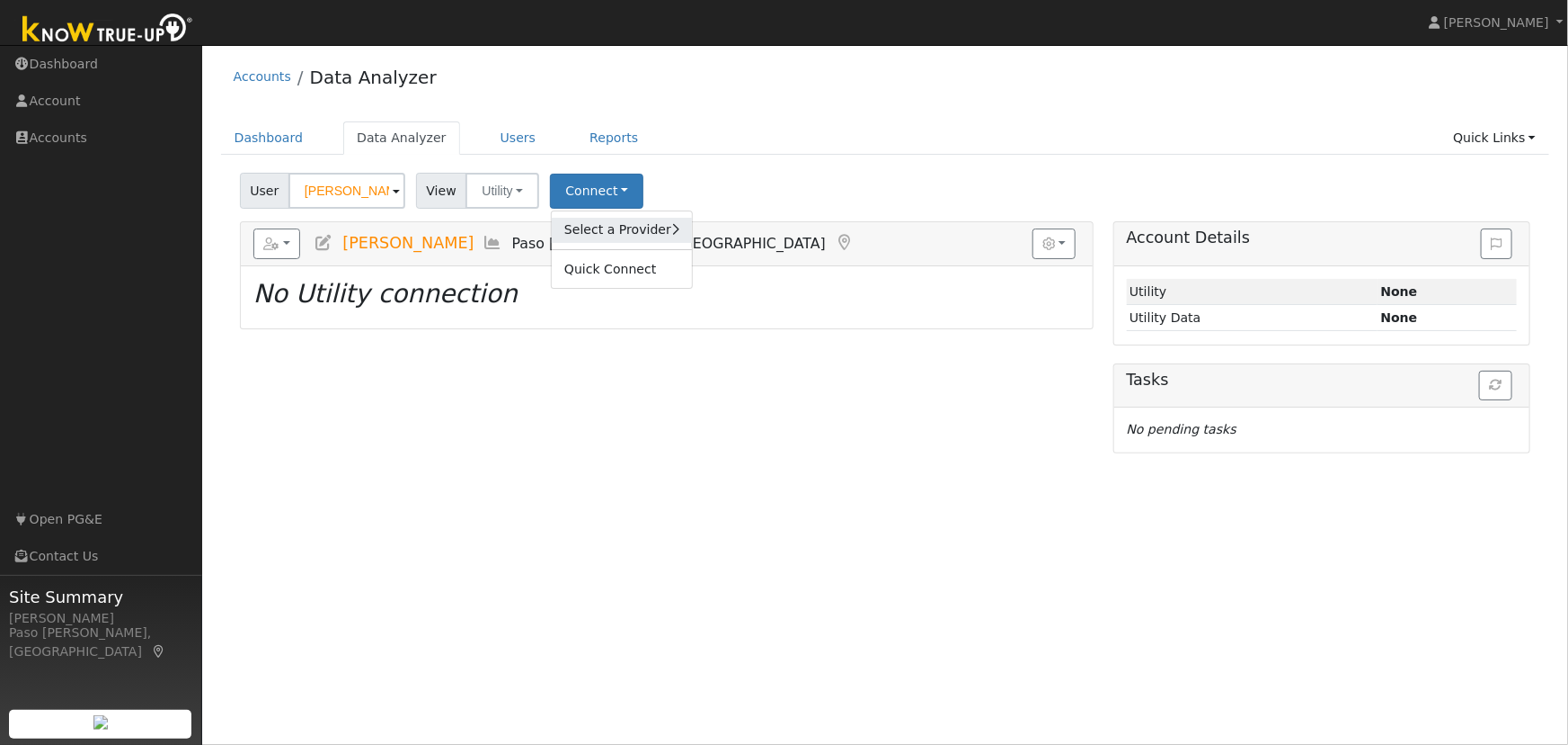
click at [637, 231] on link "Select a Provider" at bounding box center [622, 229] width 140 height 25
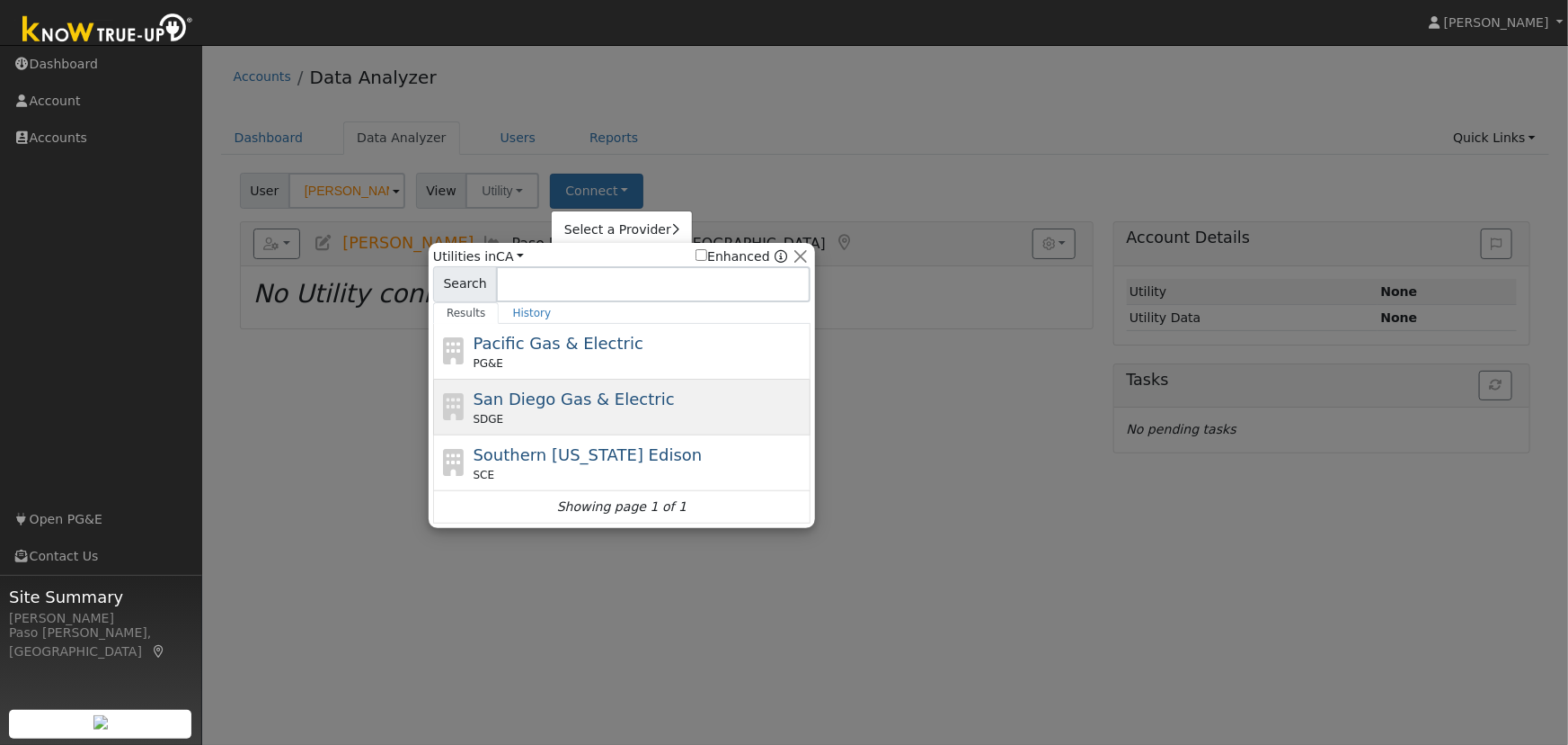
click at [547, 389] on span "San Diego Gas & Electric" at bounding box center [574, 399] width 201 height 19
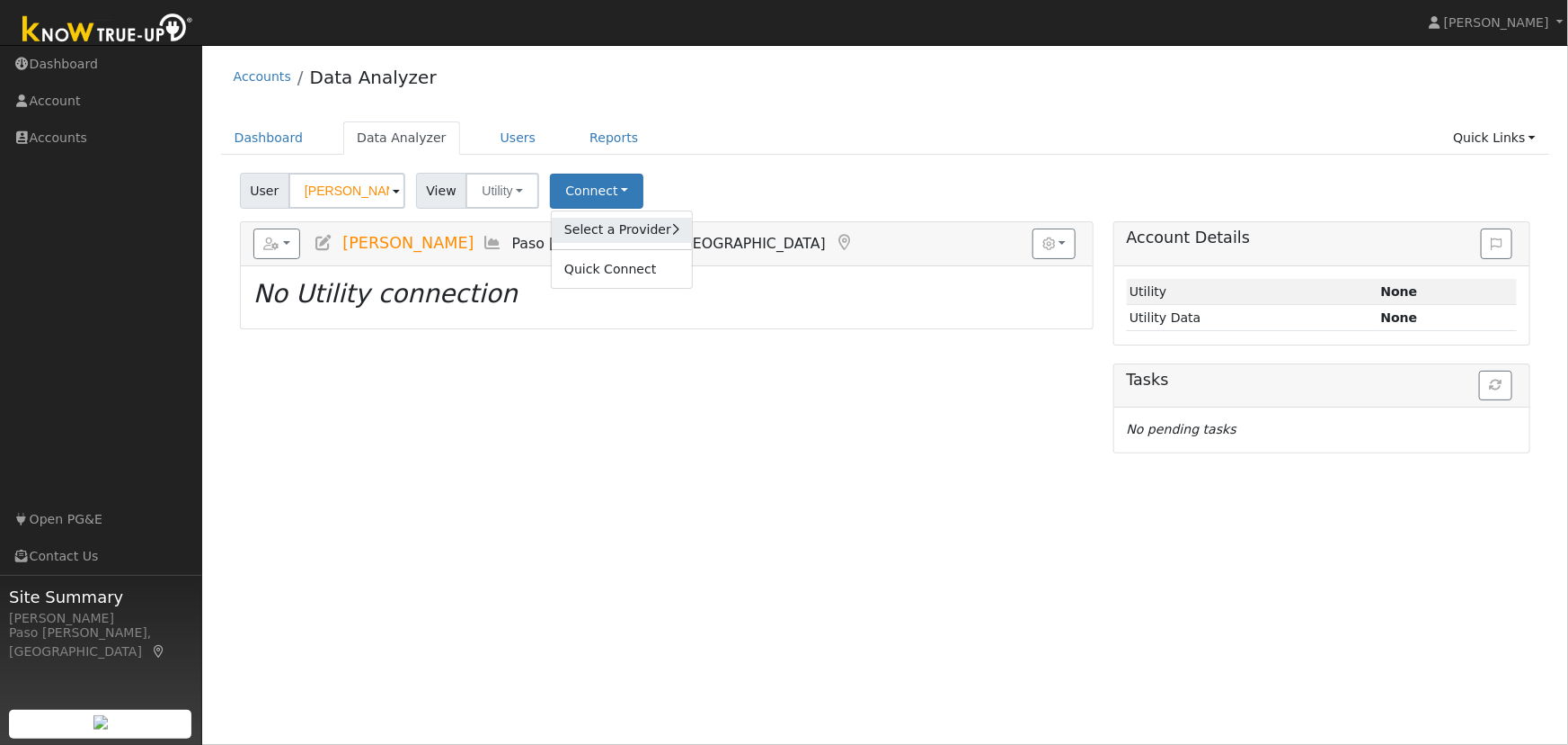
click at [630, 232] on link "Select a Provider" at bounding box center [622, 229] width 140 height 25
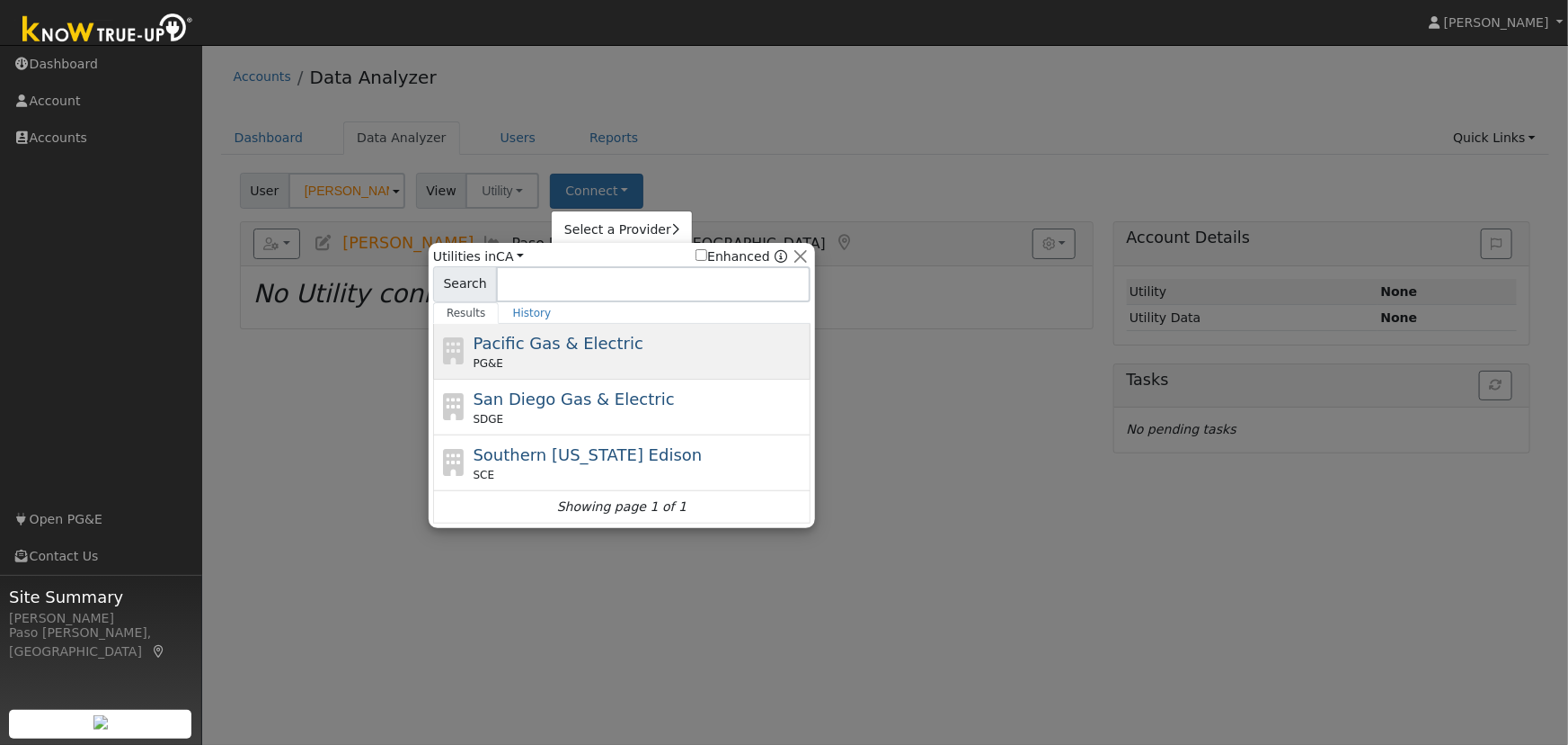
click at [597, 334] on span "Pacific Gas & Electric" at bounding box center [558, 343] width 169 height 19
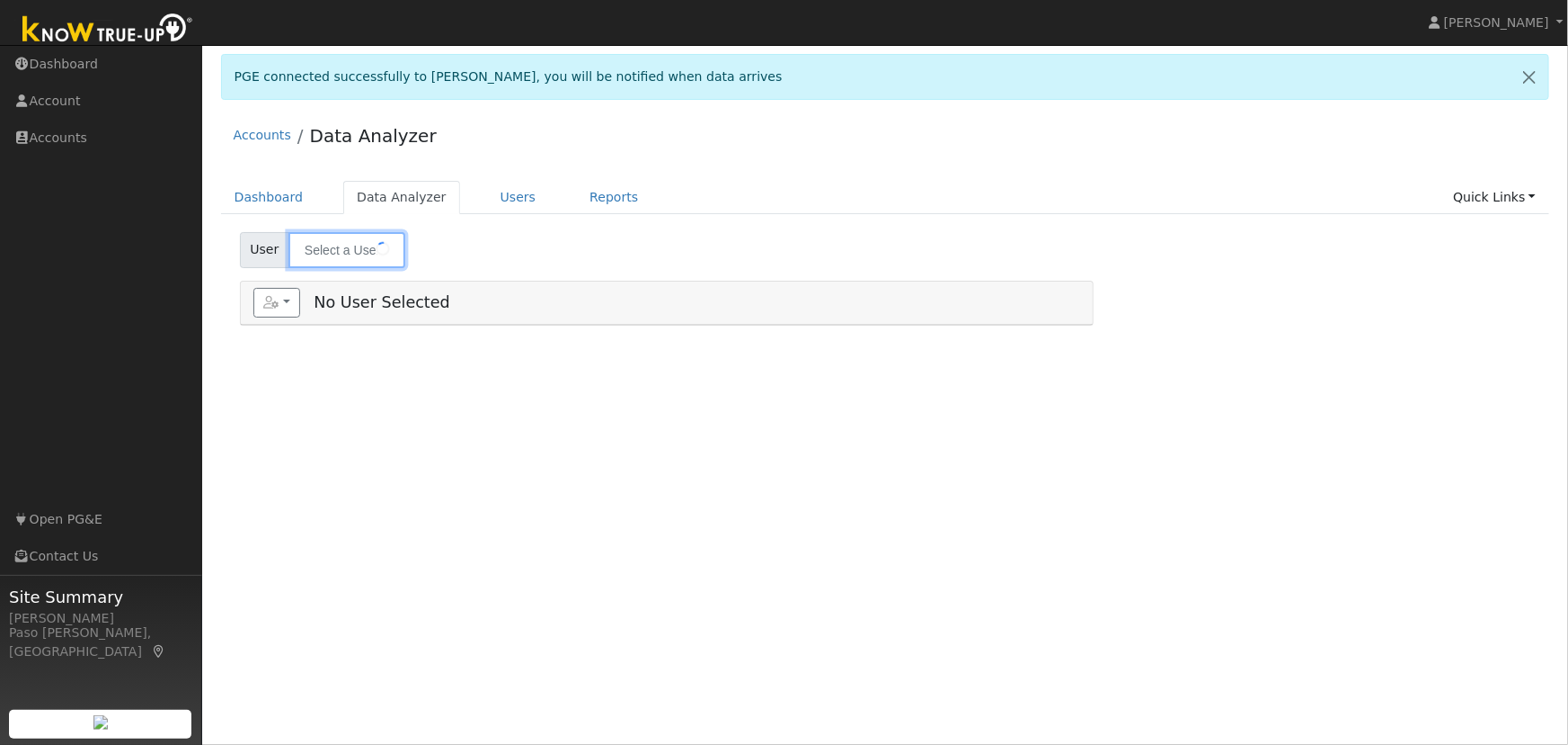
type input "[PERSON_NAME]"
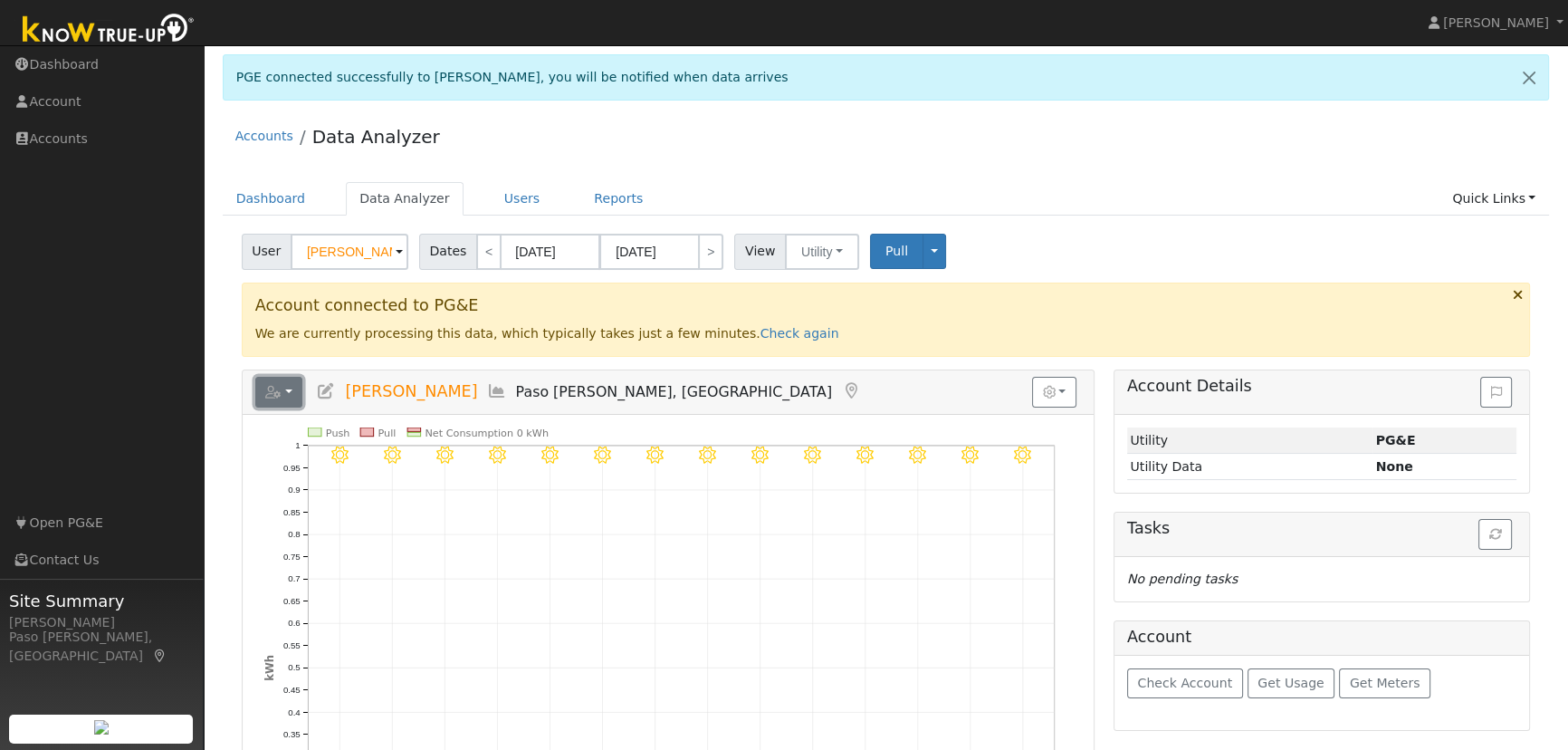
click at [291, 398] on button "button" at bounding box center [279, 391] width 48 height 30
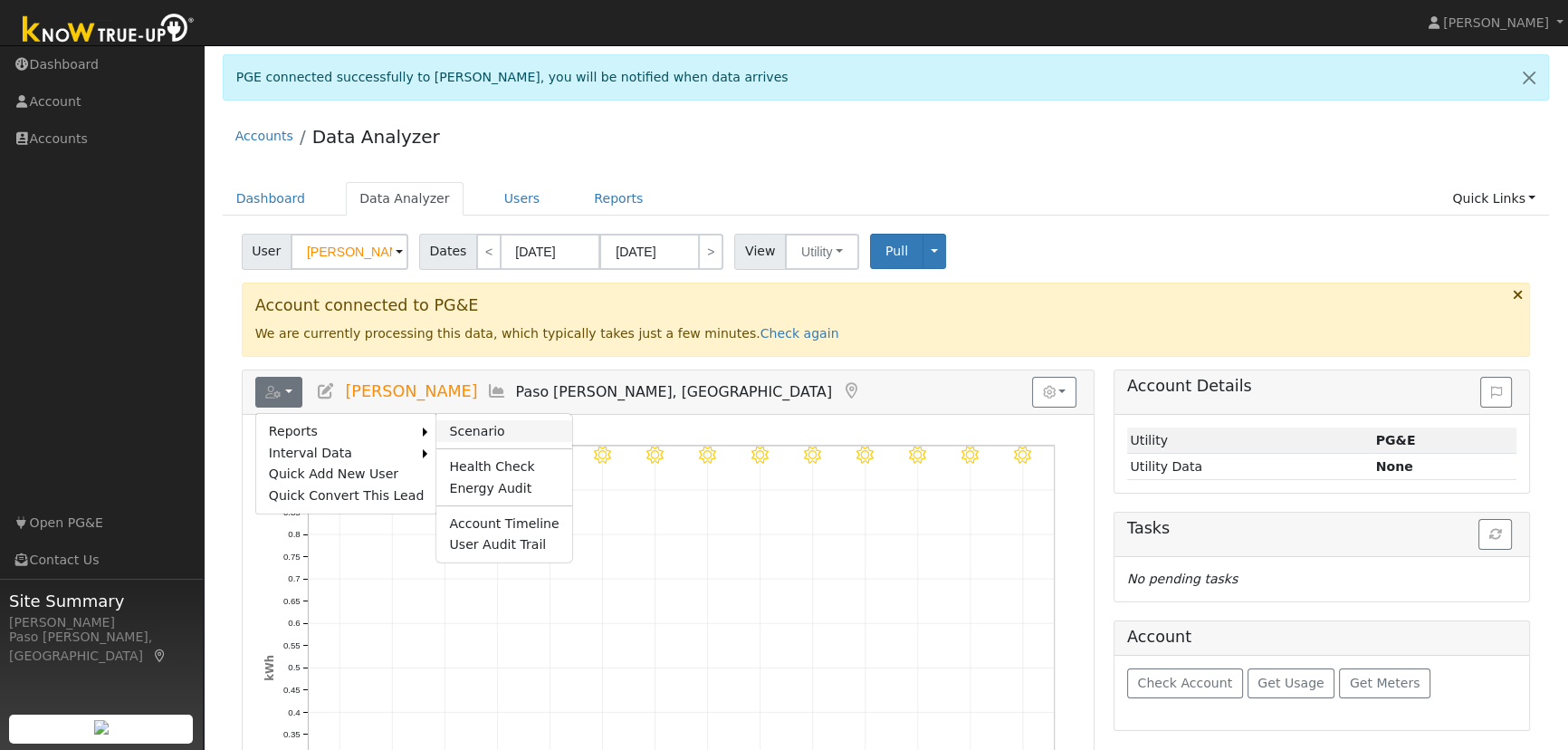
click at [477, 425] on link "Scenario" at bounding box center [504, 431] width 135 height 22
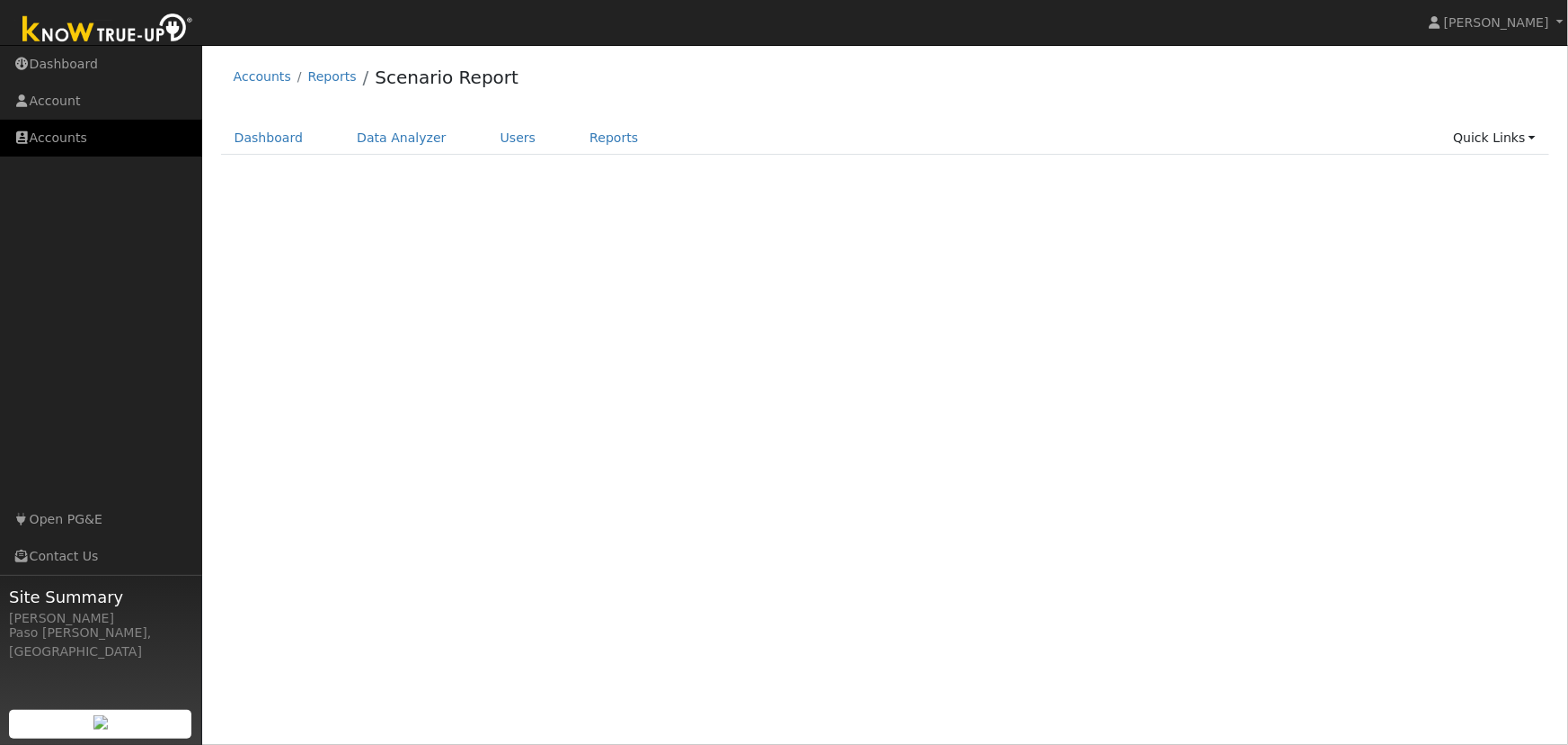
click at [64, 141] on link "Accounts" at bounding box center [101, 138] width 202 height 37
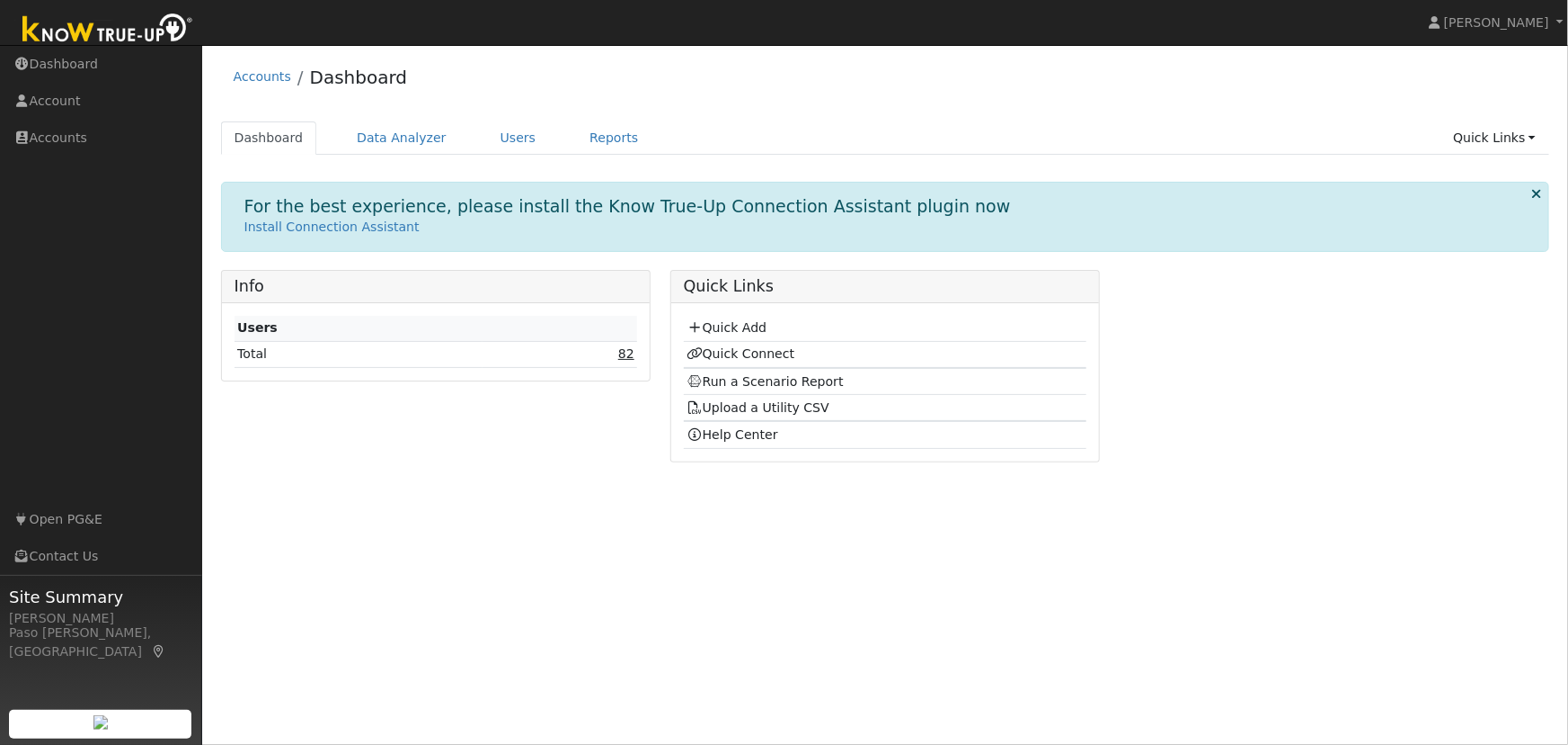
click at [633, 355] on link "82" at bounding box center [626, 354] width 16 height 15
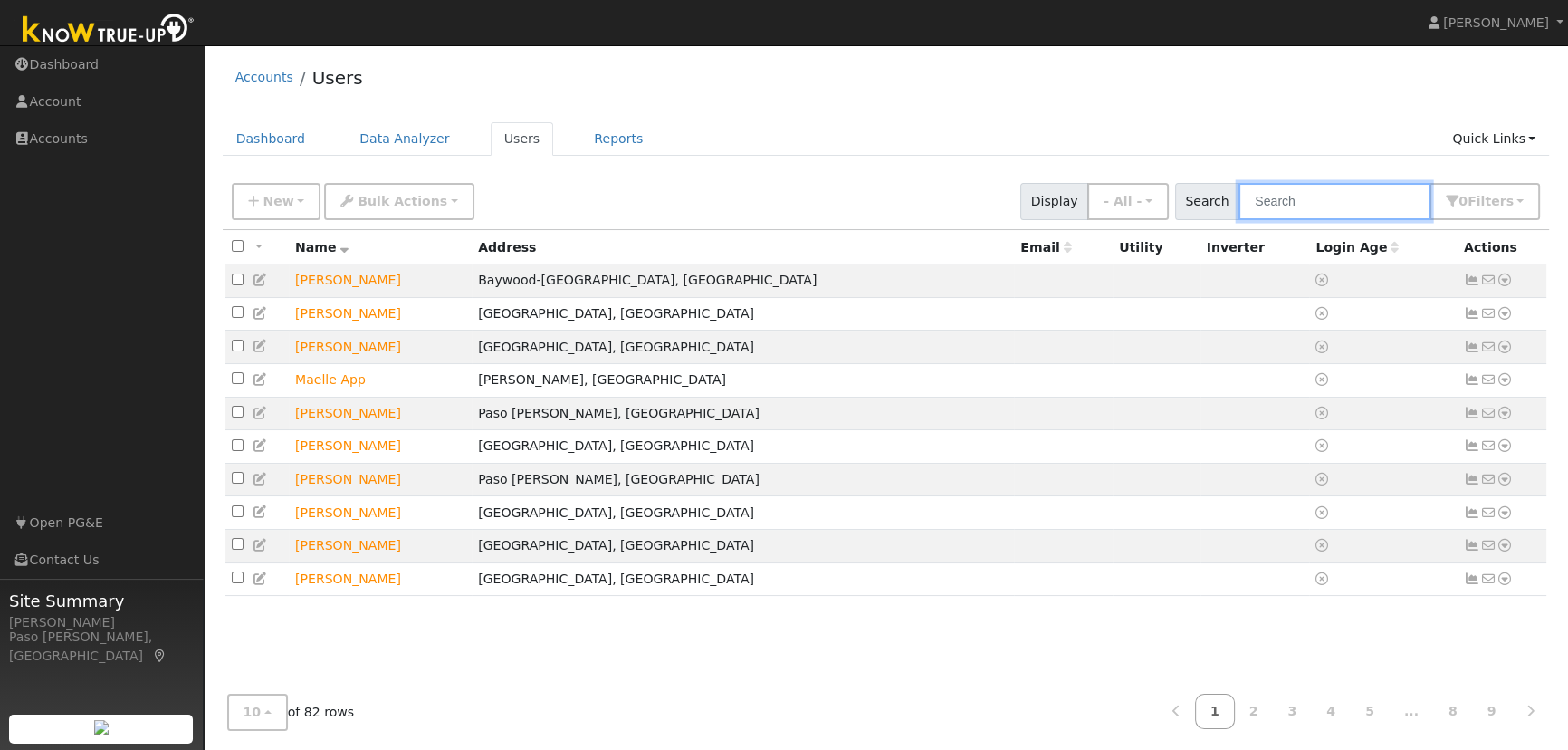
click at [1342, 200] on input "text" at bounding box center [1334, 201] width 192 height 37
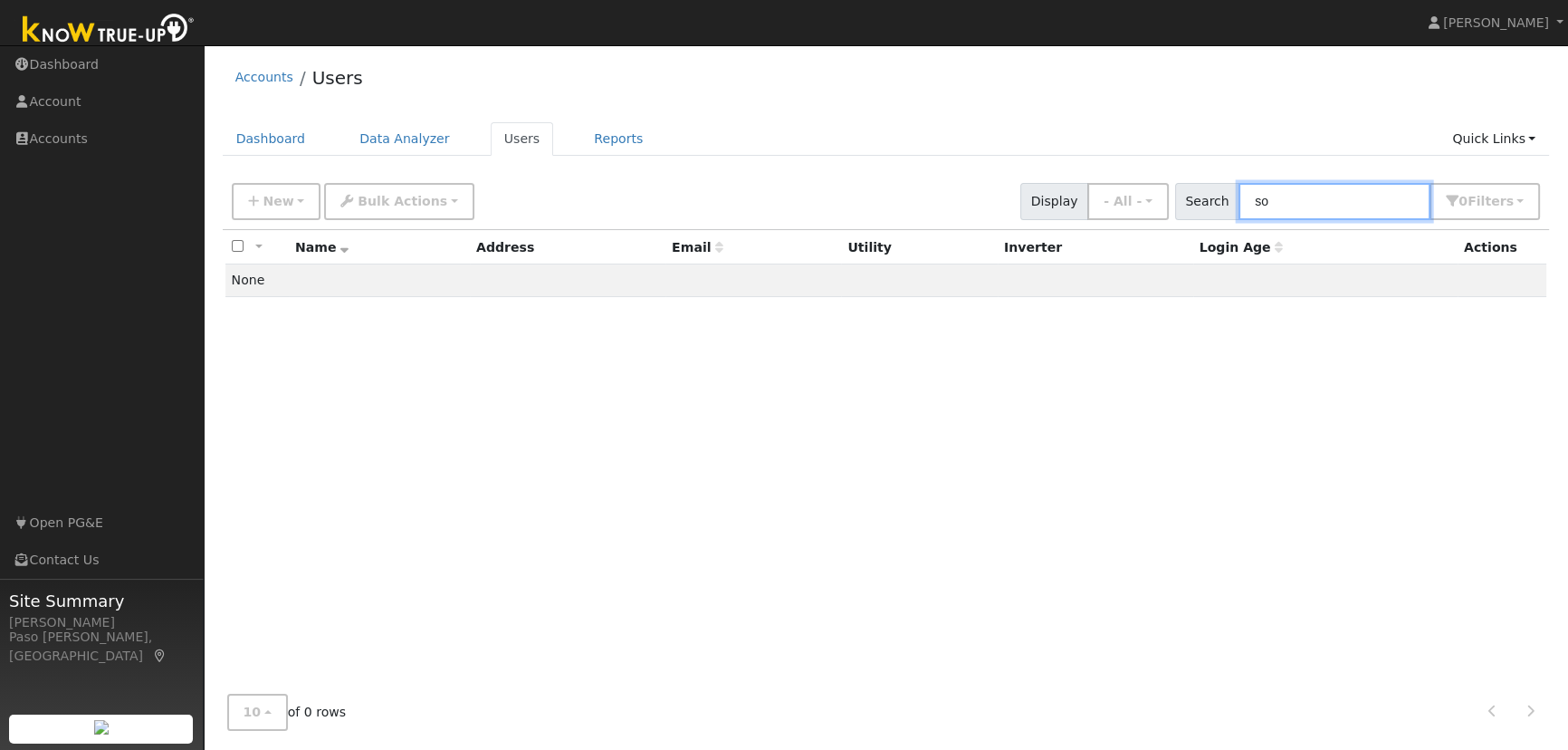
type input "s"
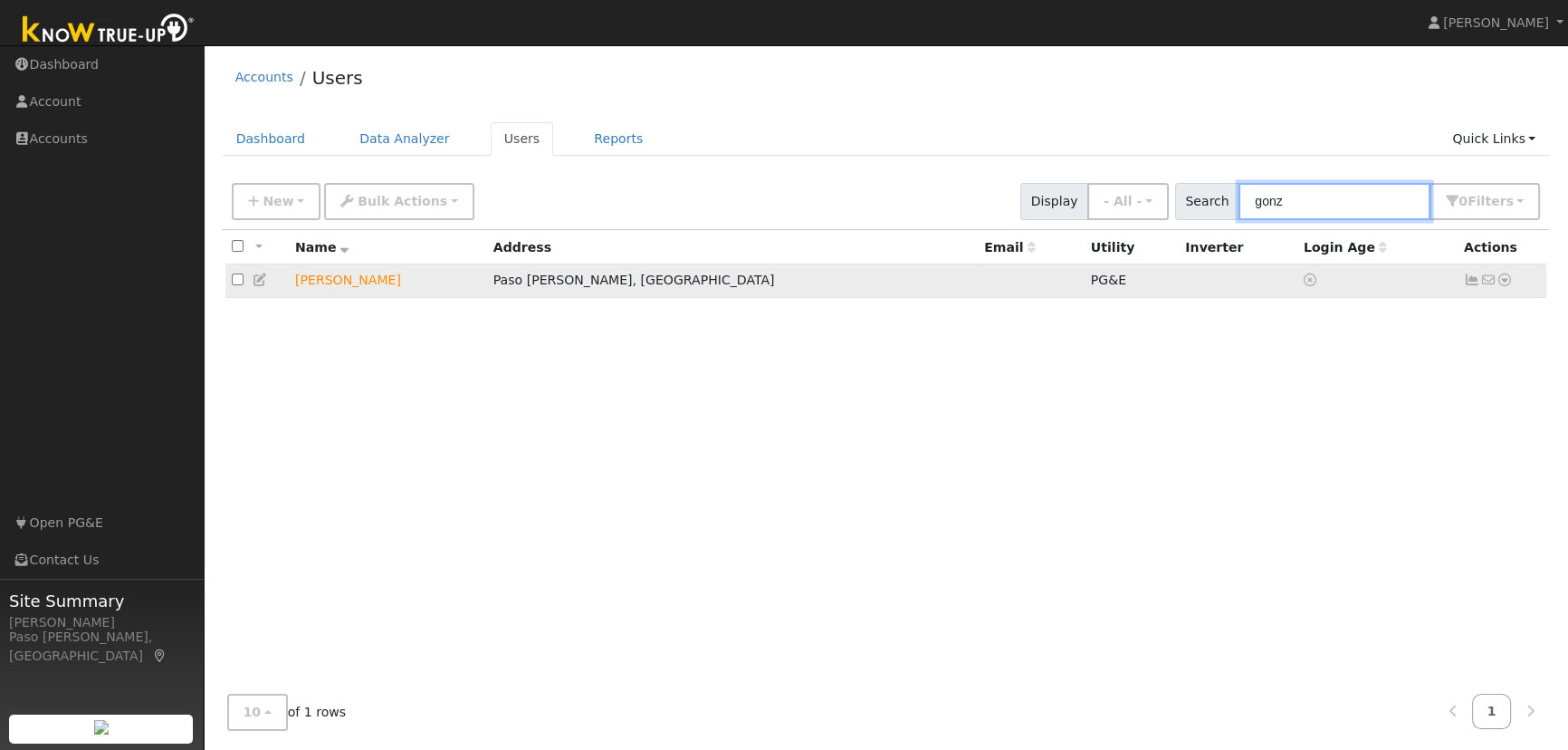
type input "gonz"
click at [1509, 280] on icon at bounding box center [1504, 280] width 17 height 13
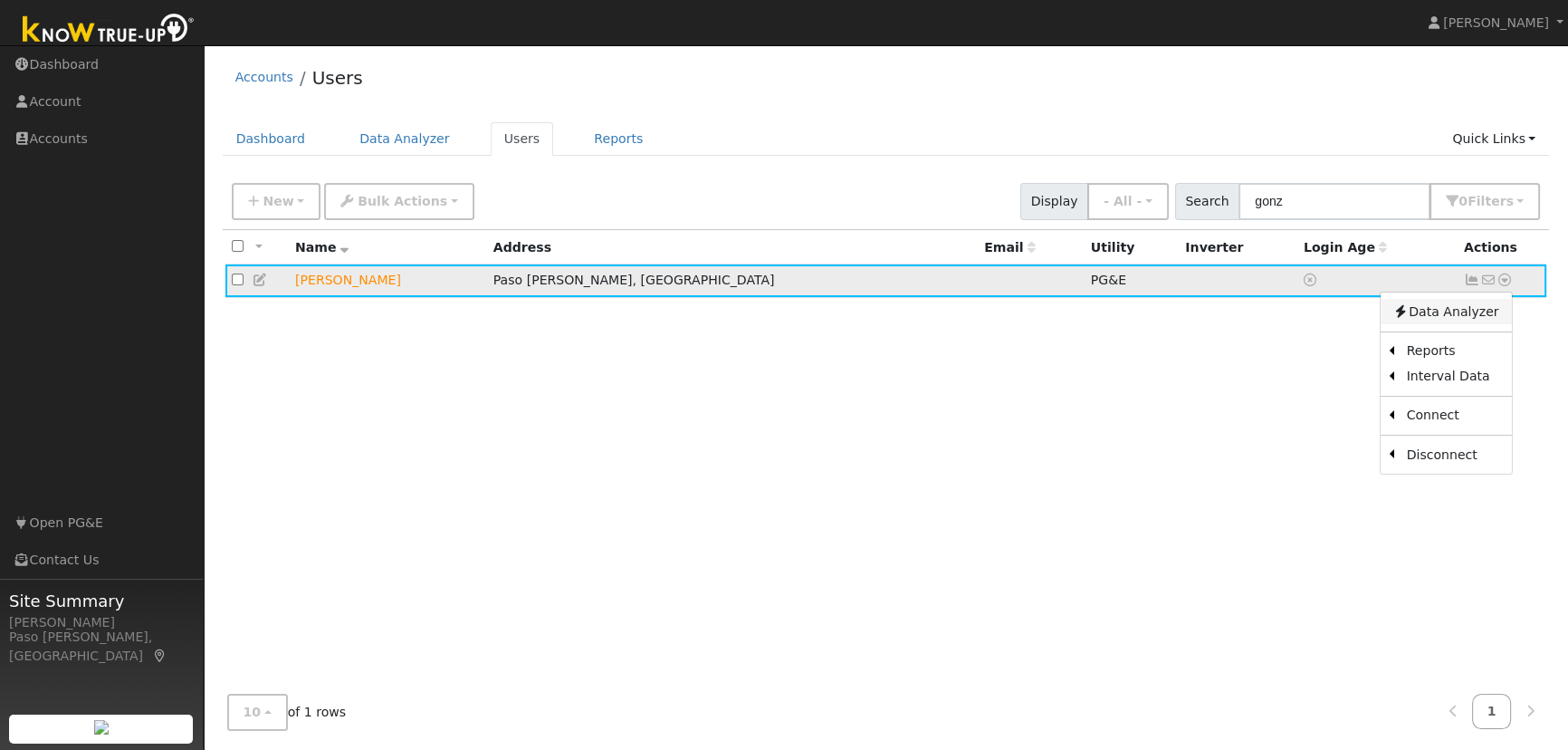
click at [1458, 316] on link "Data Analyzer" at bounding box center [1445, 311] width 131 height 25
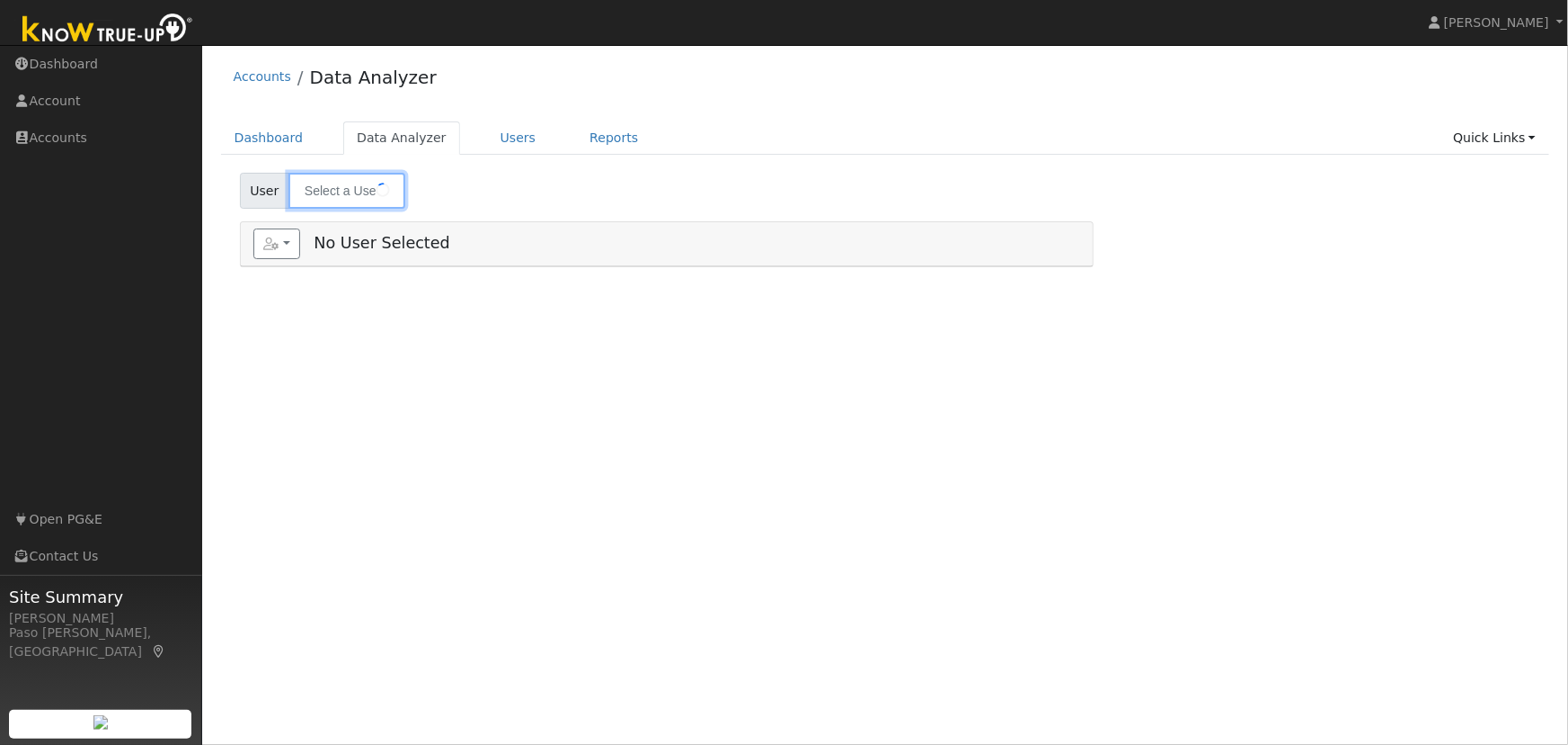
type input "[PERSON_NAME]"
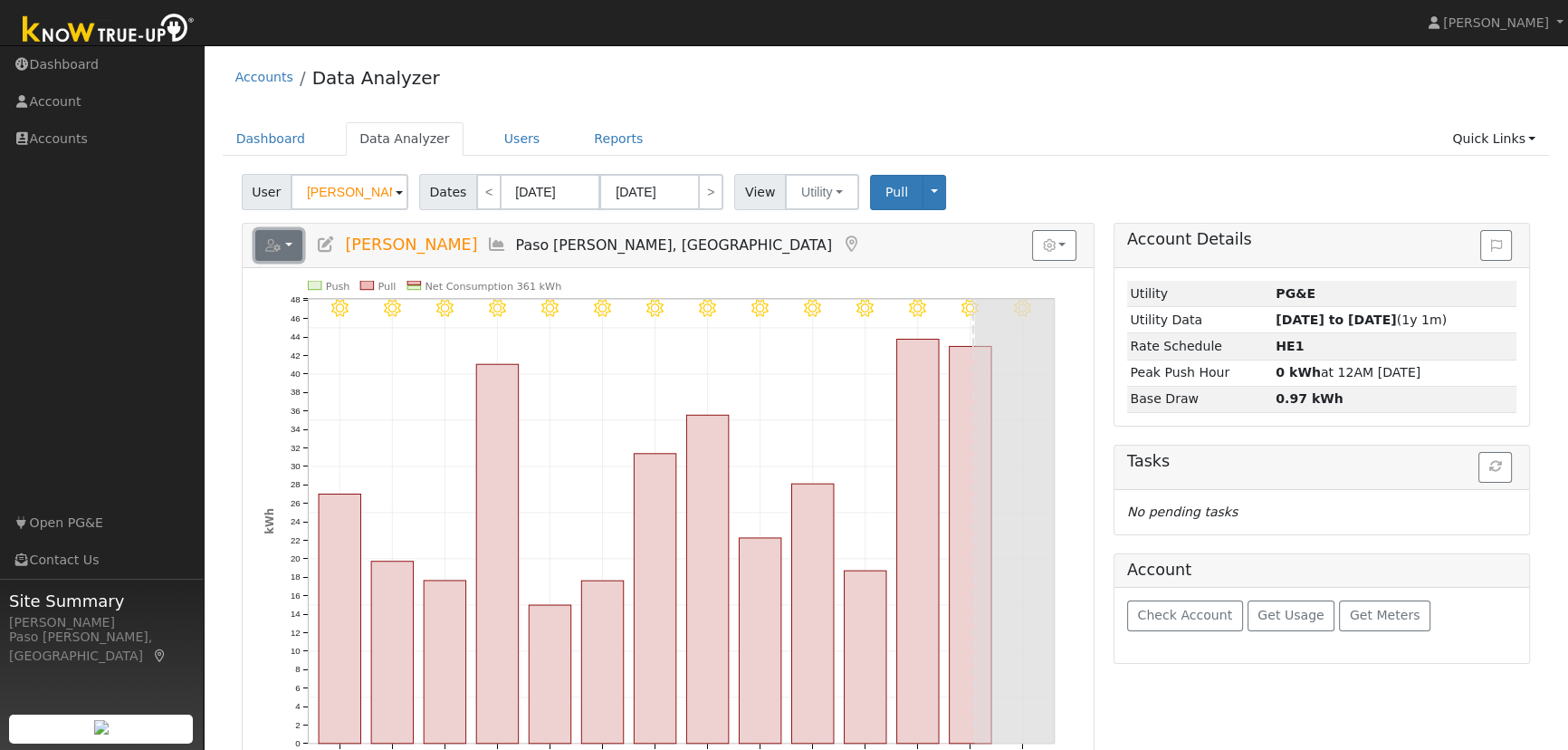
click at [293, 250] on button "button" at bounding box center [279, 244] width 48 height 30
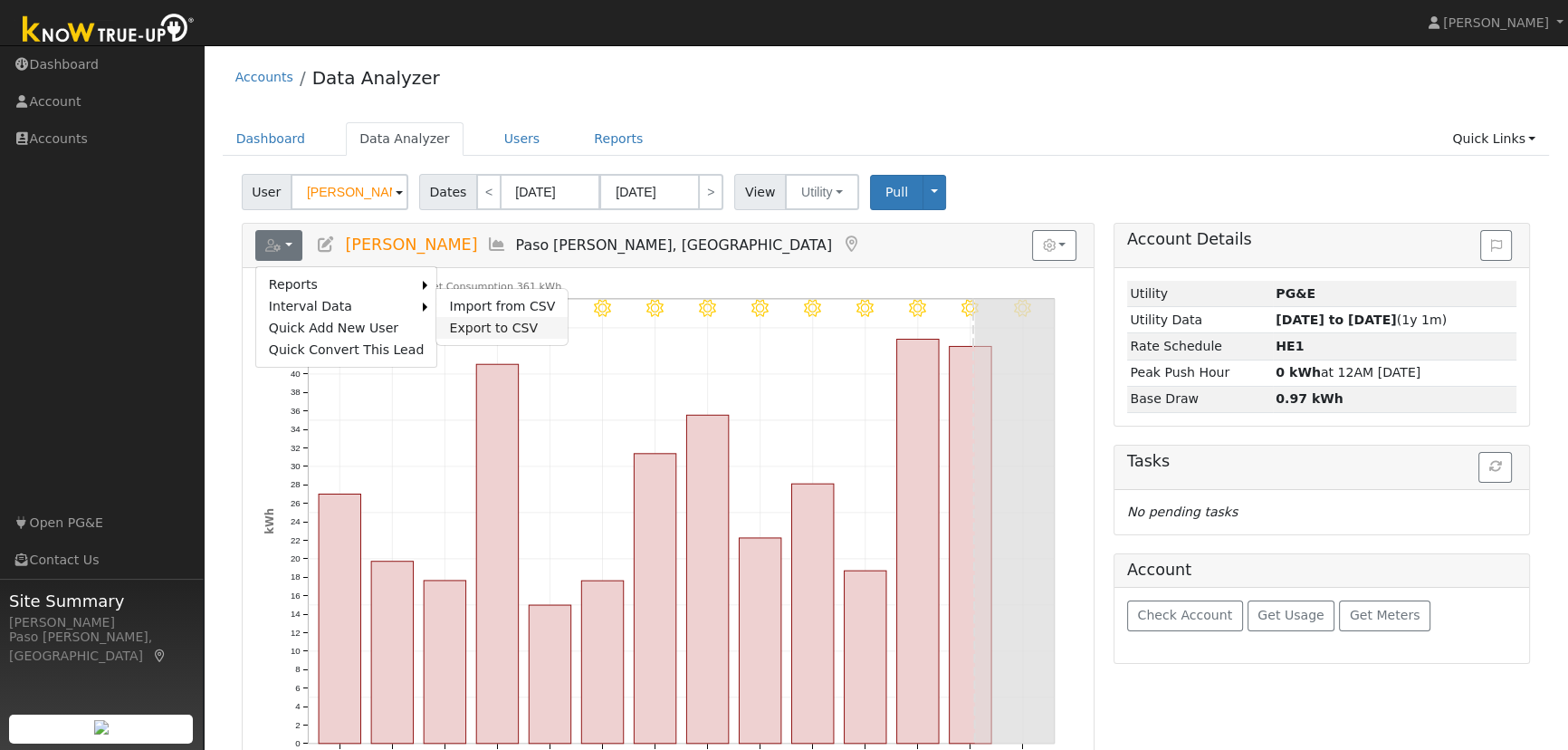
click at [501, 317] on link "Export to CSV" at bounding box center [502, 327] width 131 height 22
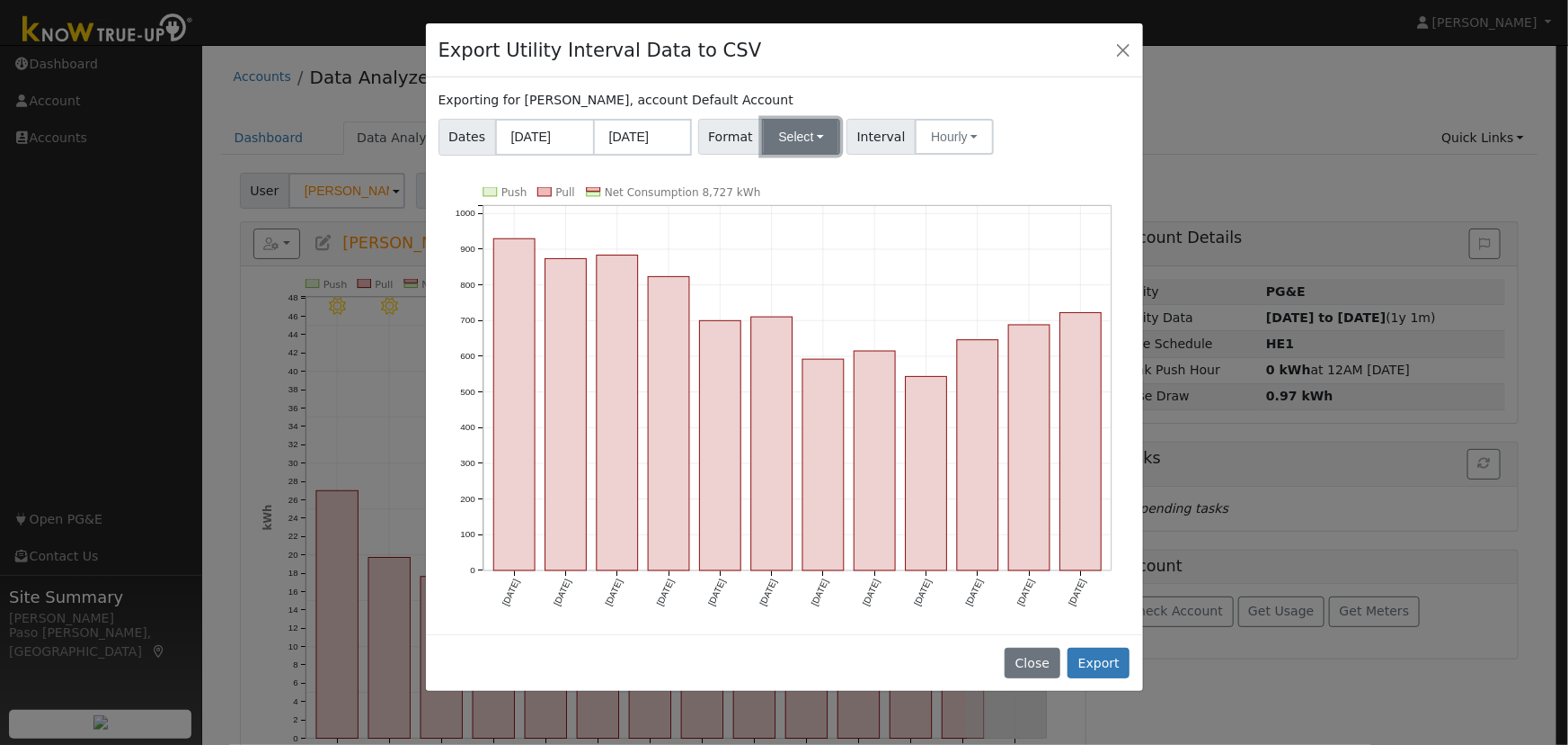
click at [789, 135] on button "Select" at bounding box center [800, 137] width 78 height 36
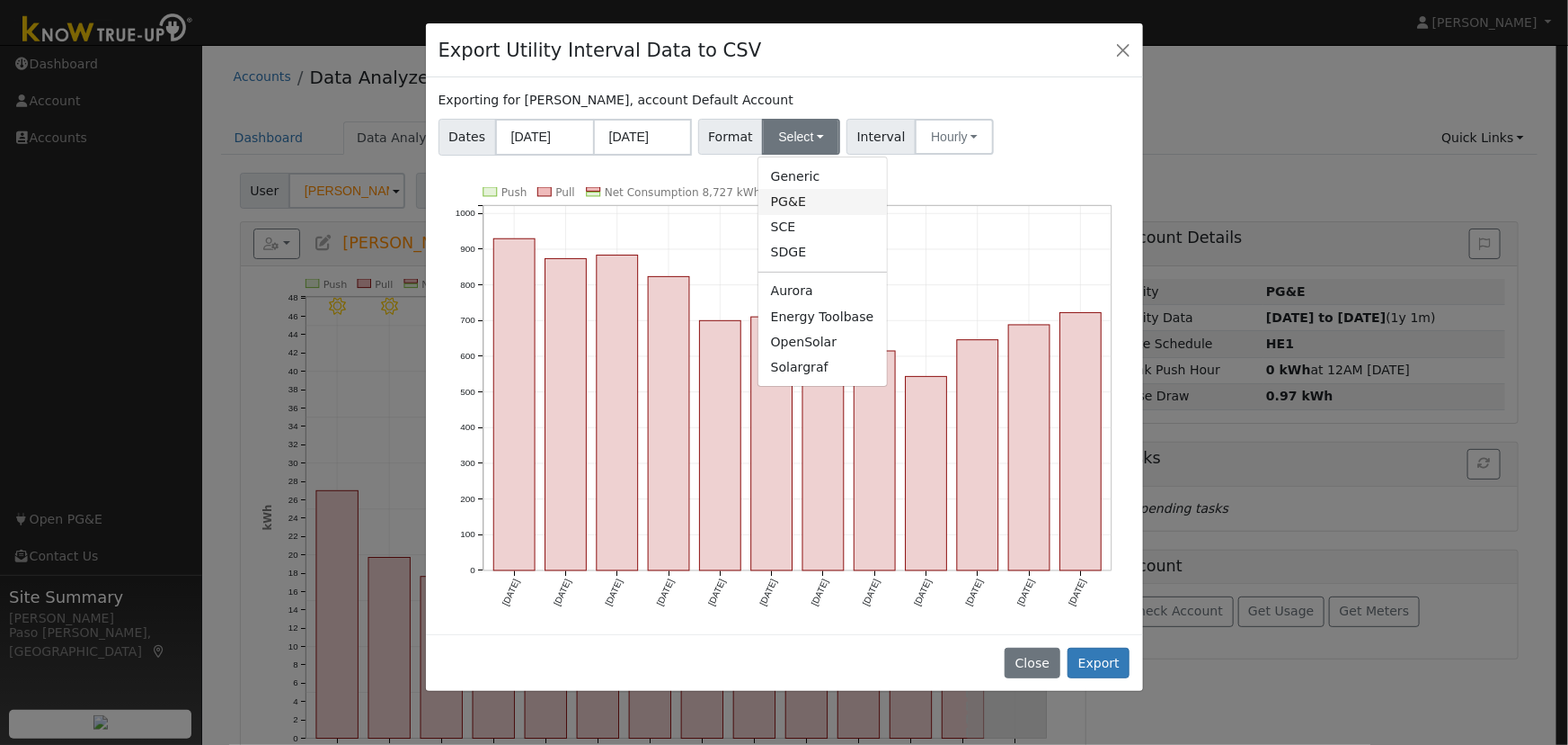
click at [804, 205] on link "PG&E" at bounding box center [822, 201] width 128 height 25
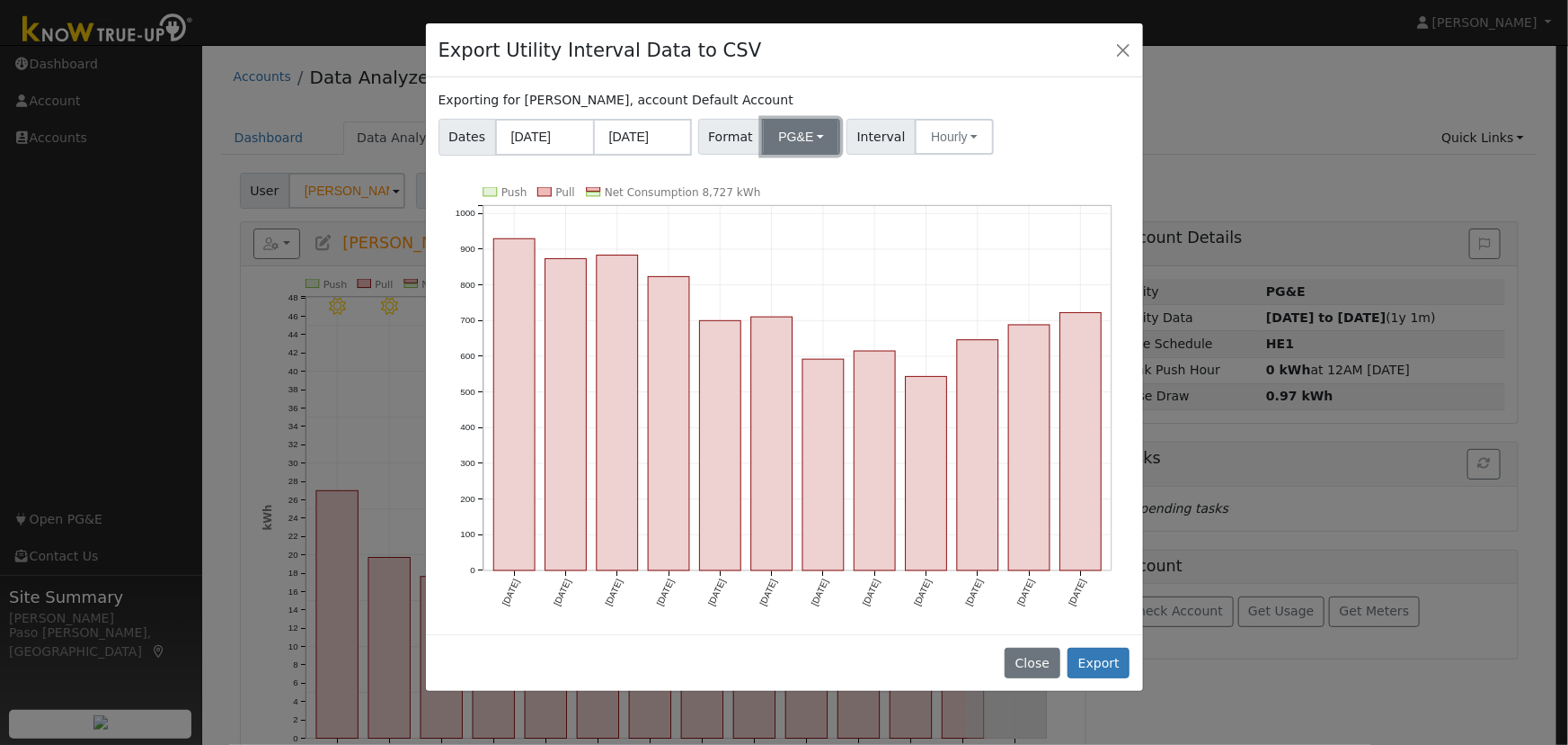
click at [814, 143] on button "PG&E" at bounding box center [800, 137] width 78 height 36
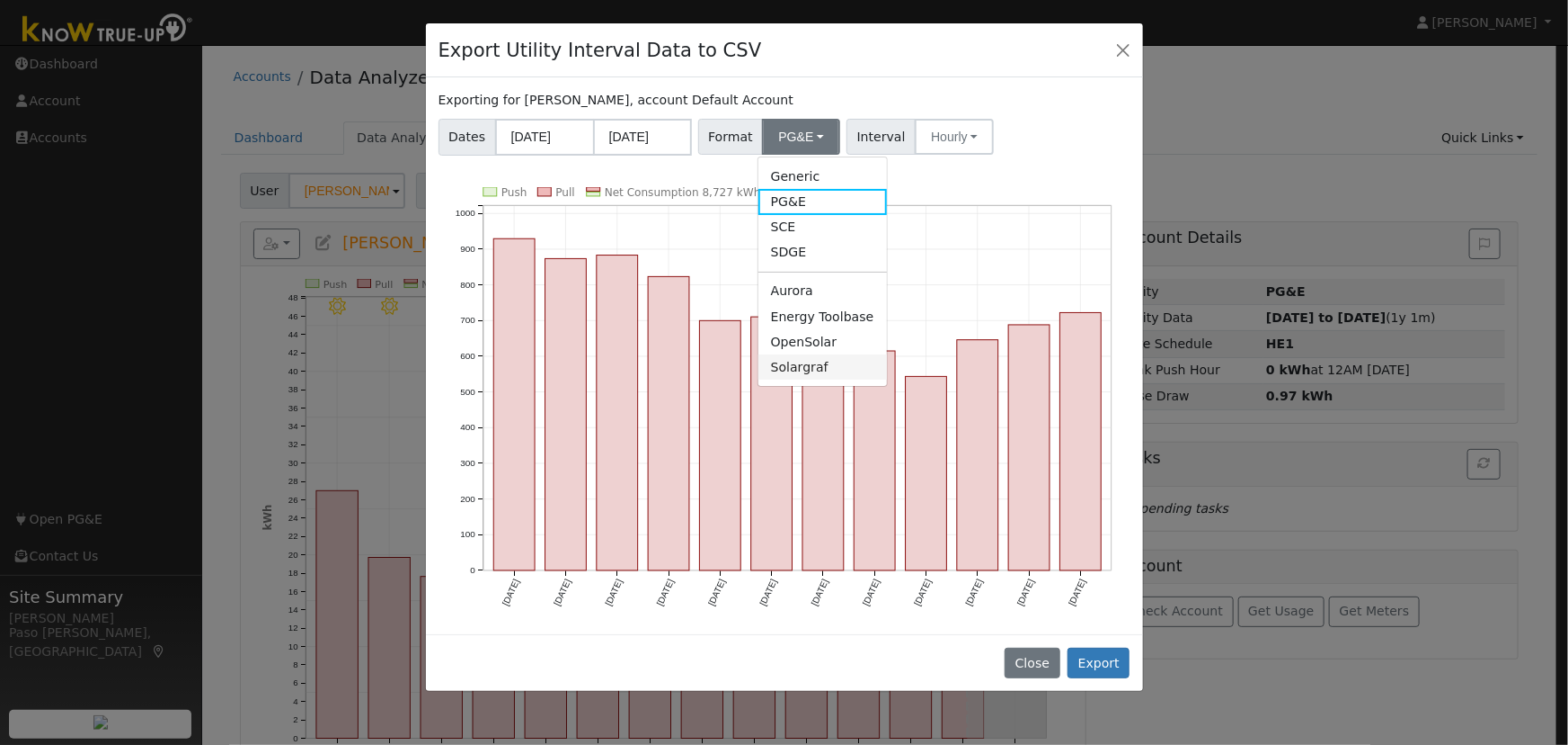
click at [814, 370] on link "Solargraf" at bounding box center [822, 367] width 128 height 25
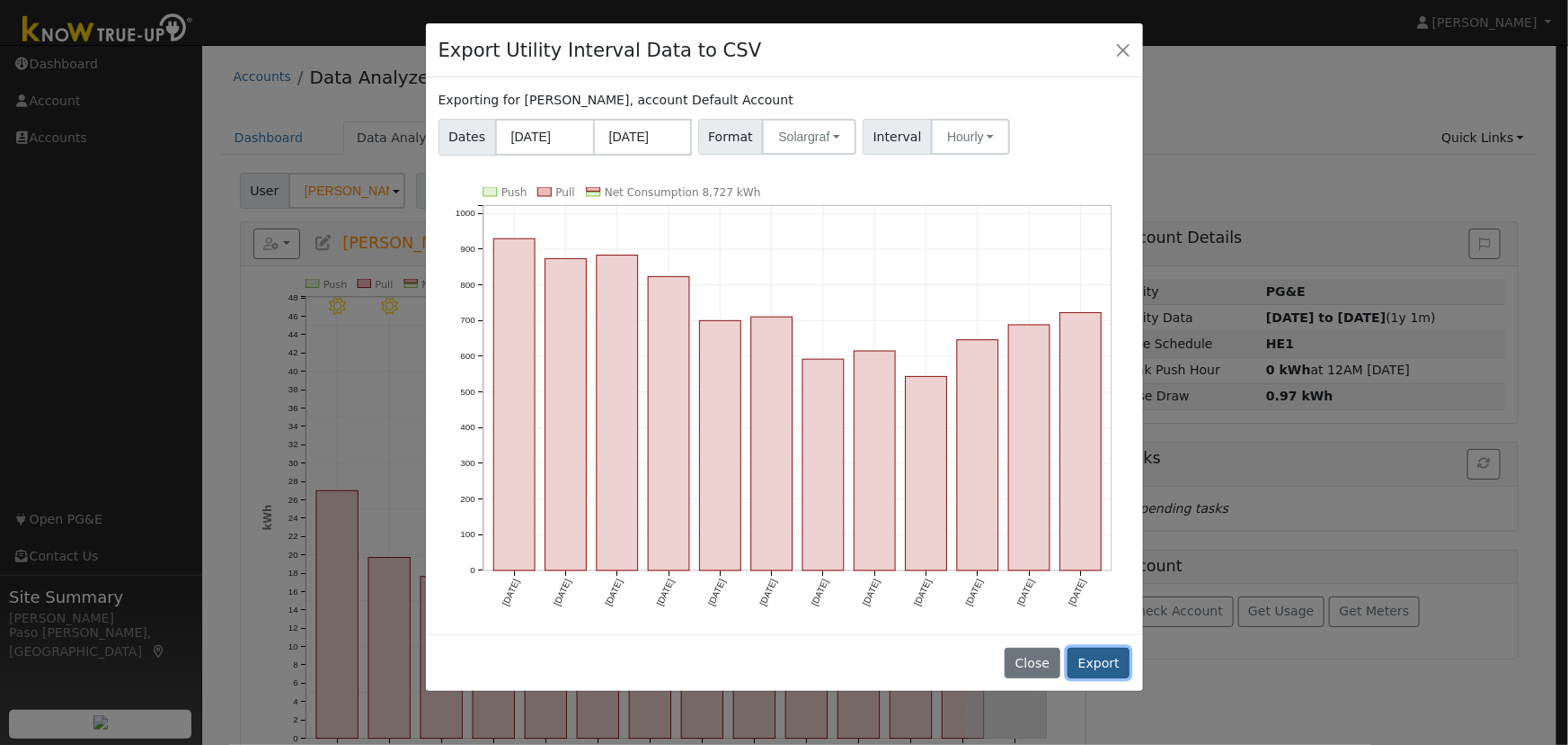
click at [1109, 654] on button "Export" at bounding box center [1099, 663] width 62 height 30
